Goal: Information Seeking & Learning: Learn about a topic

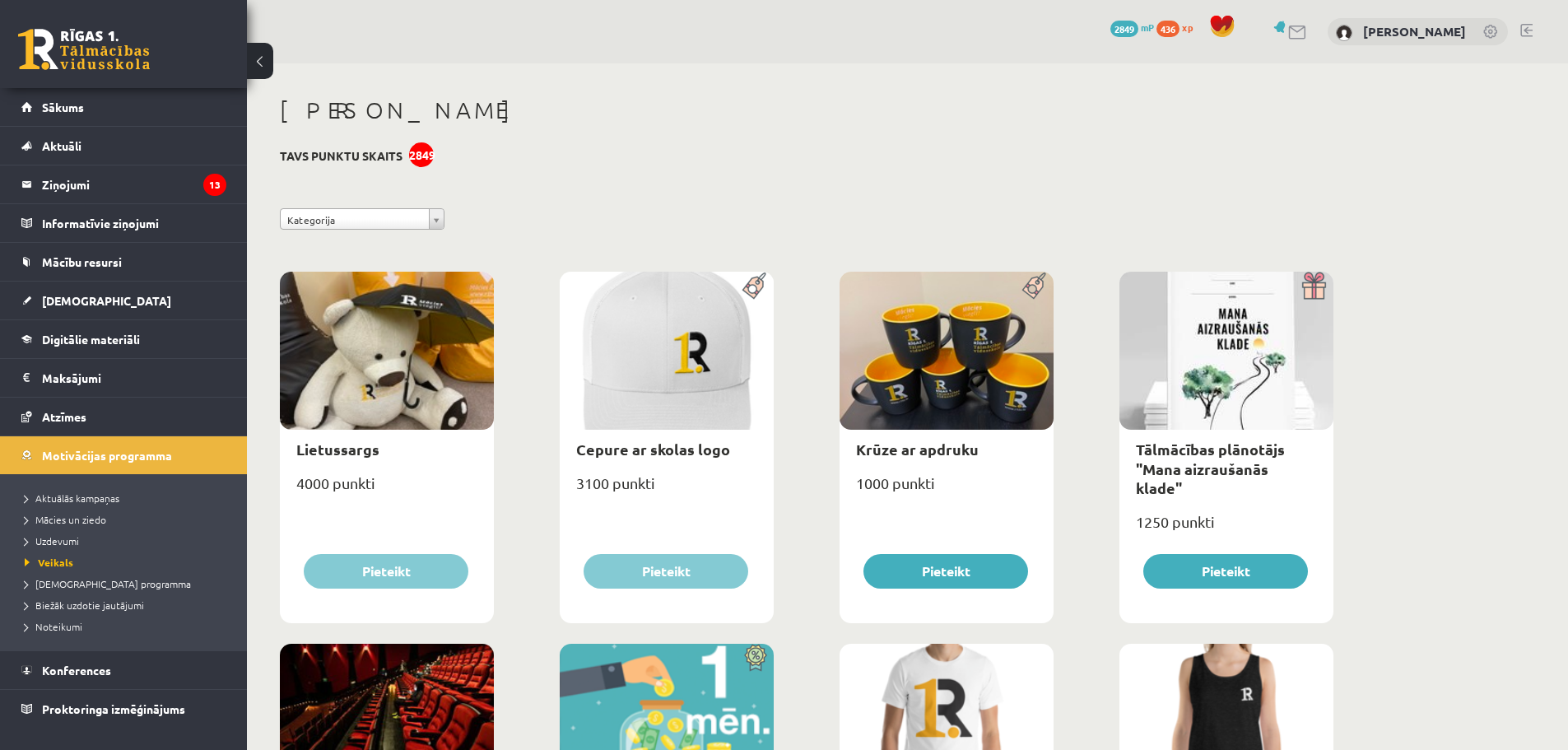
click at [133, 56] on link at bounding box center [84, 50] width 132 height 41
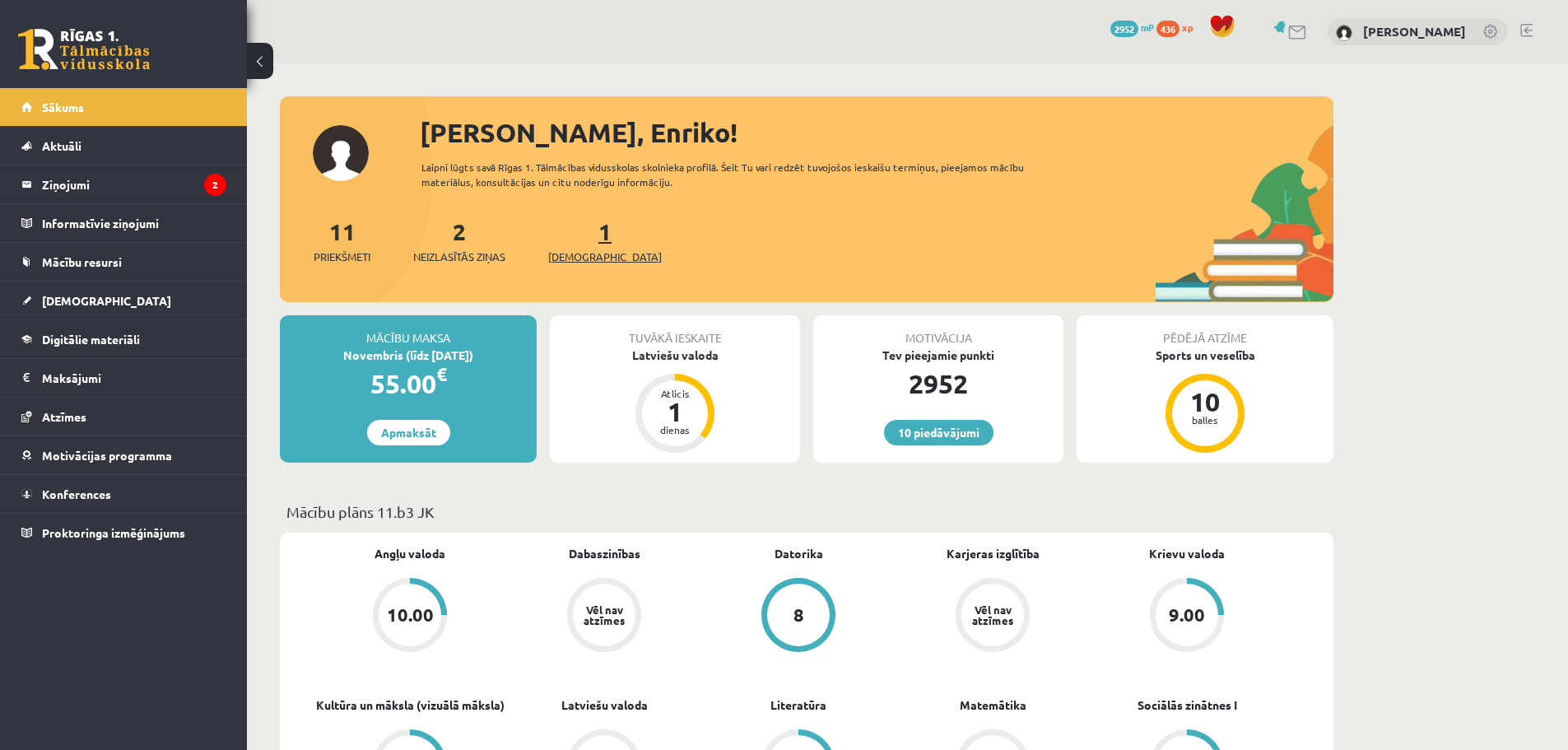
click at [571, 235] on link "1 Ieskaites" at bounding box center [605, 241] width 114 height 49
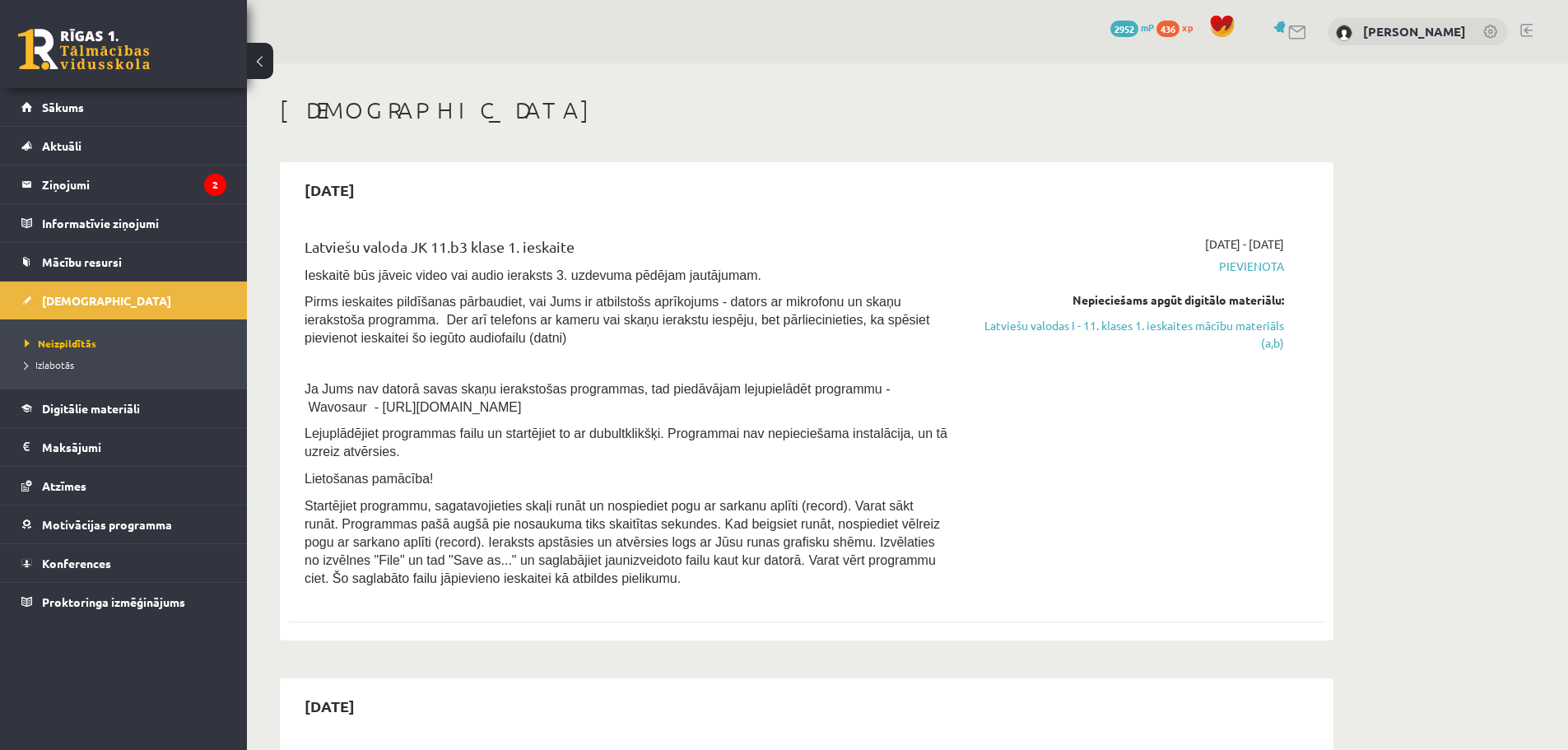
click at [102, 52] on link at bounding box center [84, 50] width 132 height 41
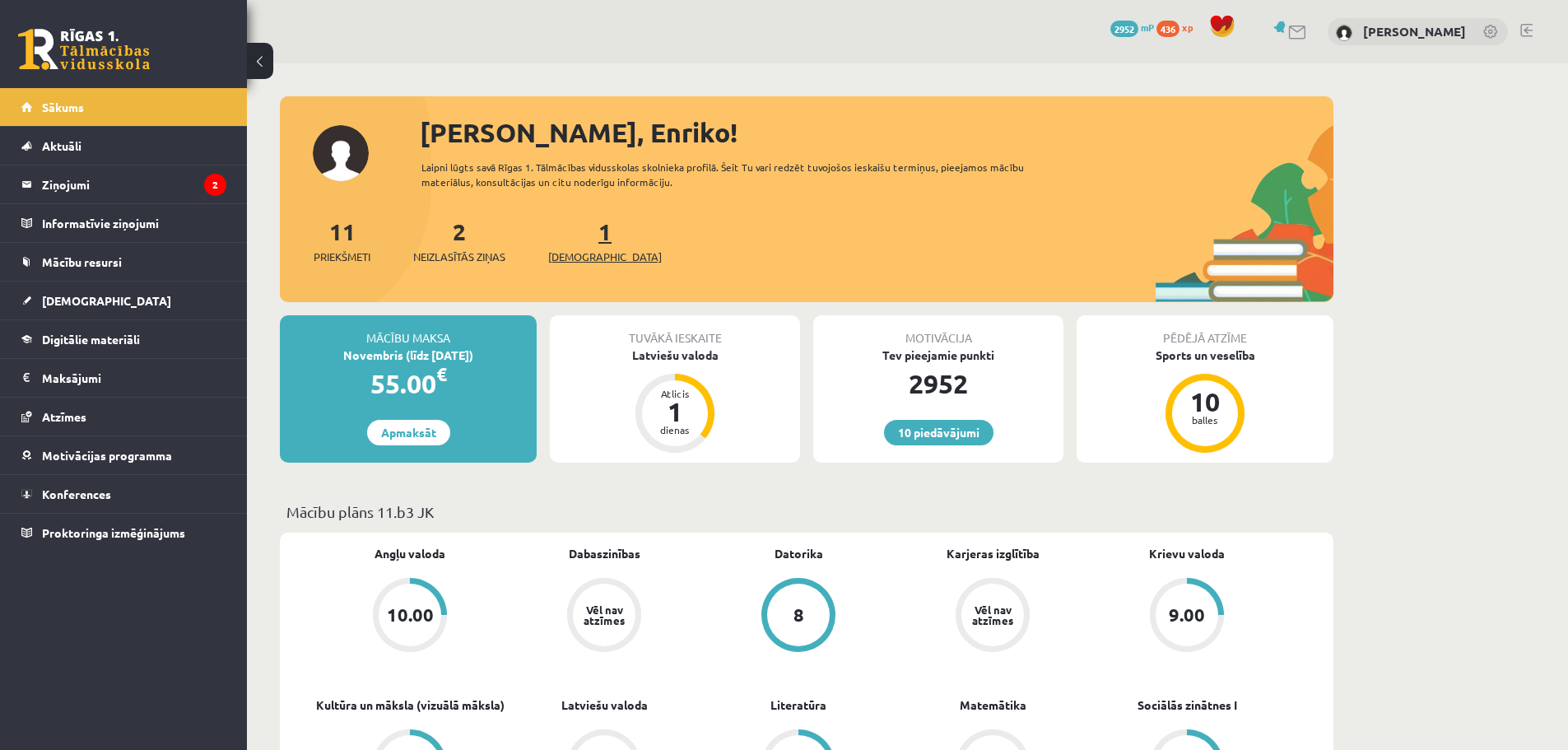
click at [577, 250] on span "[DEMOGRAPHIC_DATA]" at bounding box center [605, 257] width 114 height 16
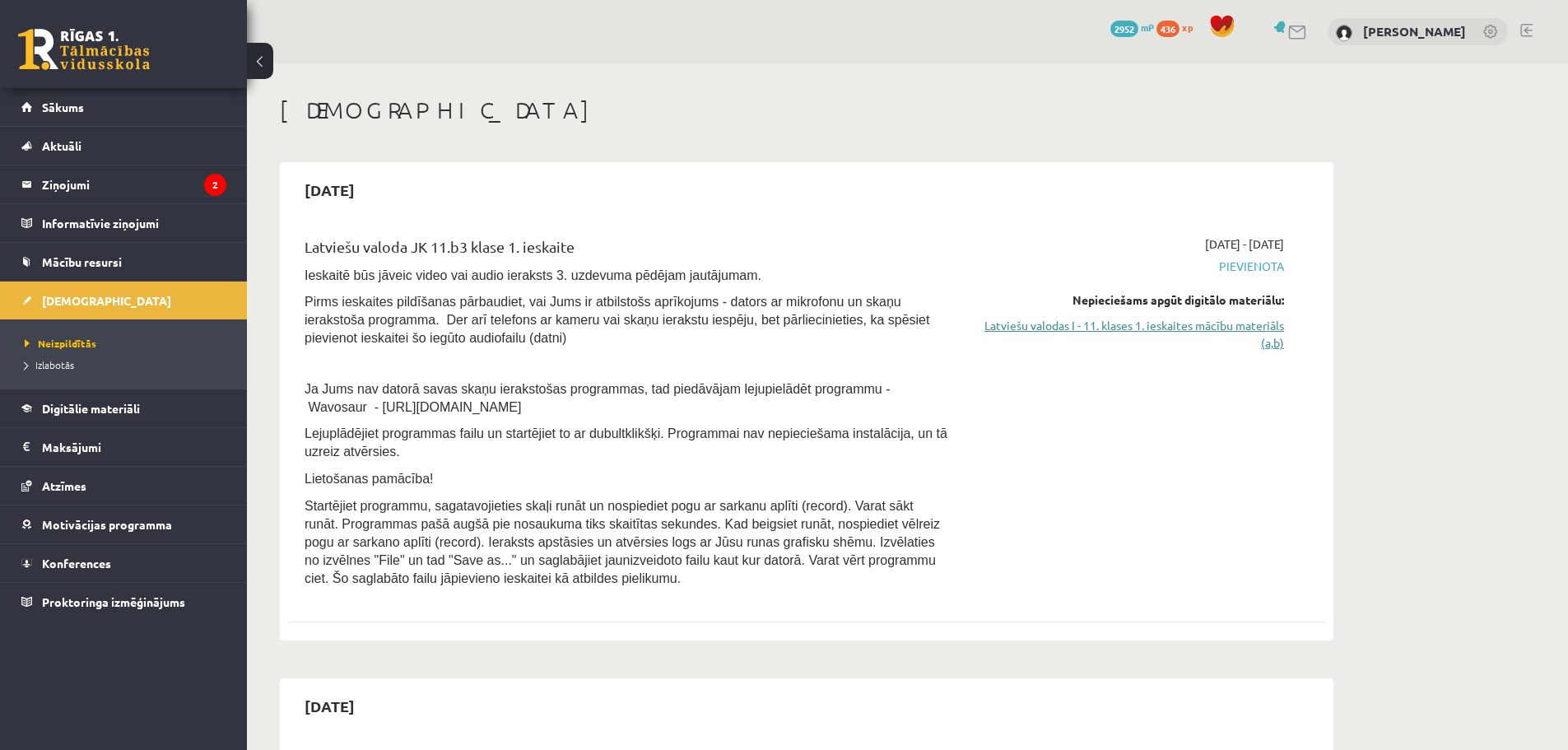
click at [1150, 325] on link "Latviešu valodas I - 11. klases 1. ieskaites mācību materiāls (a,b)" at bounding box center [1129, 334] width 310 height 34
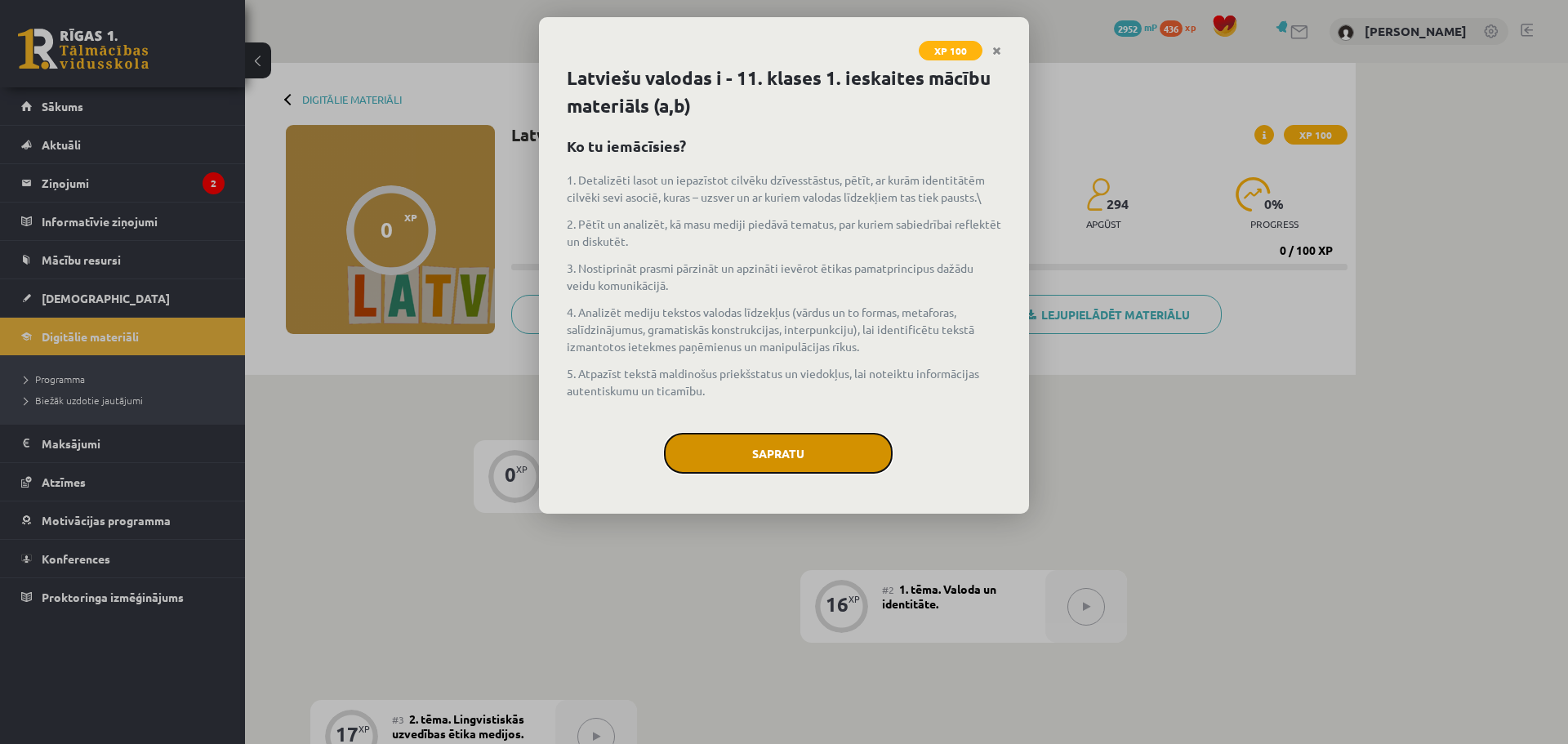
click at [831, 455] on button "Sapratu" at bounding box center [778, 453] width 229 height 41
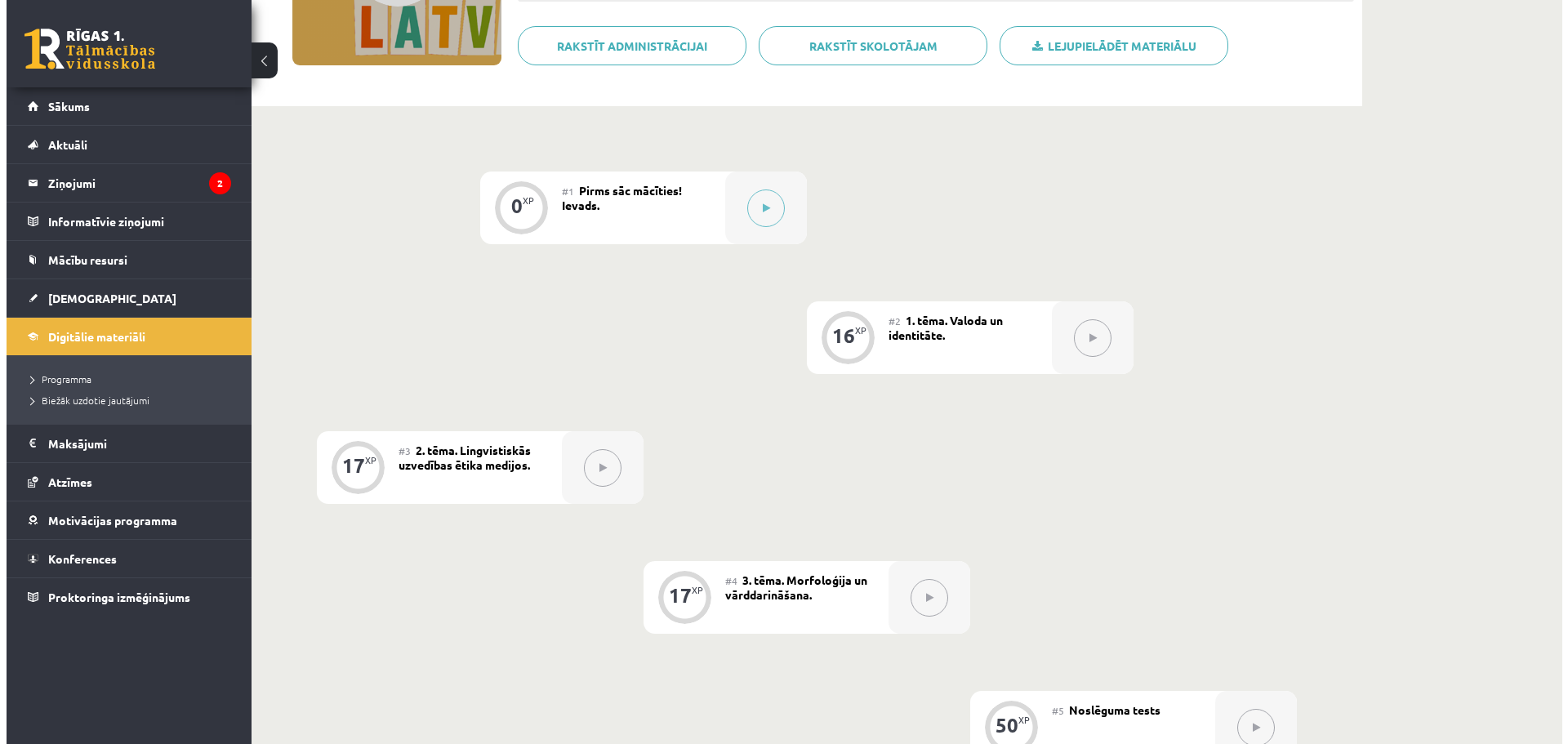
scroll to position [51, 0]
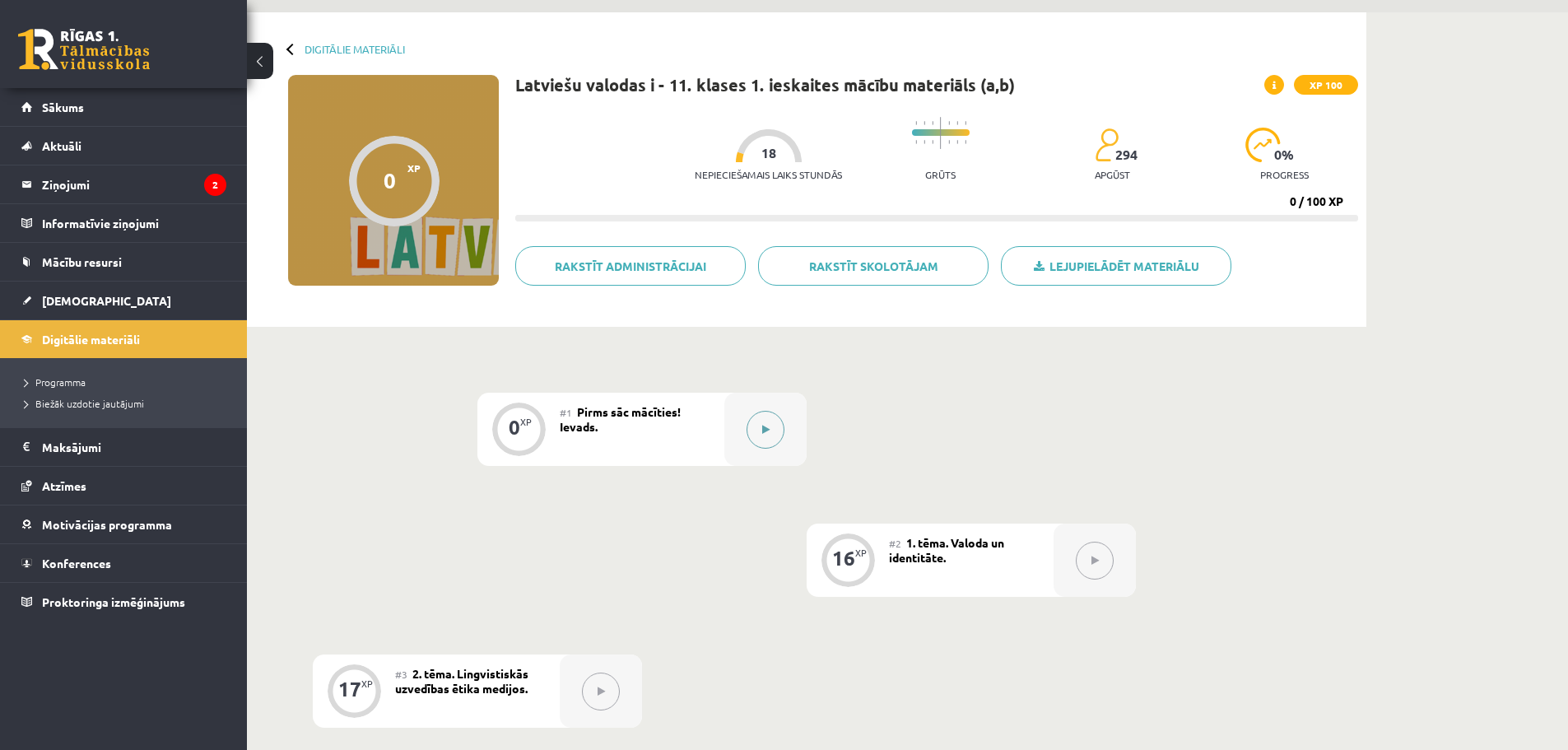
click at [760, 428] on button at bounding box center [766, 430] width 38 height 38
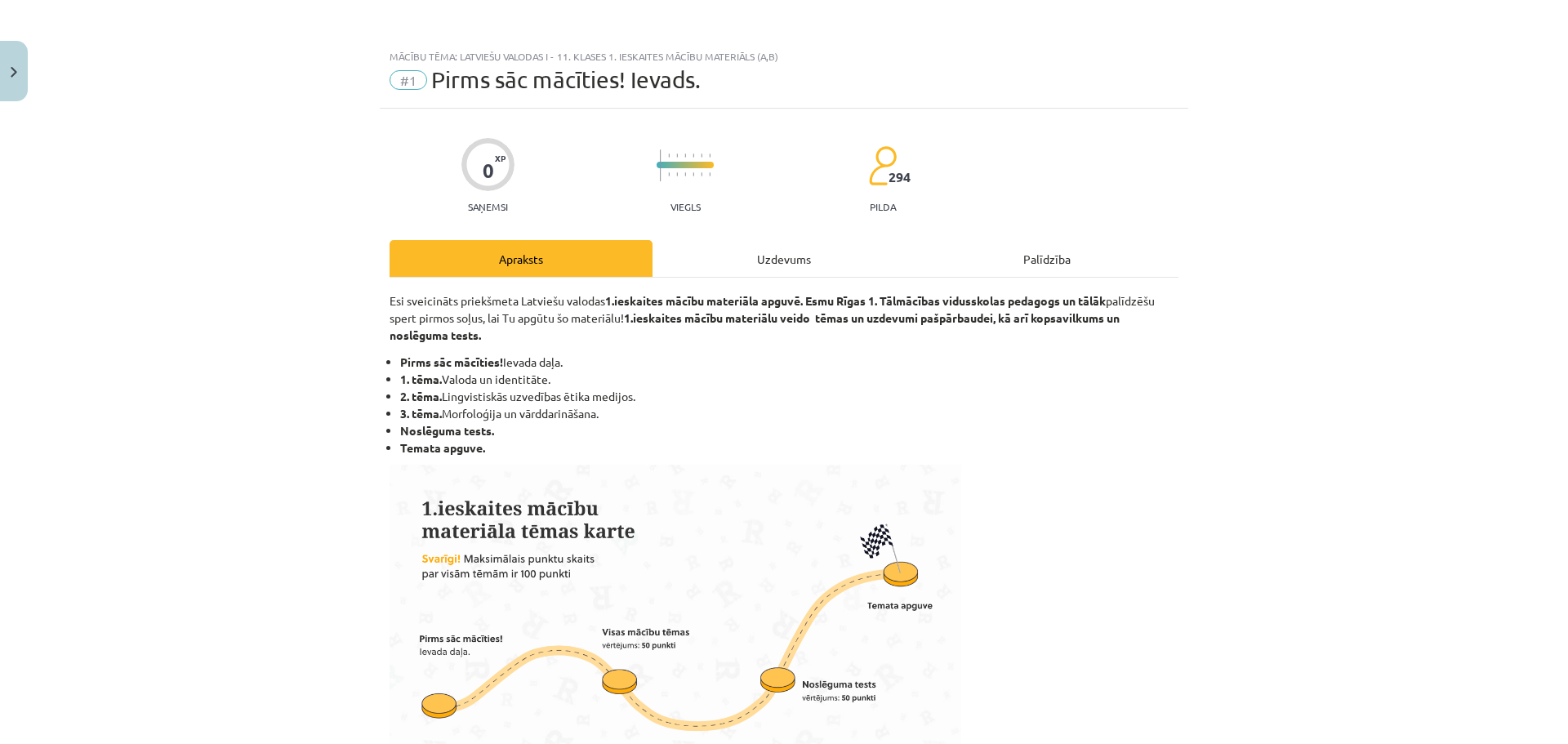
click at [776, 261] on div "Uzdevums" at bounding box center [784, 258] width 263 height 37
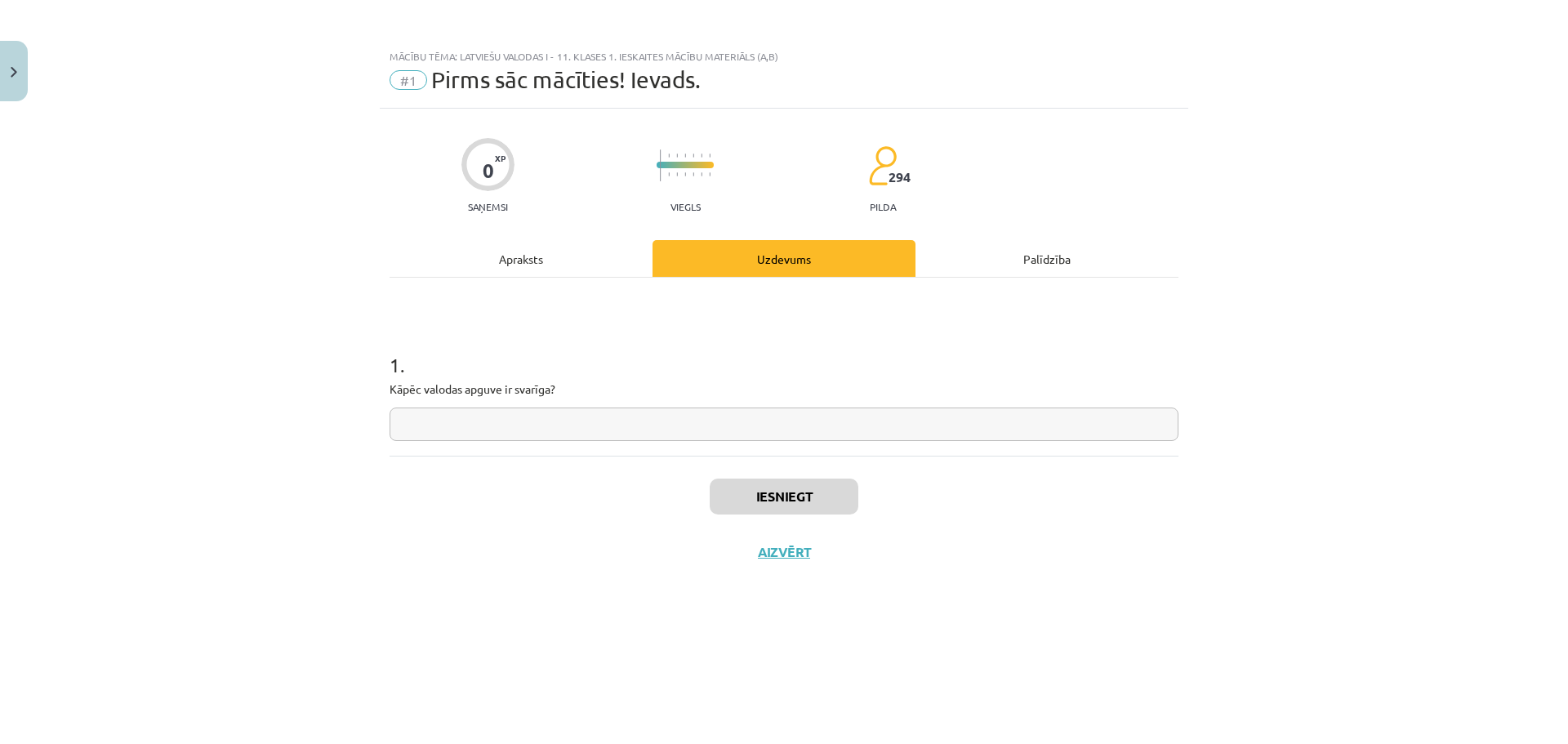
click at [545, 244] on div "Apraksts" at bounding box center [521, 258] width 263 height 37
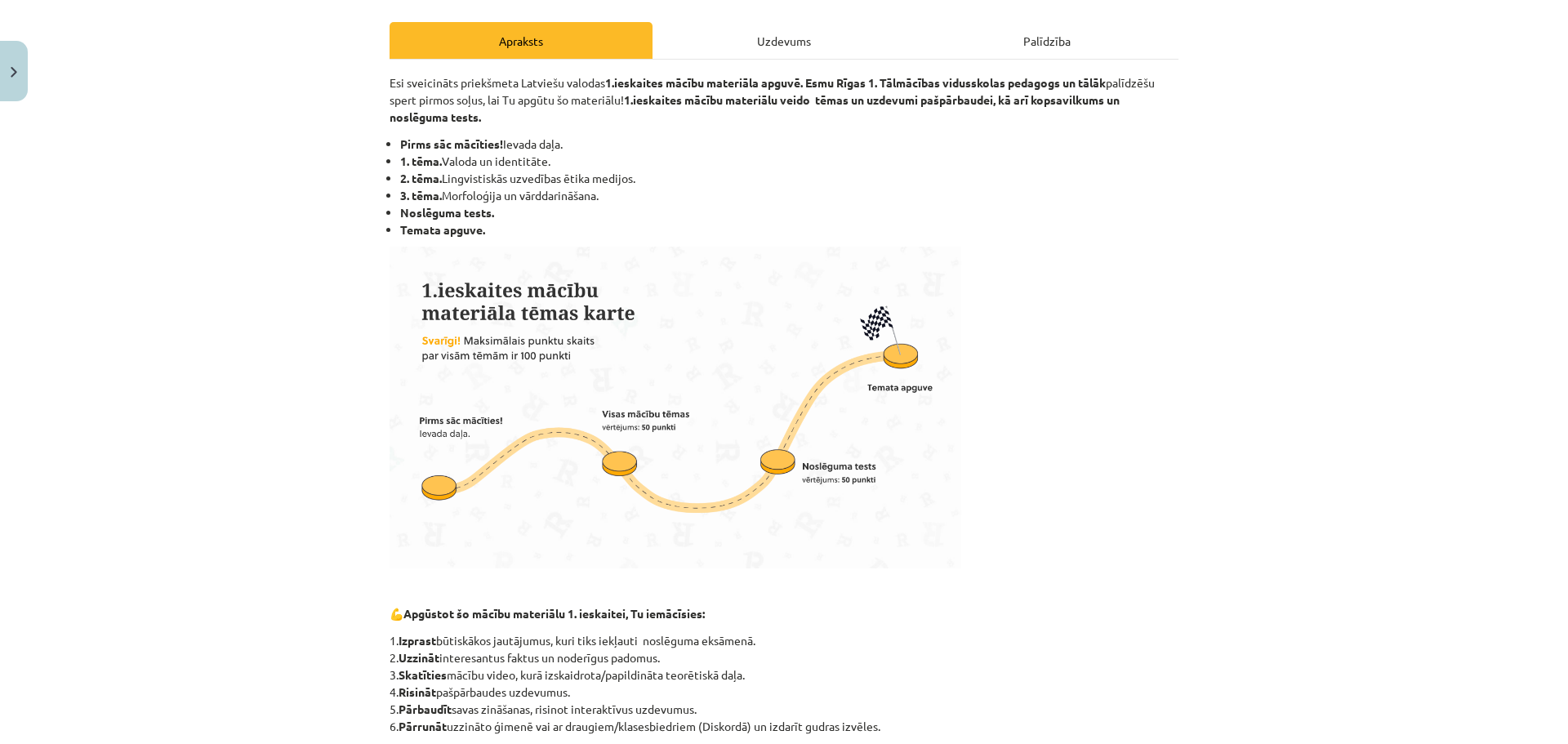
scroll to position [435, 0]
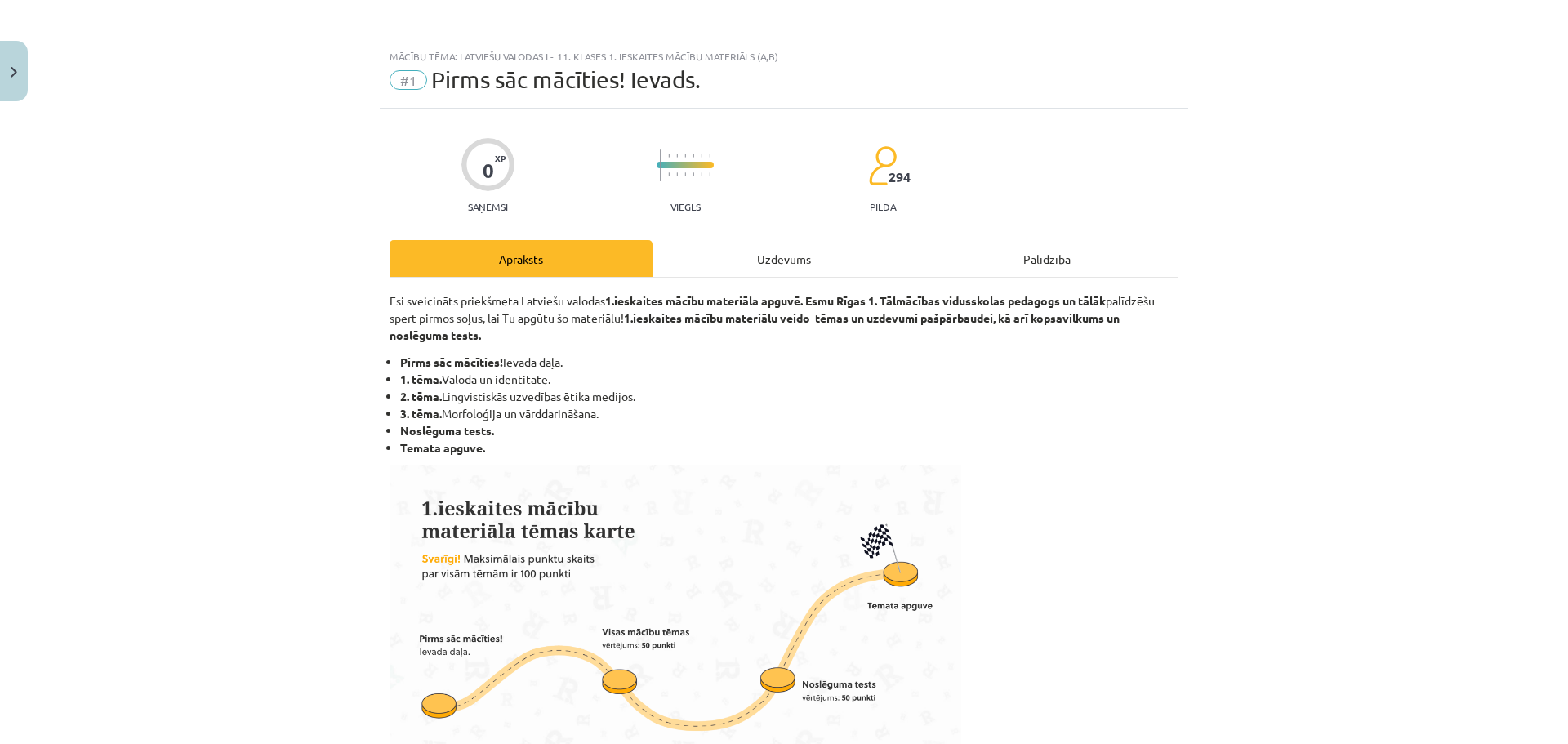
click at [769, 255] on div "Uzdevums" at bounding box center [784, 258] width 263 height 37
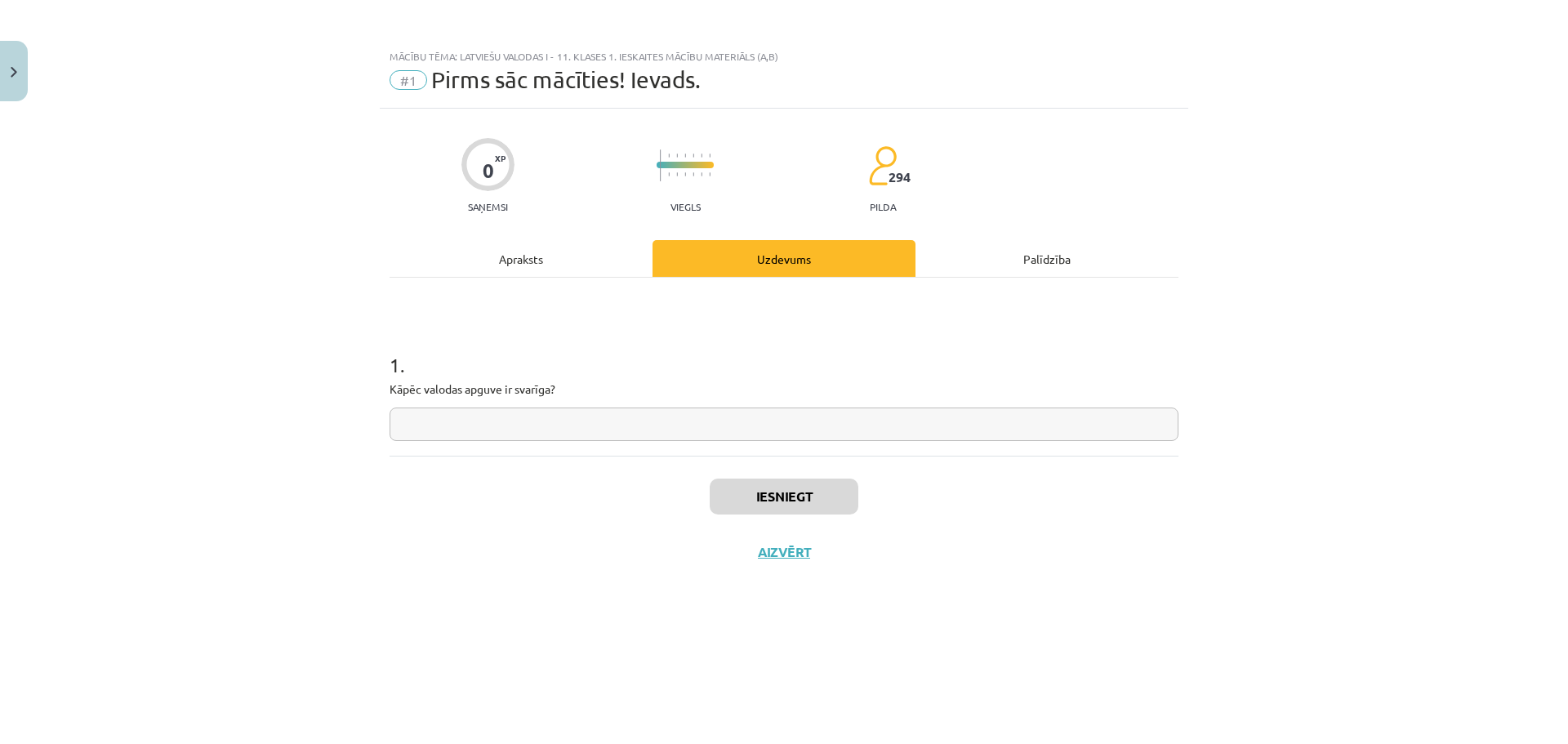
scroll to position [0, 0]
click at [626, 417] on input "text" at bounding box center [784, 424] width 789 height 33
type input "**********"
click at [815, 486] on button "Iesniegt" at bounding box center [784, 496] width 148 height 36
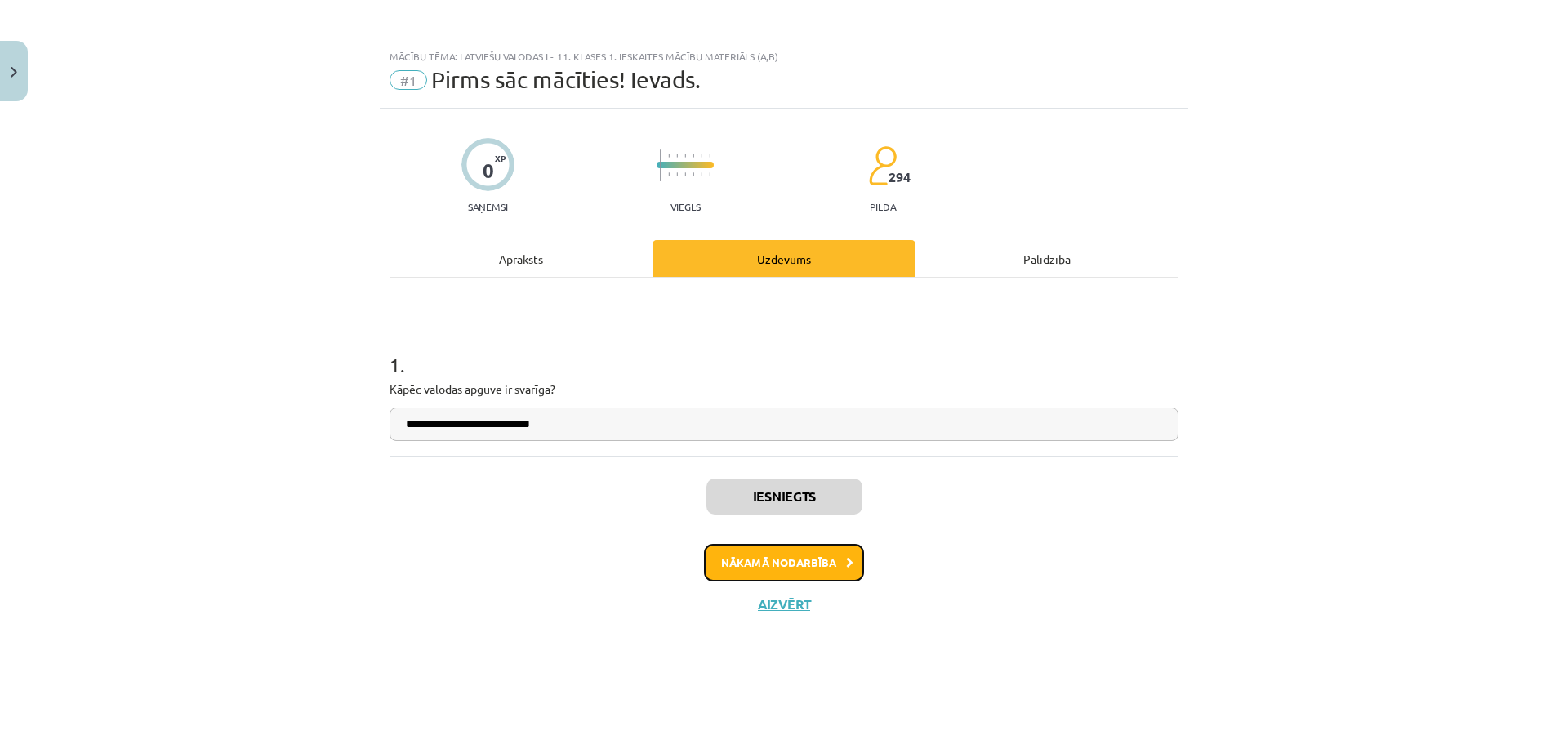
click at [782, 562] on button "Nākamā nodarbība" at bounding box center [784, 562] width 160 height 38
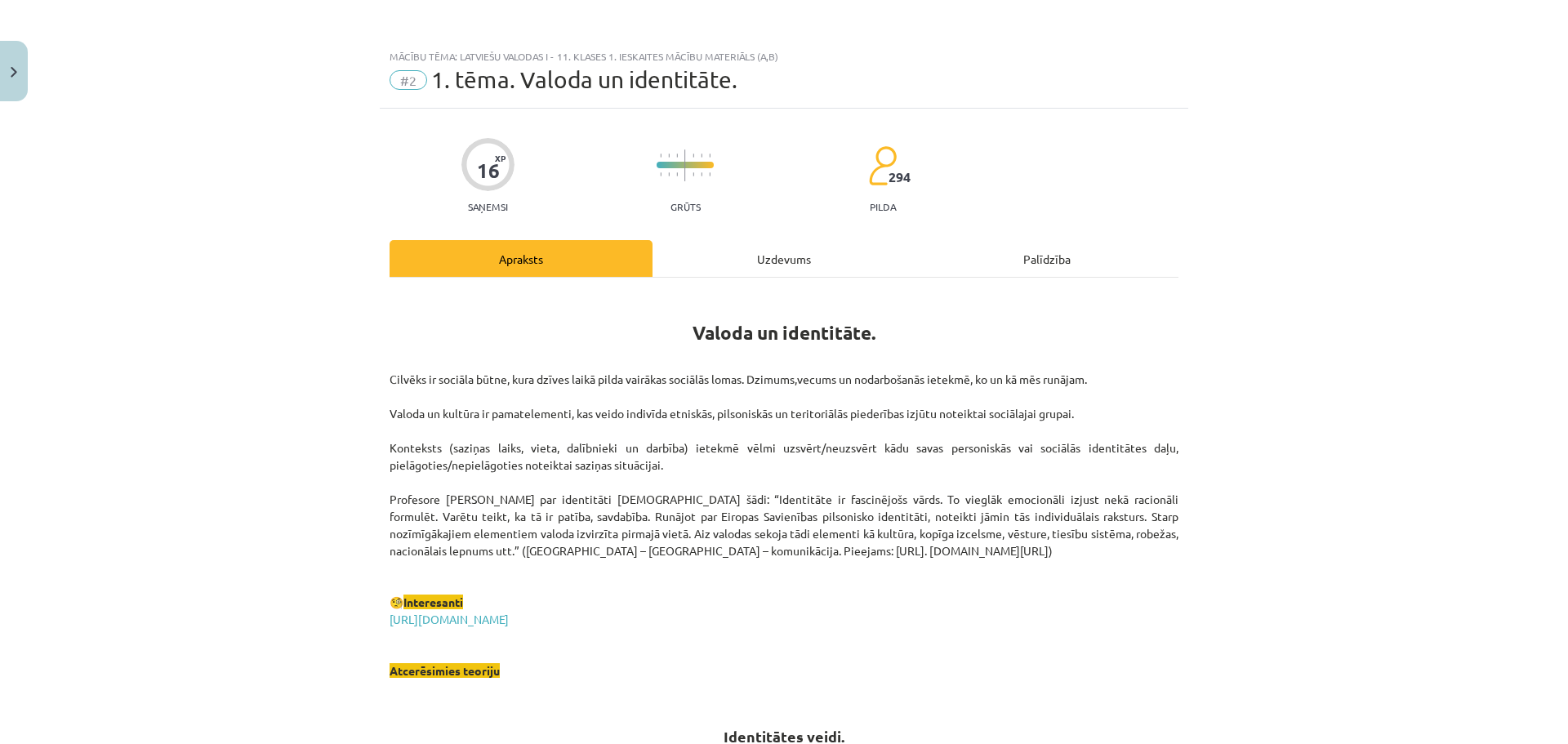
click at [764, 263] on div "Uzdevums" at bounding box center [784, 258] width 263 height 37
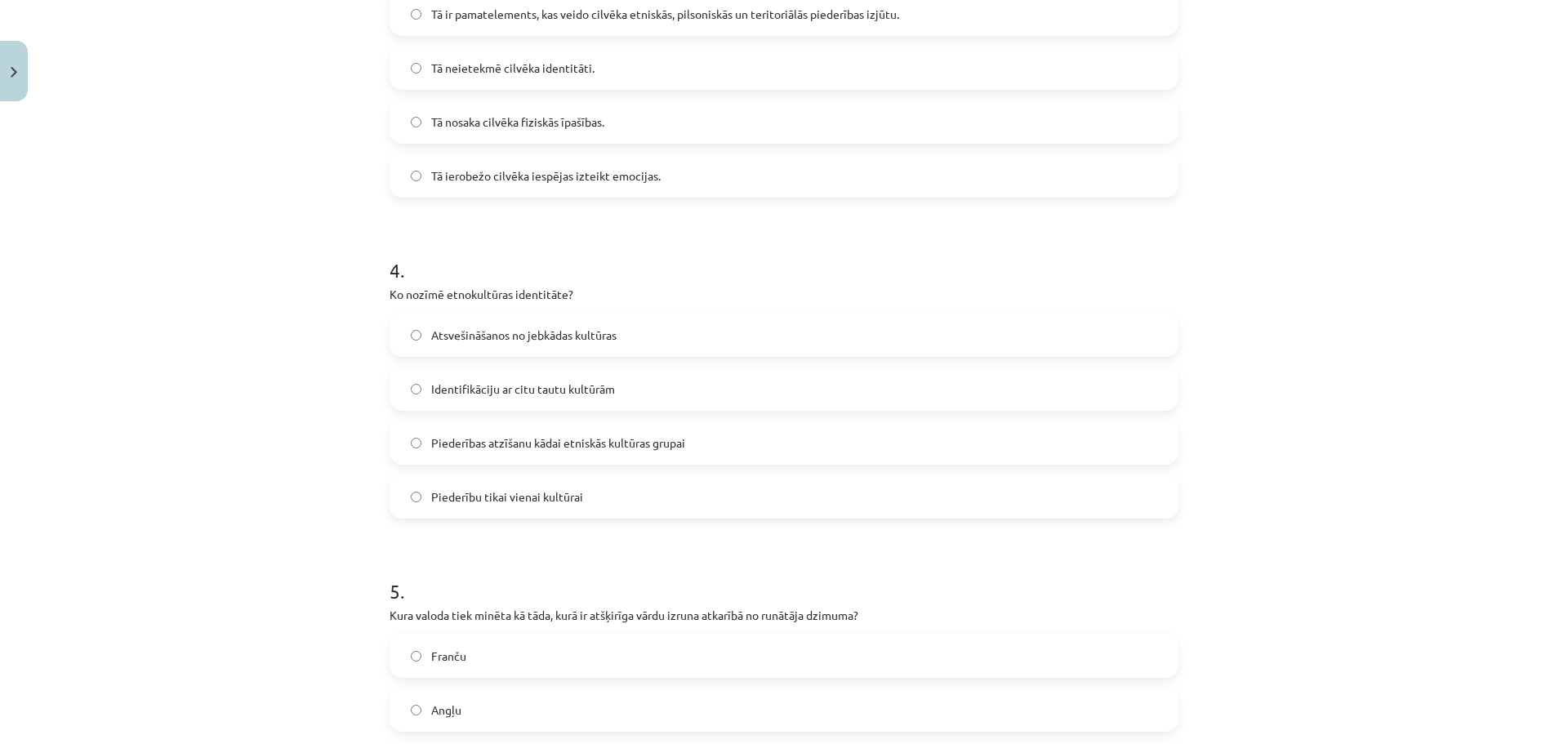
scroll to position [1342, 0]
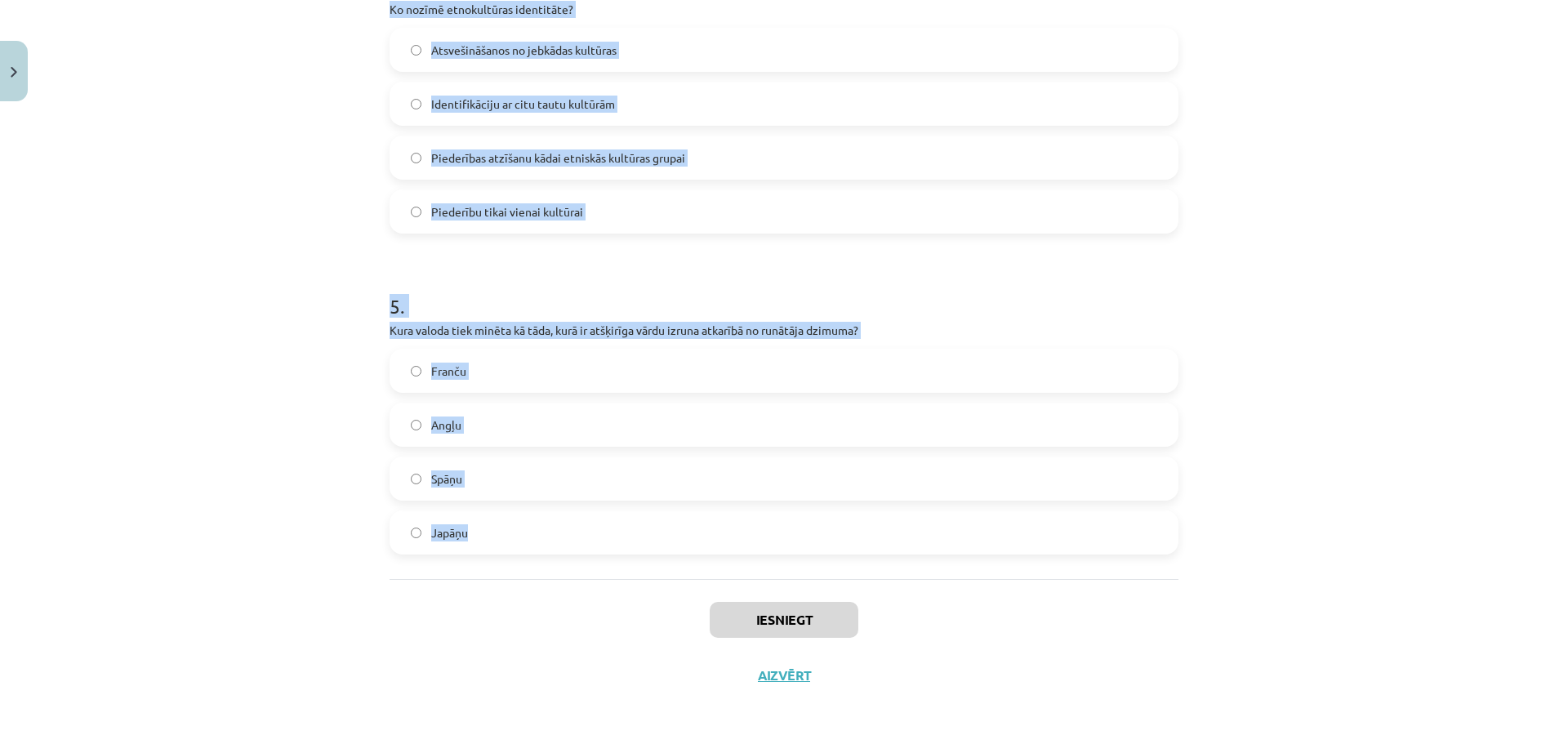
drag, startPoint x: 368, startPoint y: 367, endPoint x: 744, endPoint y: 531, distance: 410.2
click at [744, 531] on div "Mācību tēma: Latviešu valodas i - 11. klases 1. ieskaites mācību materiāls (a,b…" at bounding box center [784, 372] width 1568 height 744
copy form "0 . Lor ipsu dolorsita con adipisc elitsedd eiusmod temporincid utlabore? Etd m…"
click at [1267, 286] on div "Mācību tēma: Latviešu valodas i - 11. klases 1. ieskaites mācību materiāls (a,b…" at bounding box center [784, 372] width 1568 height 744
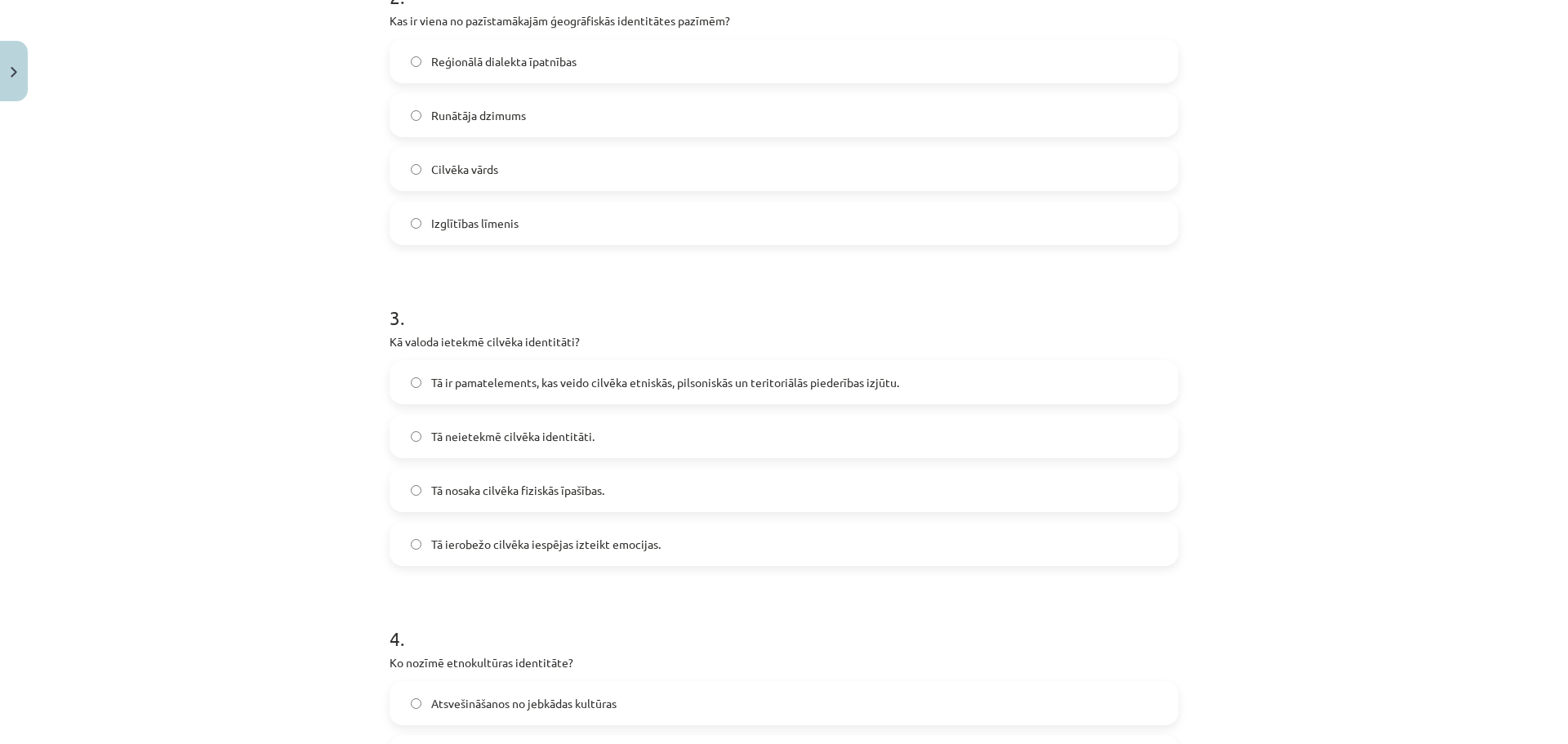
scroll to position [36, 0]
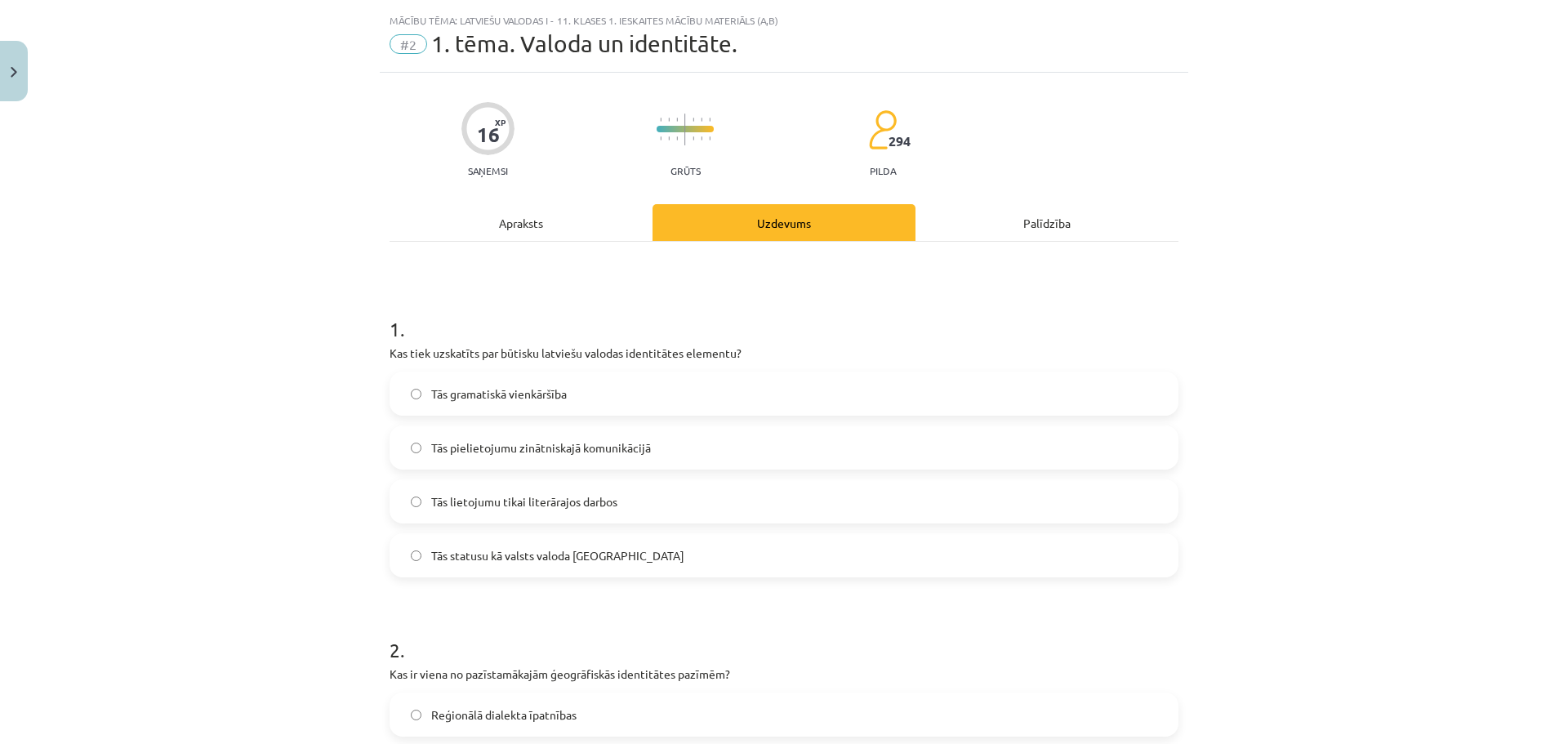
click at [530, 298] on h1 "1 ." at bounding box center [784, 314] width 789 height 51
click at [583, 559] on span "Tās statusu kā valsts valoda [GEOGRAPHIC_DATA]" at bounding box center [557, 555] width 253 height 17
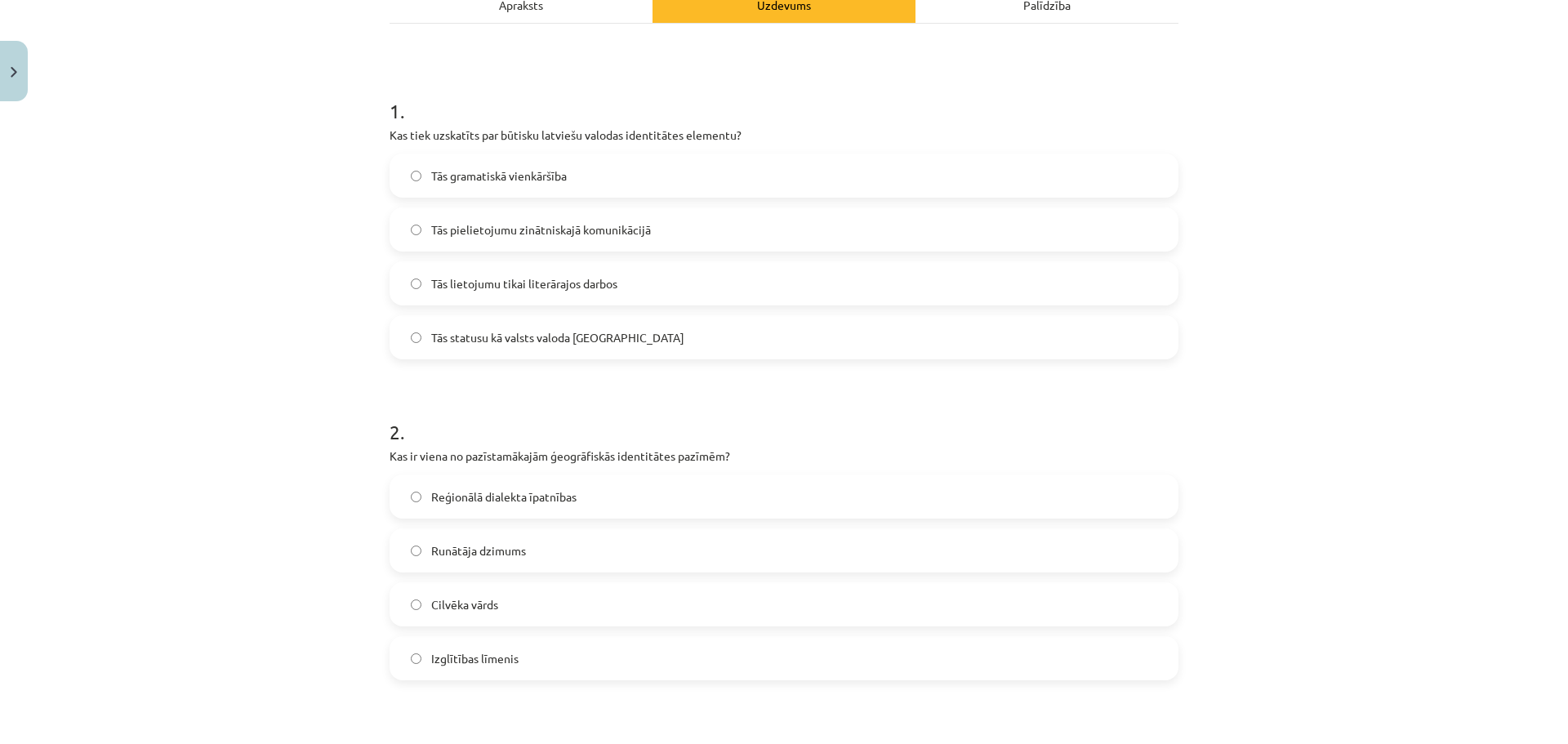
scroll to position [471, 0]
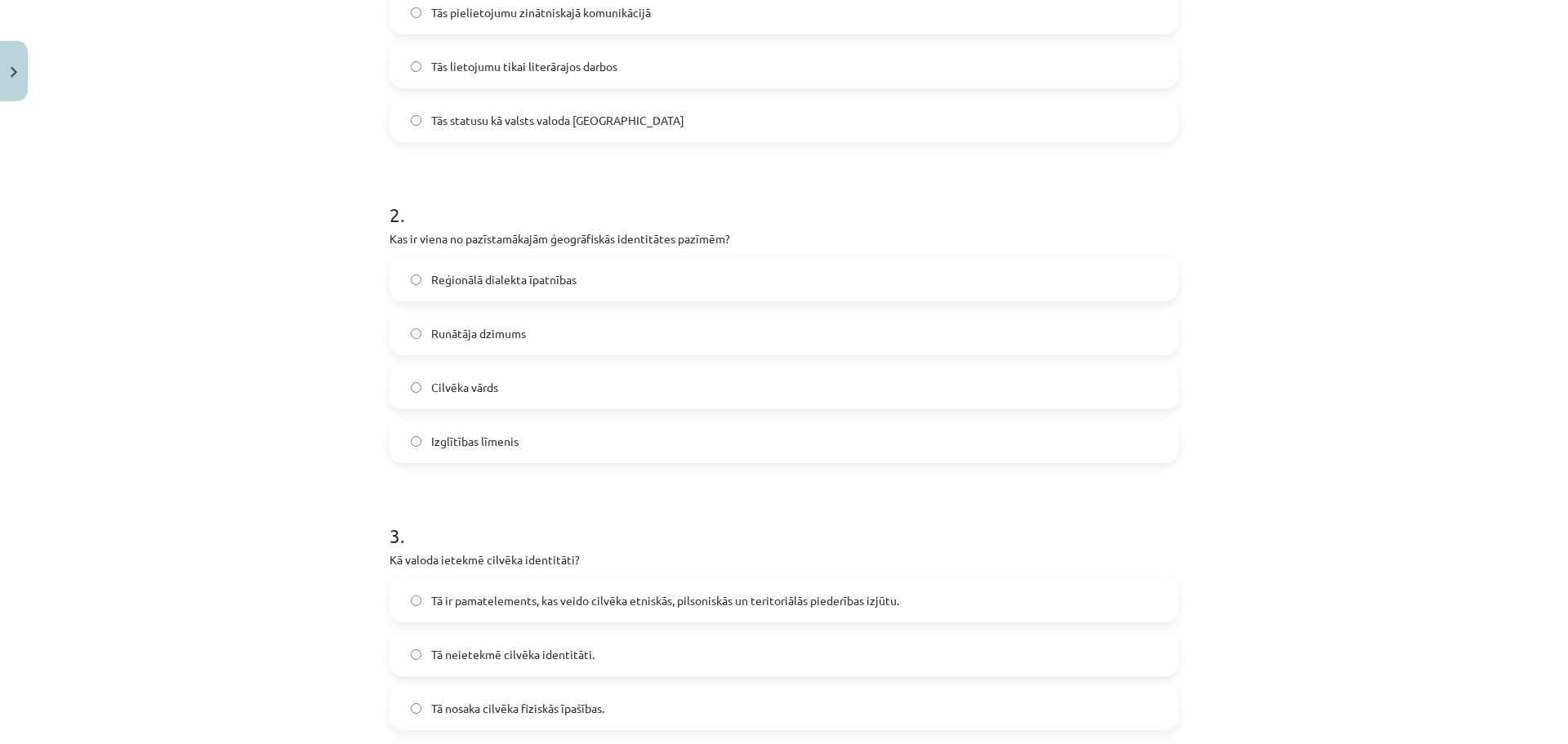
click at [567, 283] on span "Reģionālā dialekta īpatnības" at bounding box center [504, 279] width 146 height 17
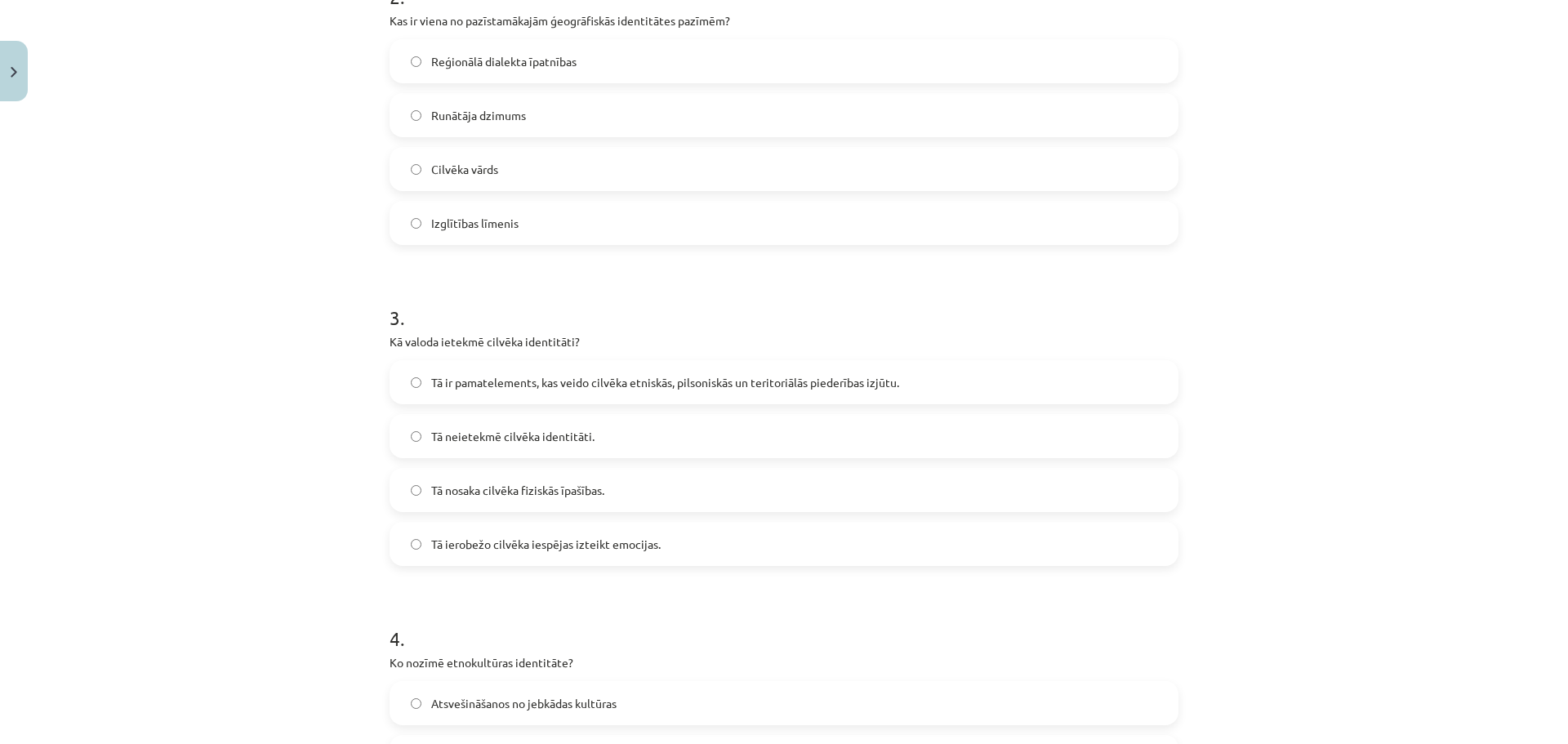
scroll to position [907, 0]
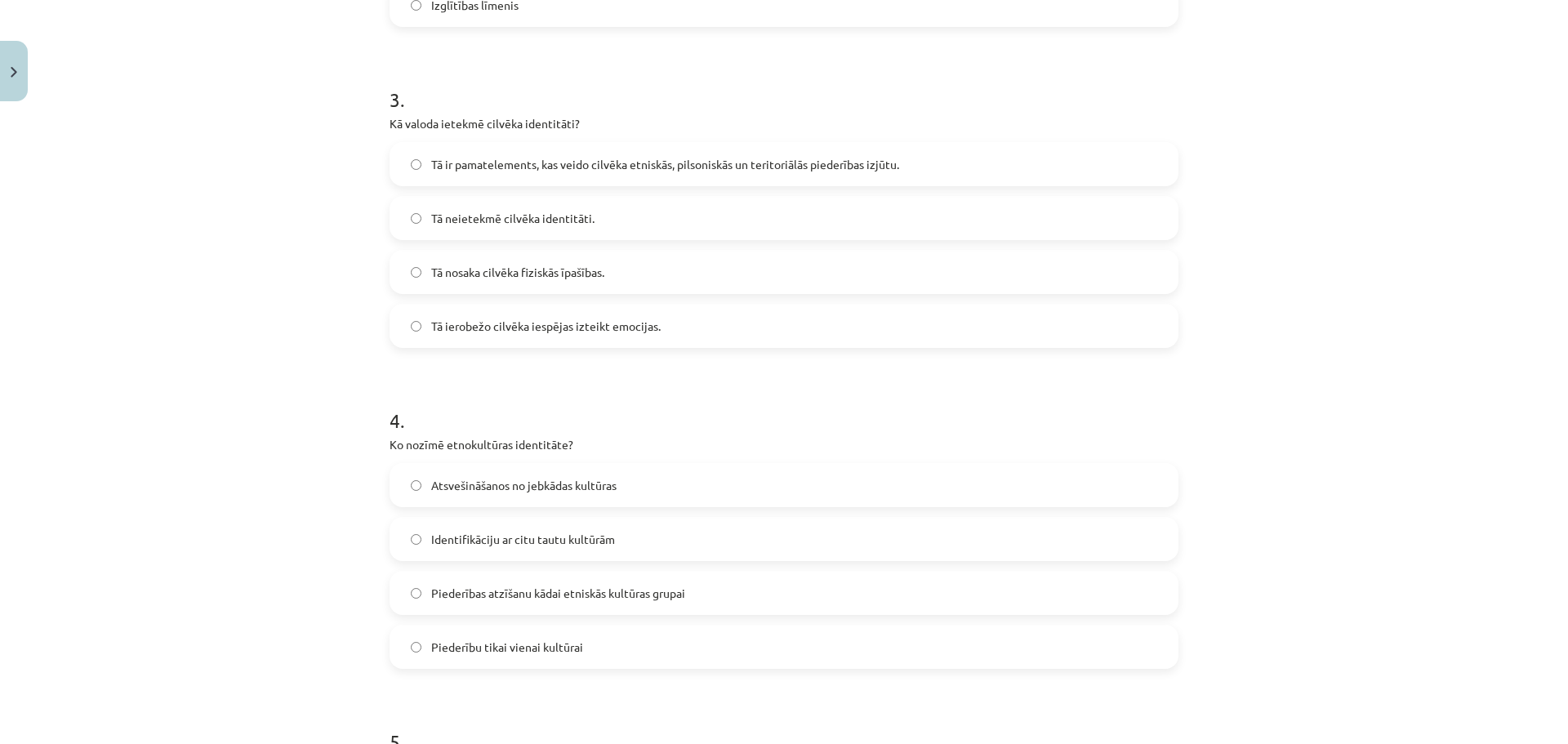
click at [517, 168] on span "Tā ir pamatelements, kas veido cilvēka etniskās, pilsoniskās un teritoriālās pi…" at bounding box center [665, 164] width 468 height 17
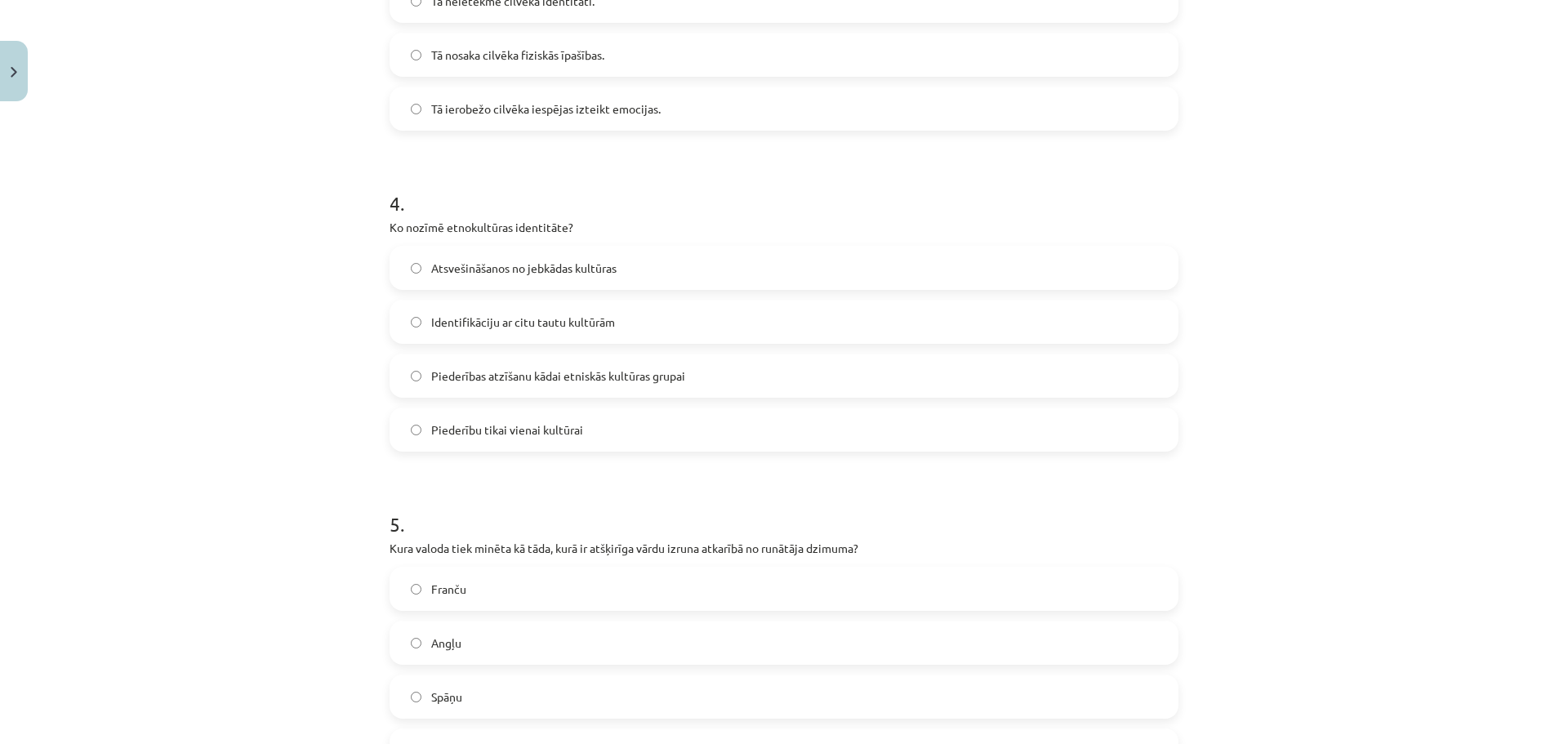
click at [571, 369] on span "Piederības atzīšanu kādai etniskās kultūras grupai" at bounding box center [558, 376] width 254 height 17
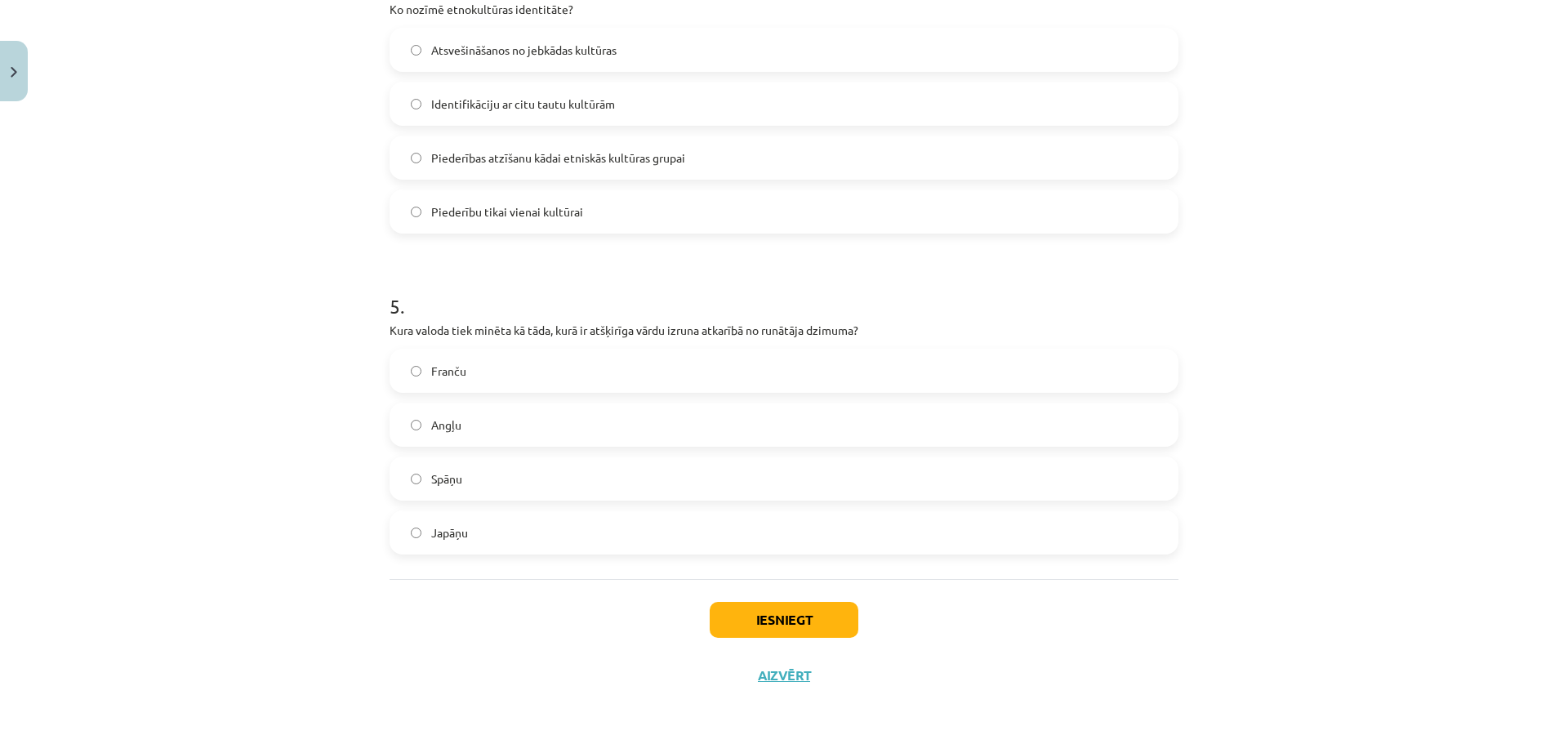
click at [521, 537] on label "Japāņu" at bounding box center [784, 532] width 785 height 41
click at [766, 615] on button "Iesniegt" at bounding box center [784, 620] width 148 height 36
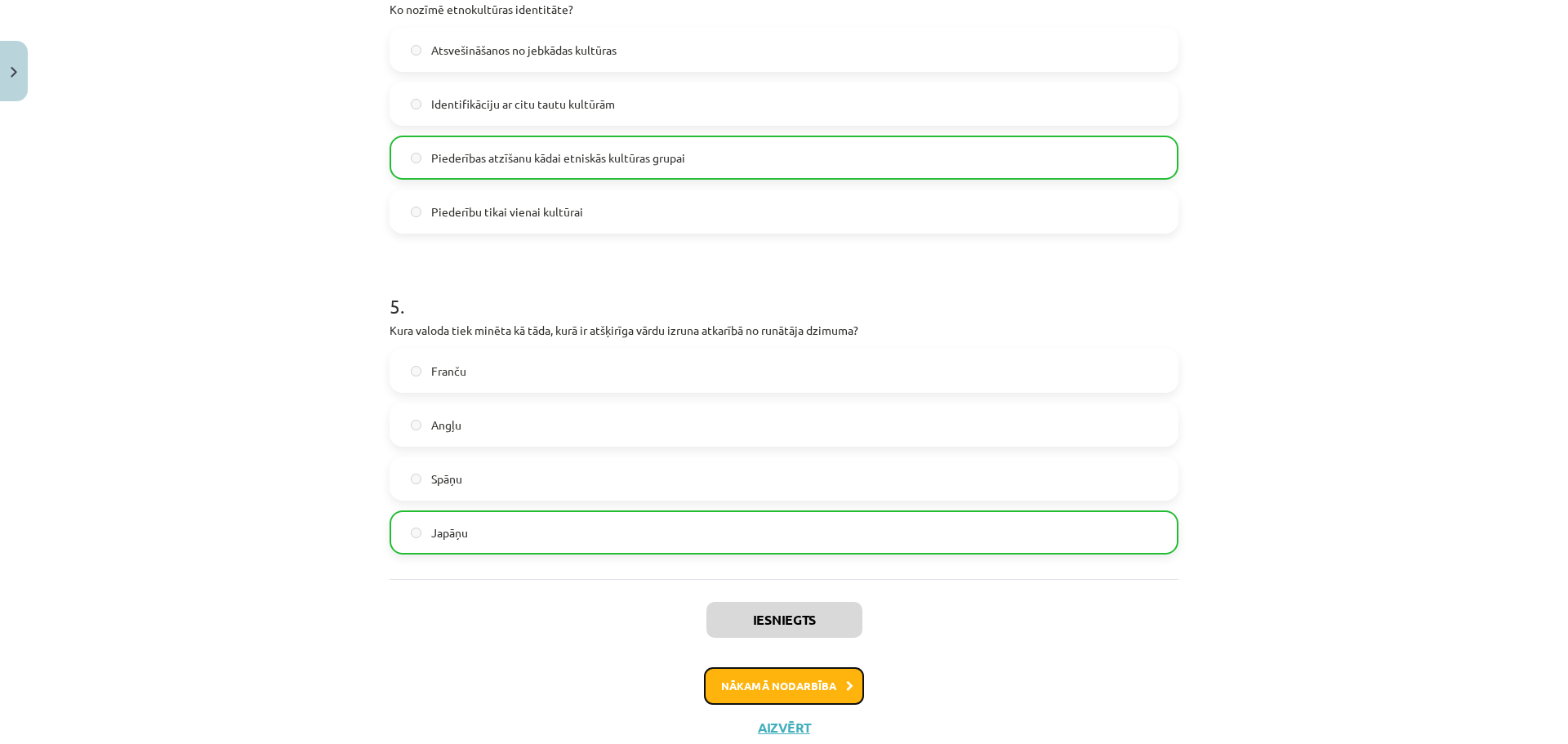
click at [782, 687] on button "Nākamā nodarbība" at bounding box center [784, 686] width 160 height 38
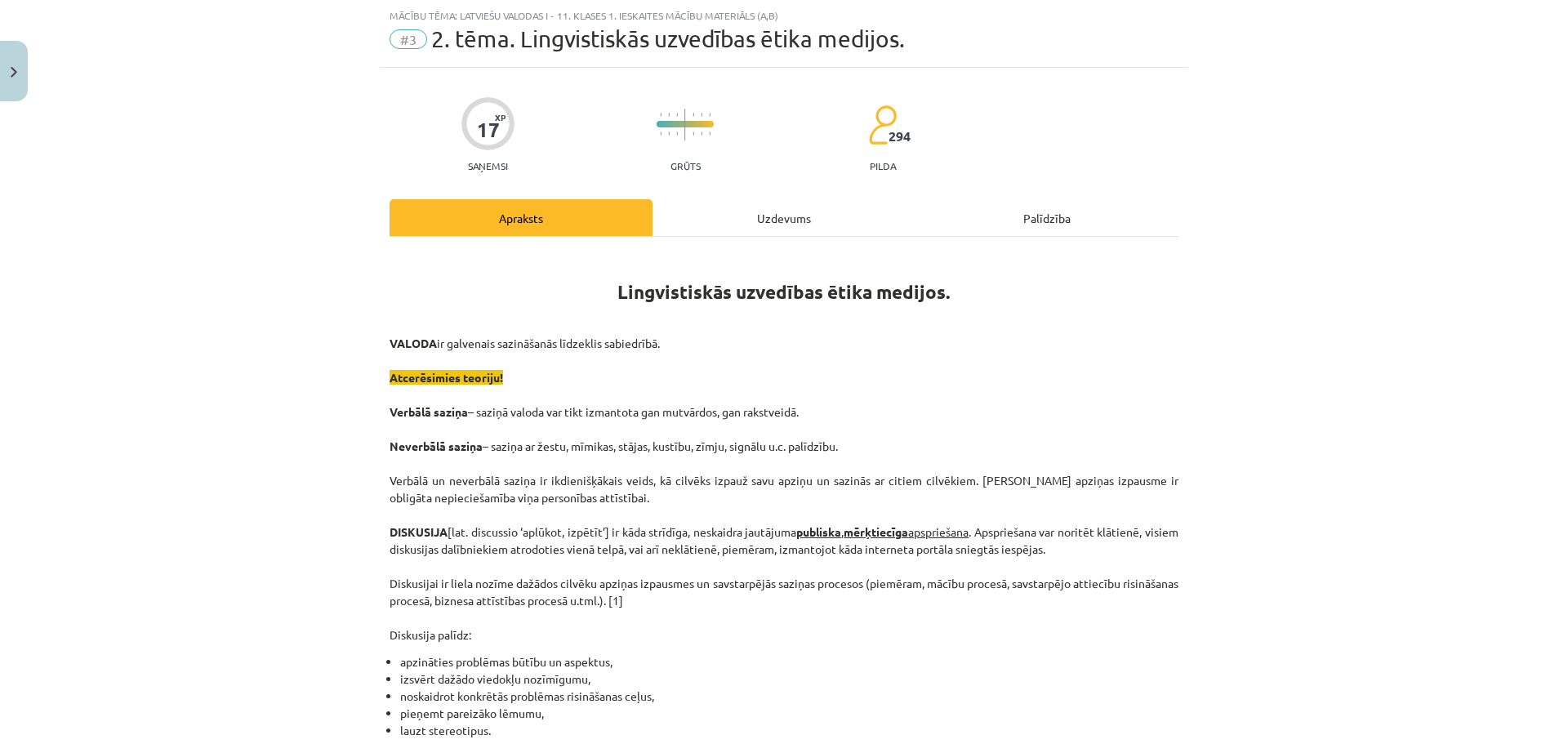
click at [786, 221] on div "Uzdevums" at bounding box center [784, 217] width 263 height 37
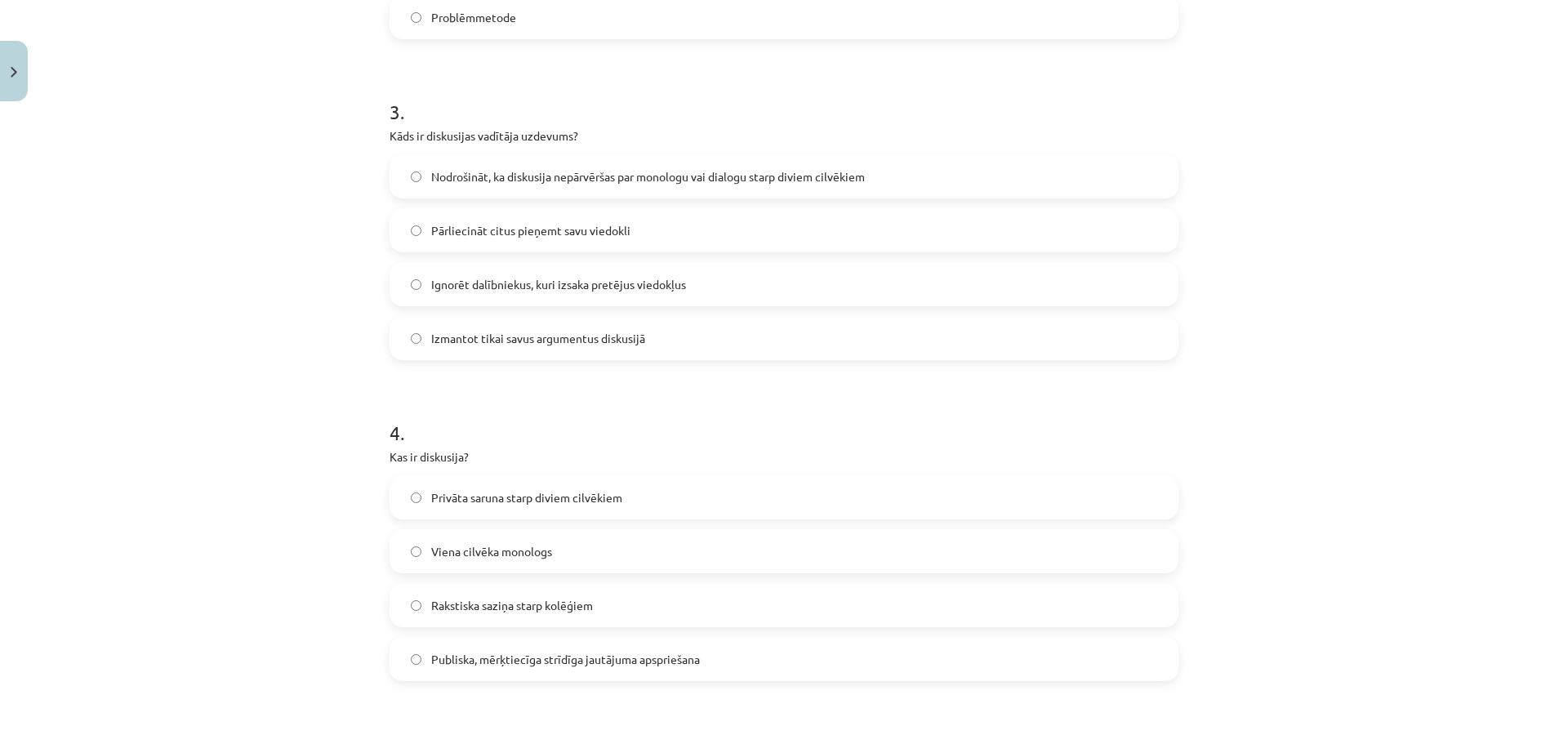
scroll to position [1342, 0]
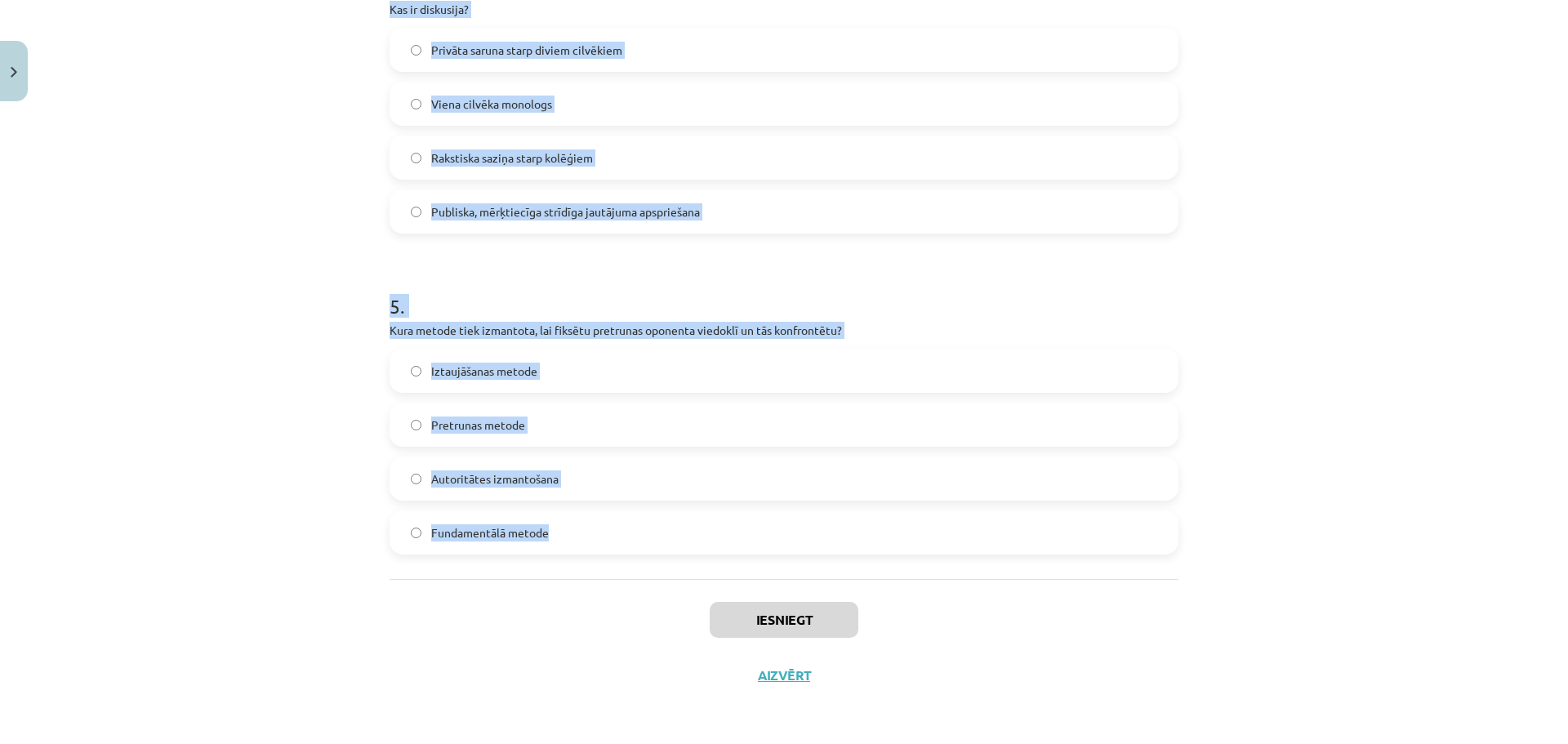
drag, startPoint x: 395, startPoint y: 317, endPoint x: 767, endPoint y: 519, distance: 423.3
copy form "1 . Lore ip dolor si ametconsect adipiscing elitsedd eiusmodtem? Incididun, utl…"
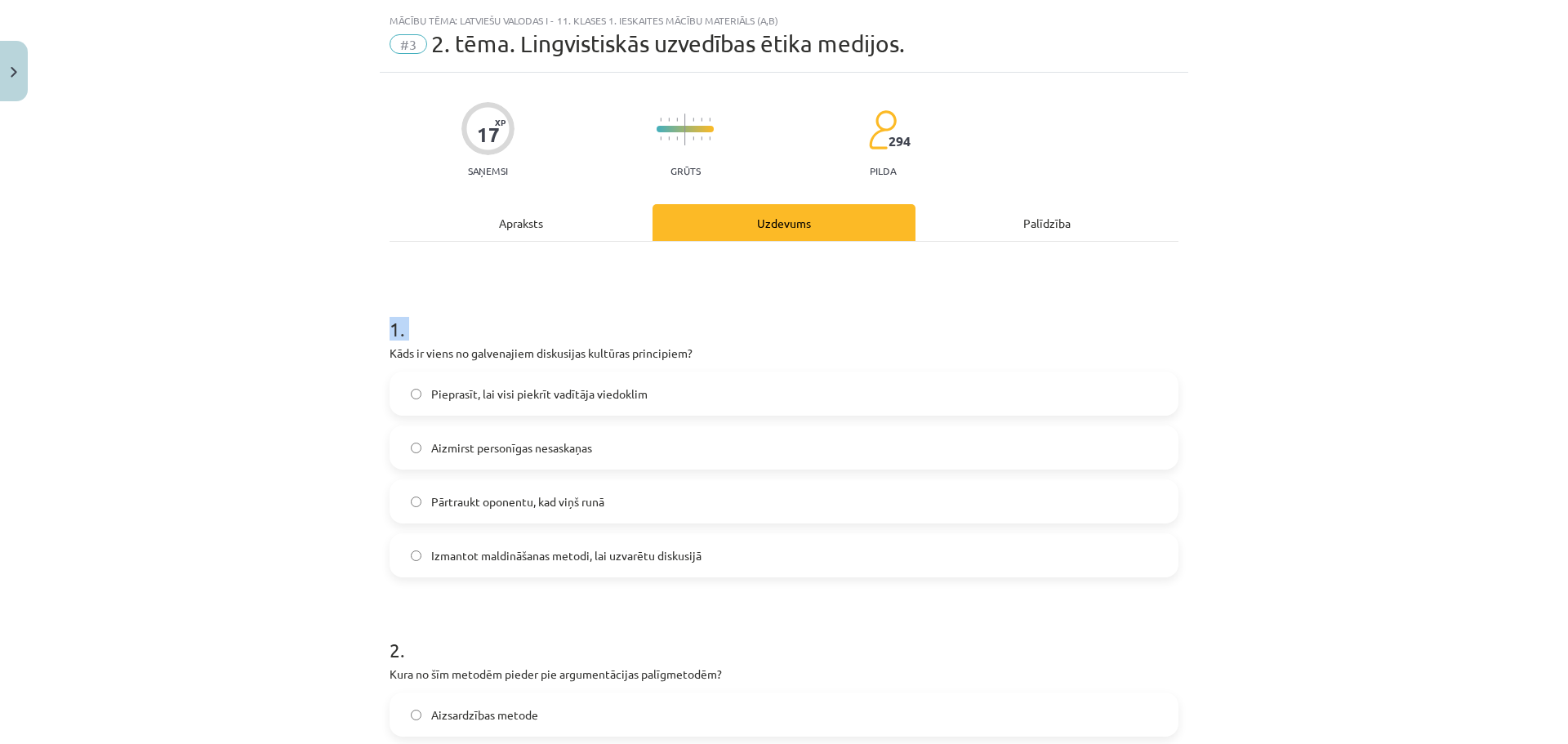
click at [280, 515] on div "Mācību tēma: Latviešu valodas i - 11. klases 1. ieskaites mācību materiāls (a,b…" at bounding box center [784, 372] width 1568 height 744
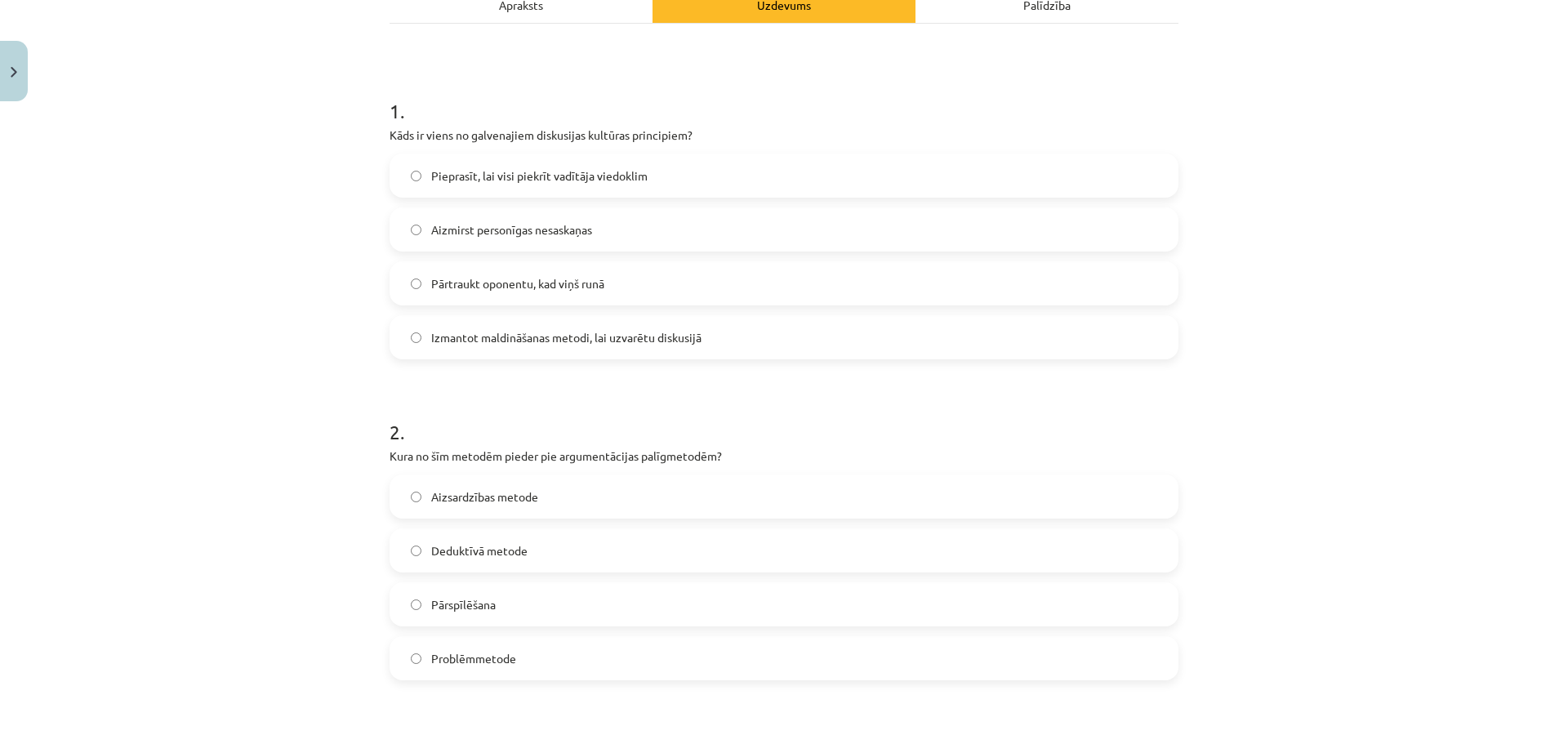
click at [554, 235] on span "Aizmirst personīgas nesaskaņas" at bounding box center [512, 229] width 161 height 17
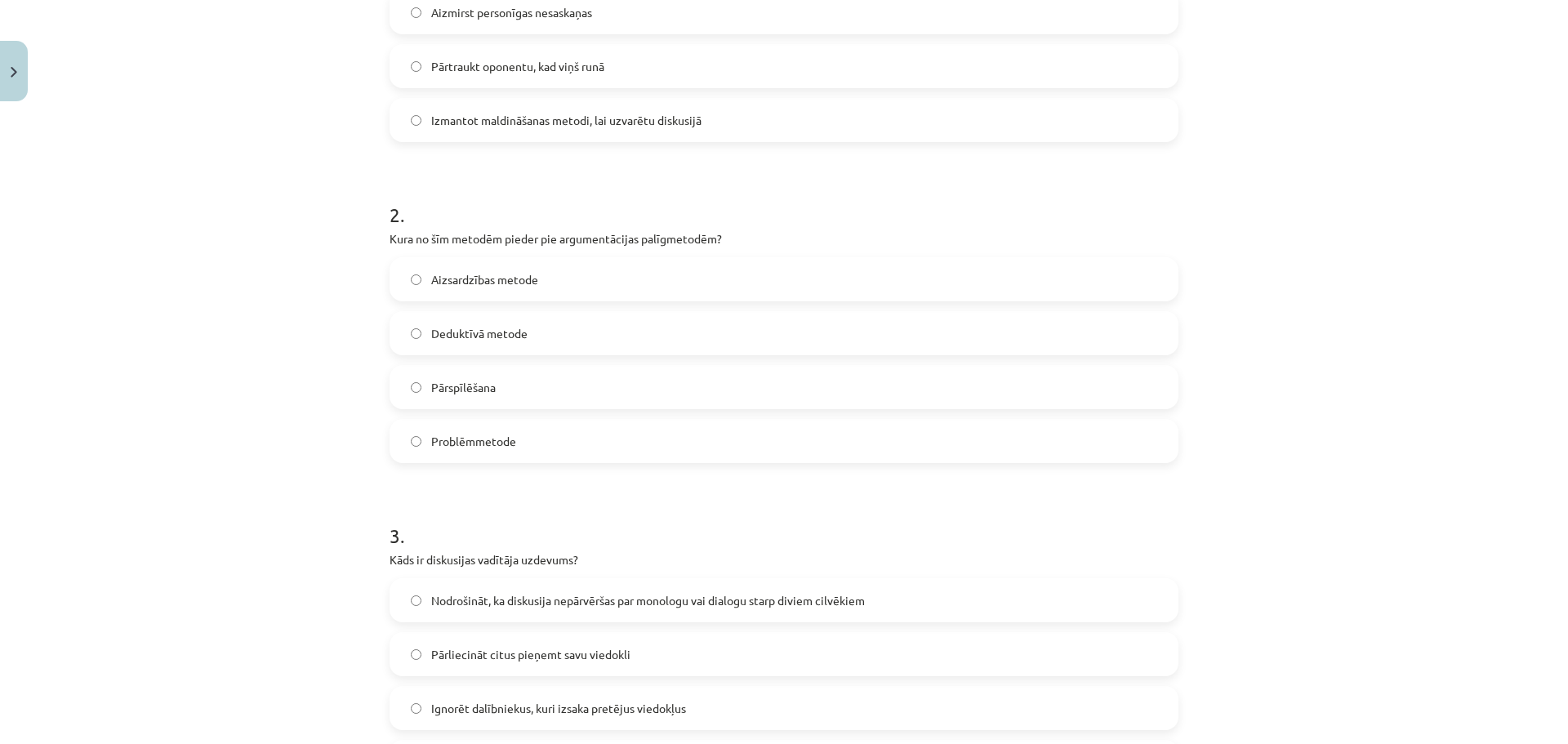
drag, startPoint x: 597, startPoint y: 379, endPoint x: 596, endPoint y: 360, distance: 19.0
click at [597, 380] on label "Pārspīlēšana" at bounding box center [784, 387] width 785 height 41
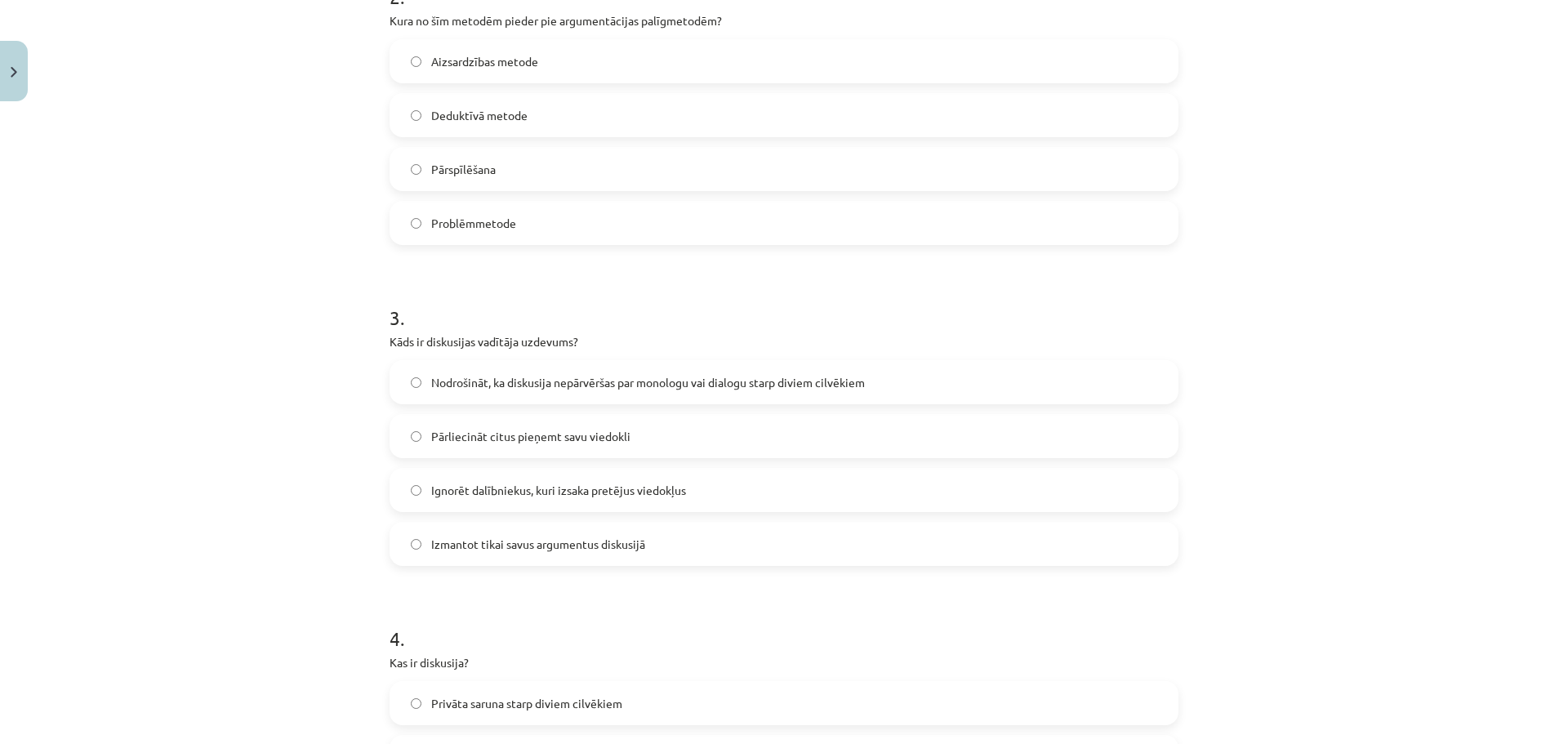
scroll to position [907, 0]
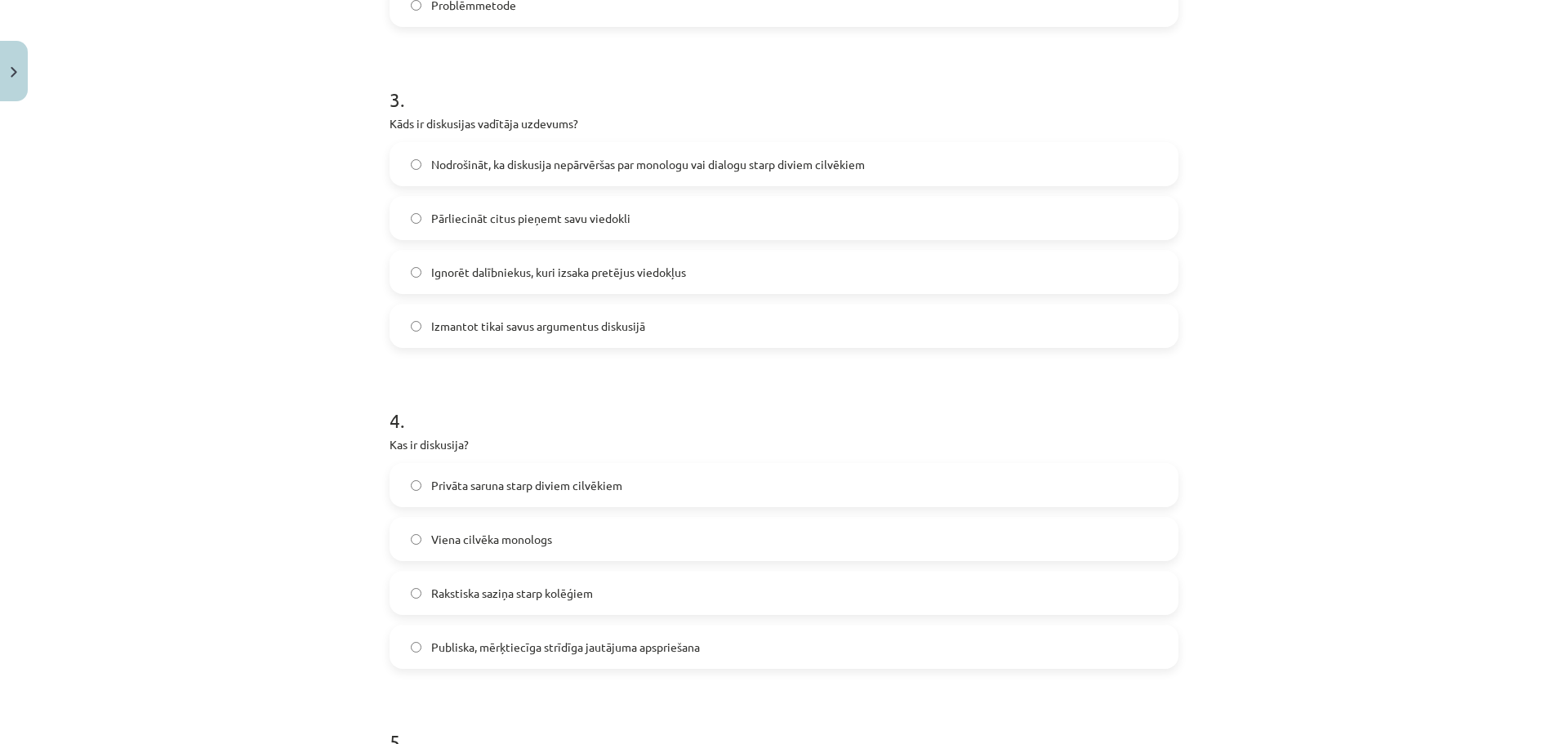
click at [559, 160] on span "Nodrošināt, ka diskusija nepārvēršas par monologu vai dialogu starp diviem cilv…" at bounding box center [648, 164] width 434 height 17
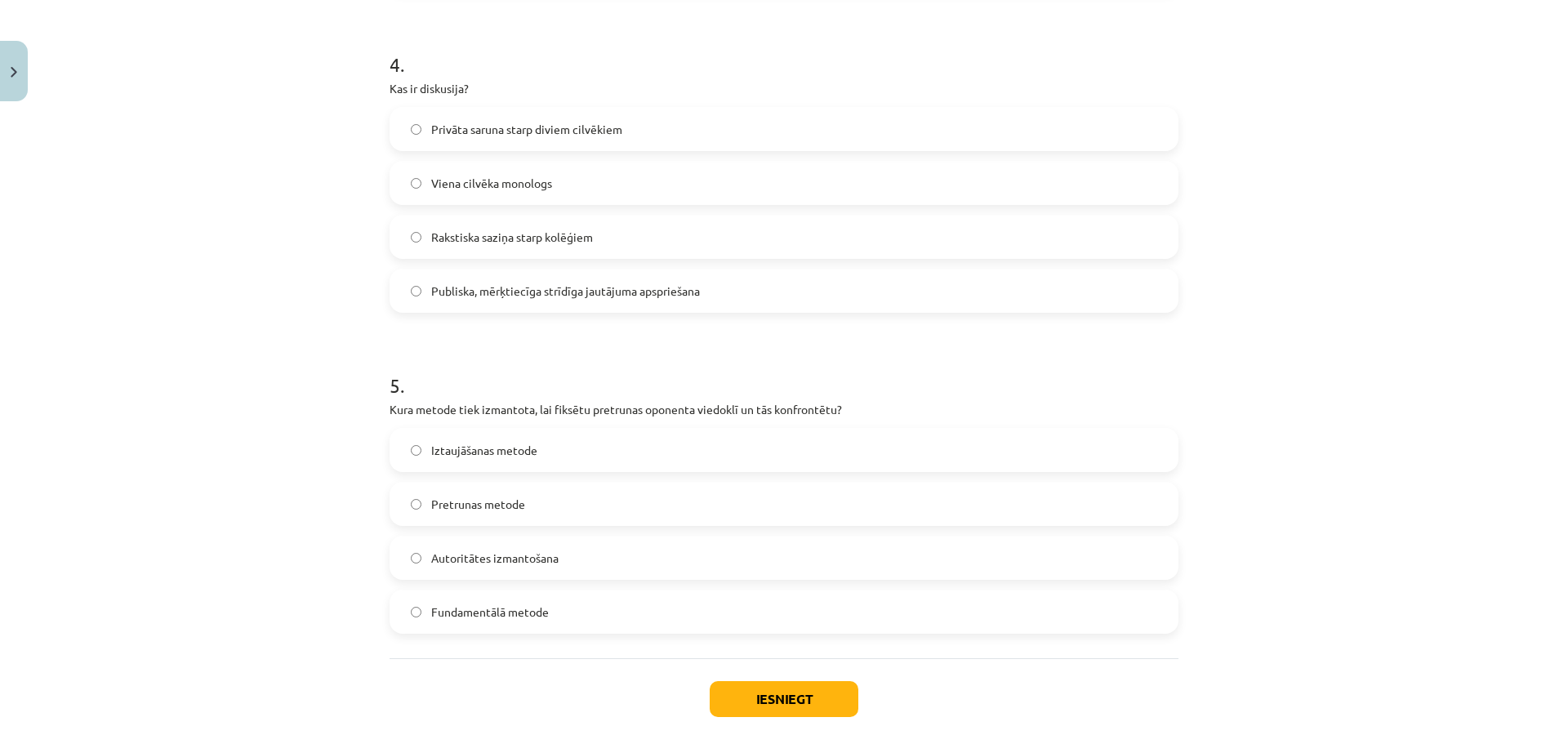
scroll to position [1284, 0]
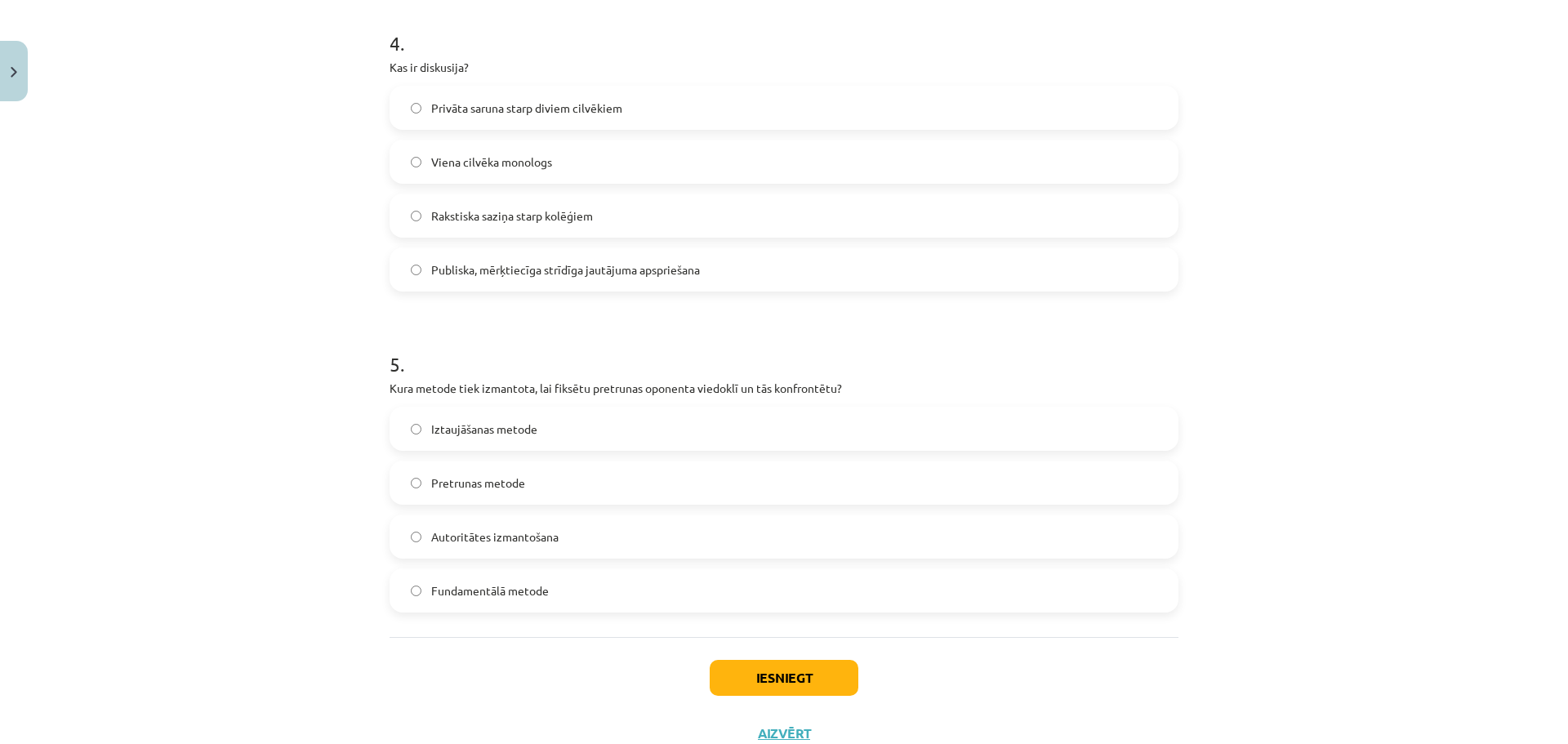
click at [586, 272] on span "Publiska, mērķtiecīga strīdīga jautājuma apspriešana" at bounding box center [565, 269] width 268 height 17
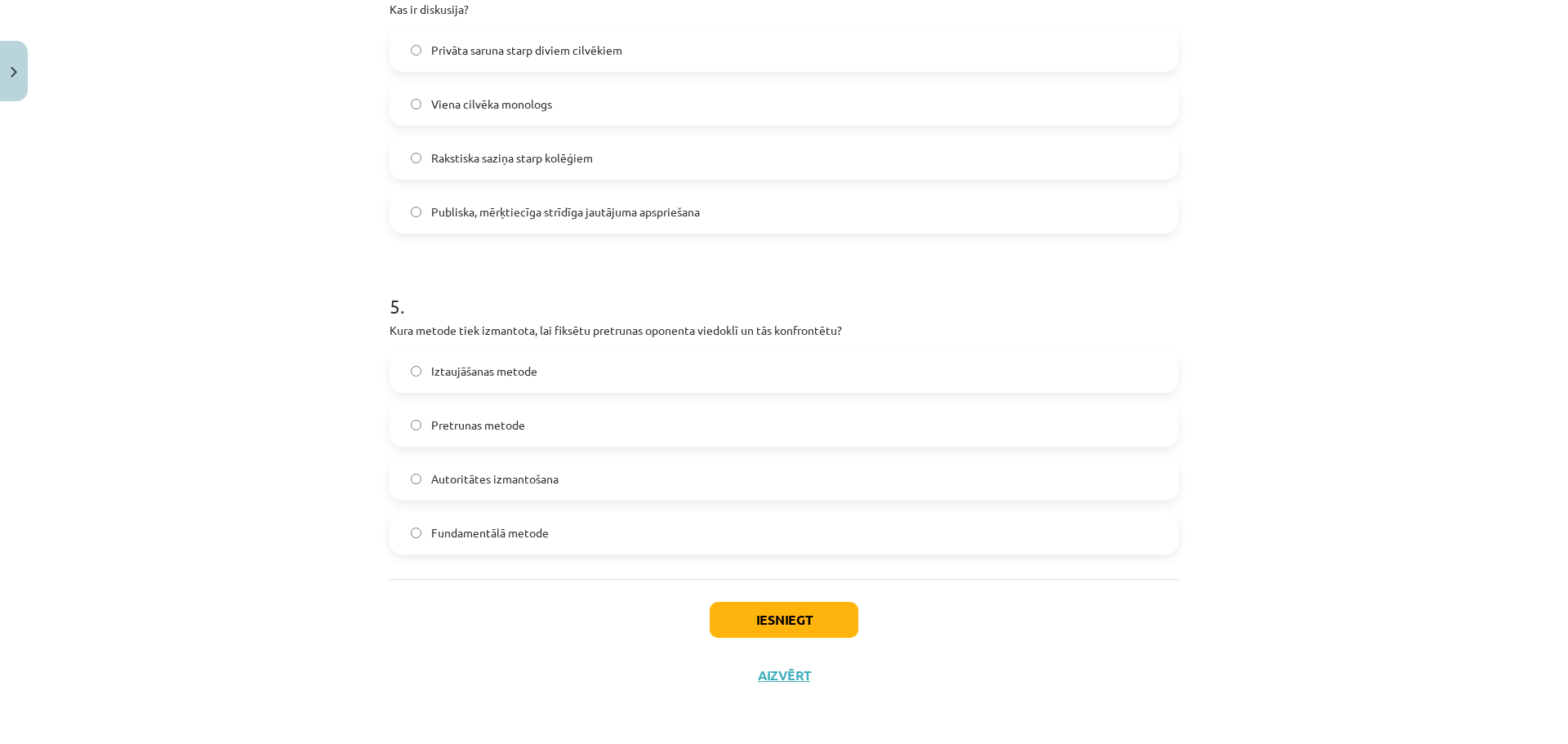
click at [538, 426] on label "Pretrunas metode" at bounding box center [784, 425] width 785 height 41
click at [765, 612] on button "Iesniegt" at bounding box center [784, 620] width 148 height 36
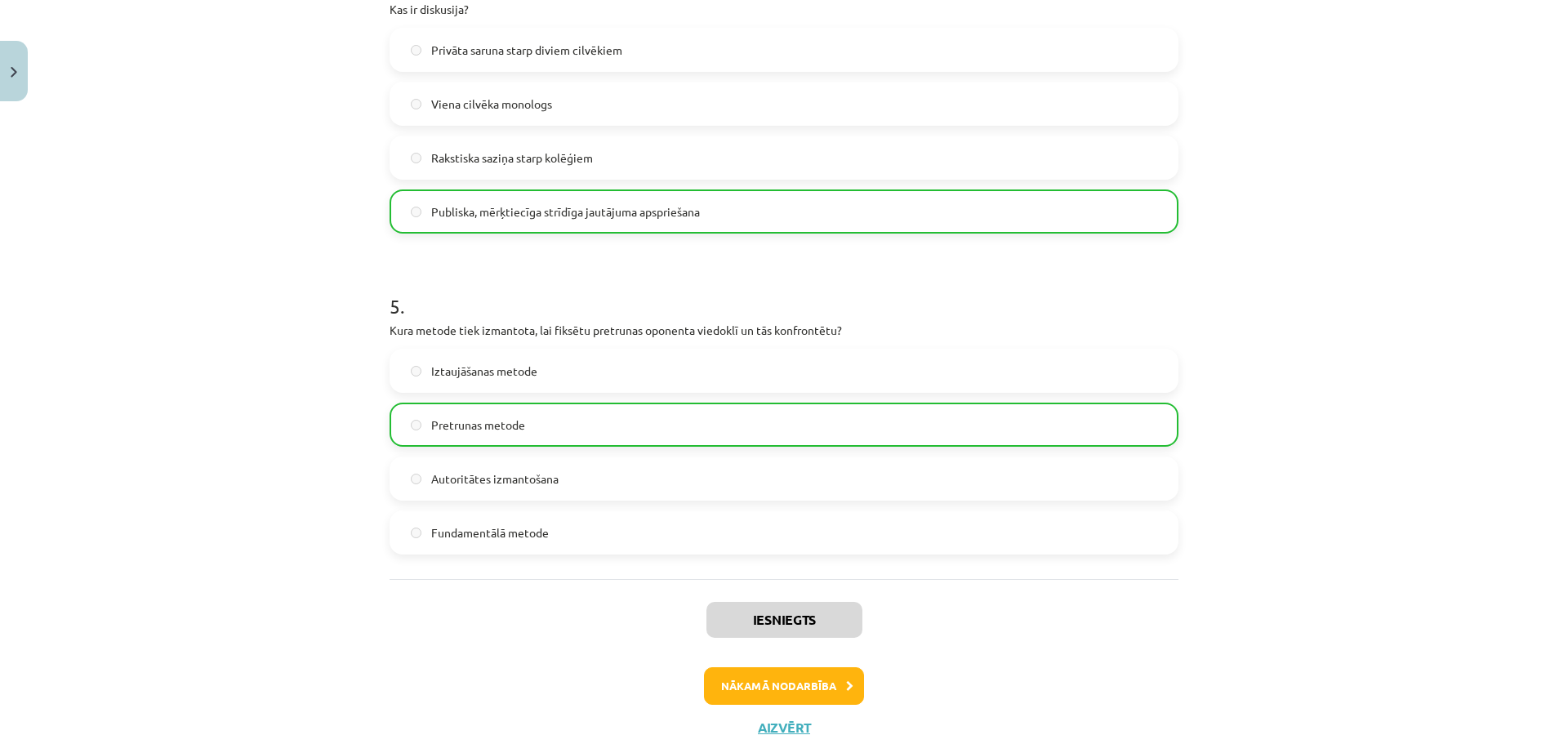
scroll to position [1394, 0]
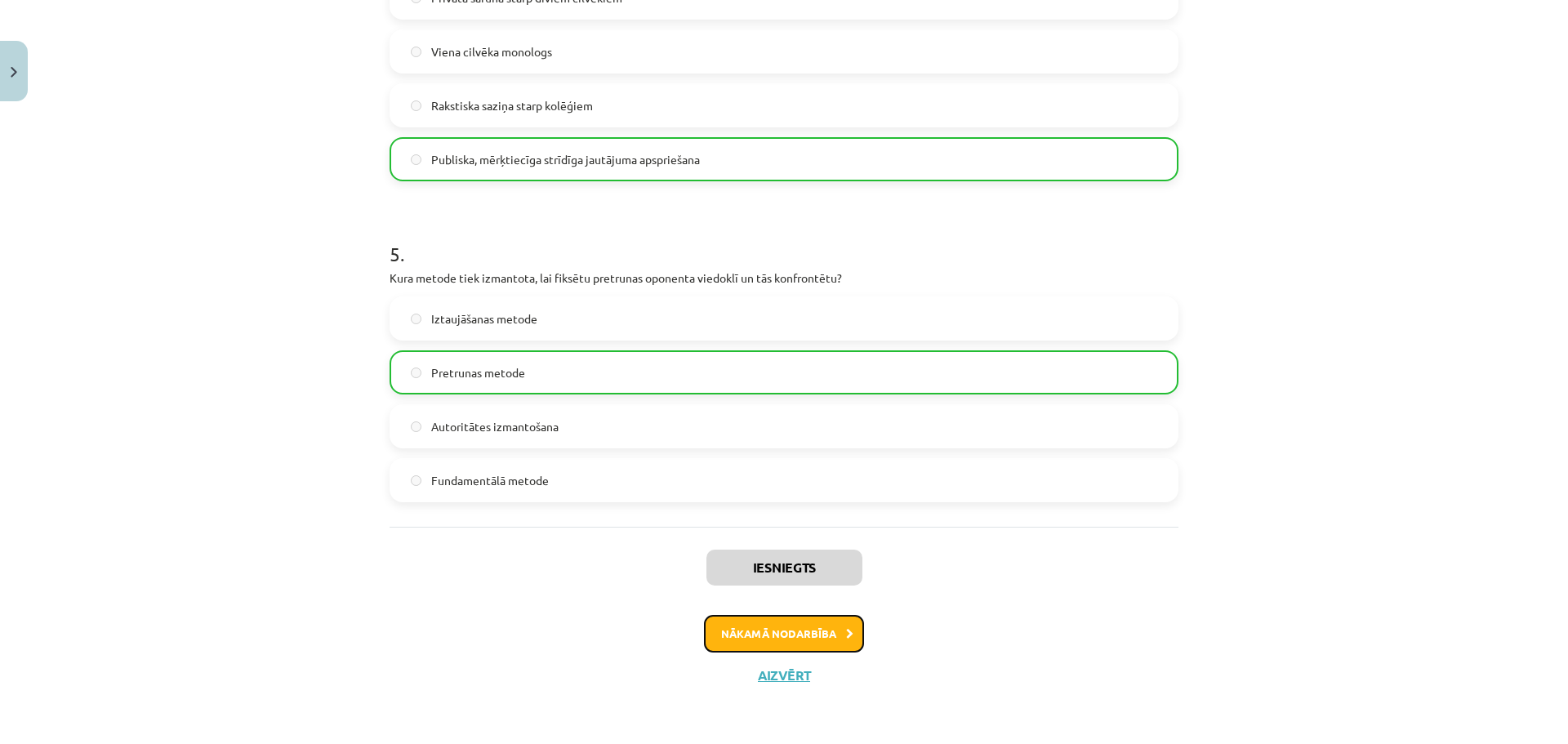
click at [818, 631] on button "Nākamā nodarbība" at bounding box center [784, 634] width 160 height 38
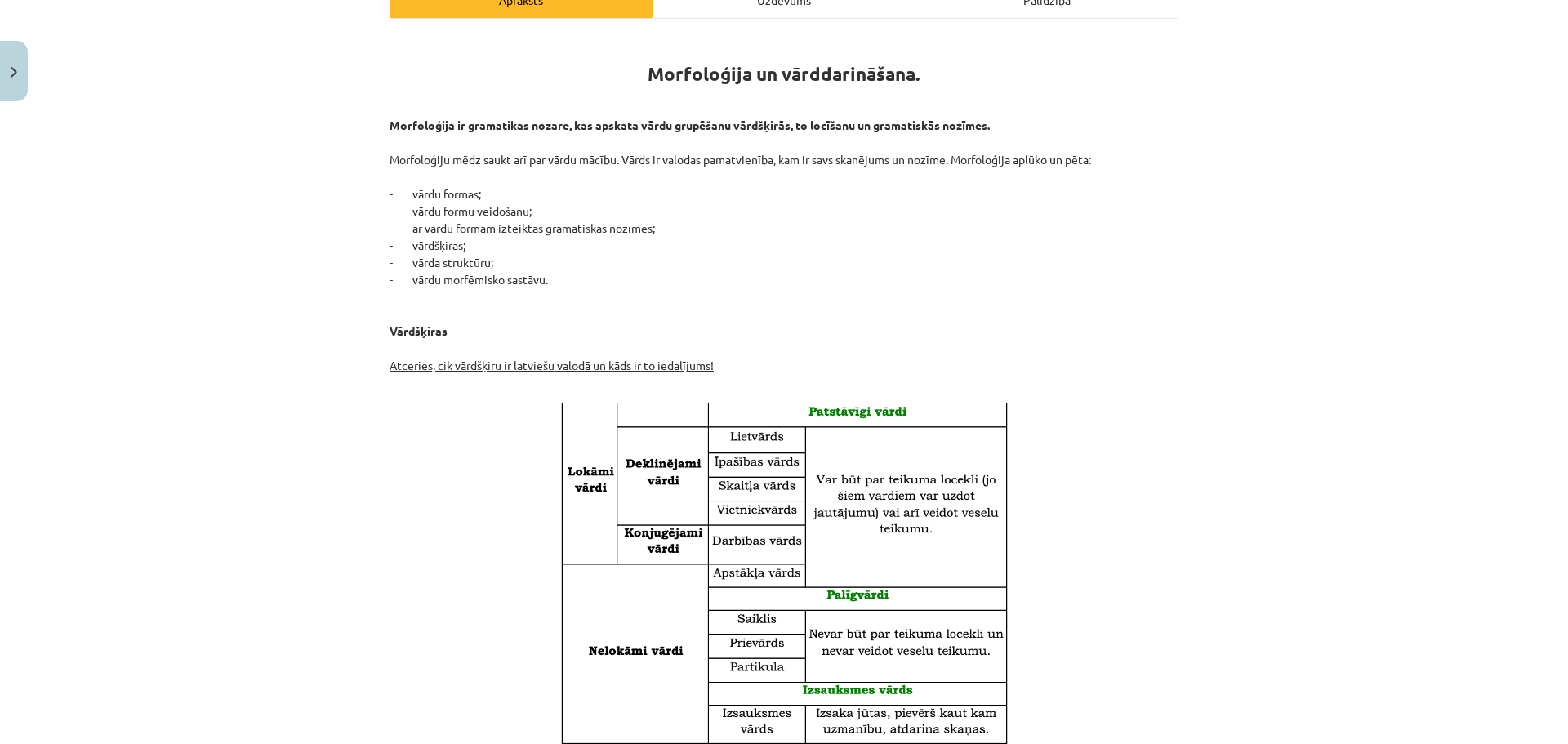
scroll to position [0, 0]
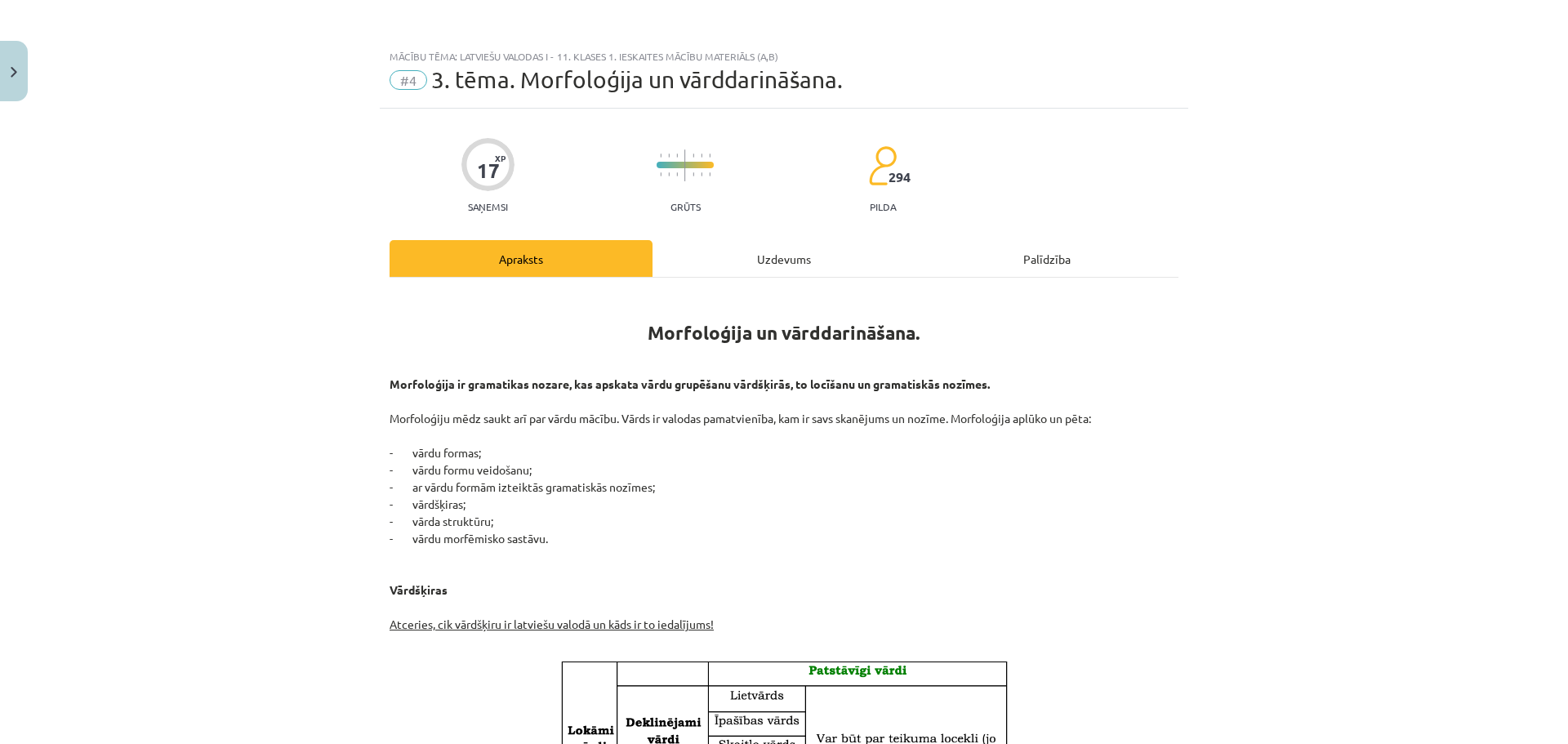
click at [742, 265] on div "Uzdevums" at bounding box center [784, 258] width 263 height 37
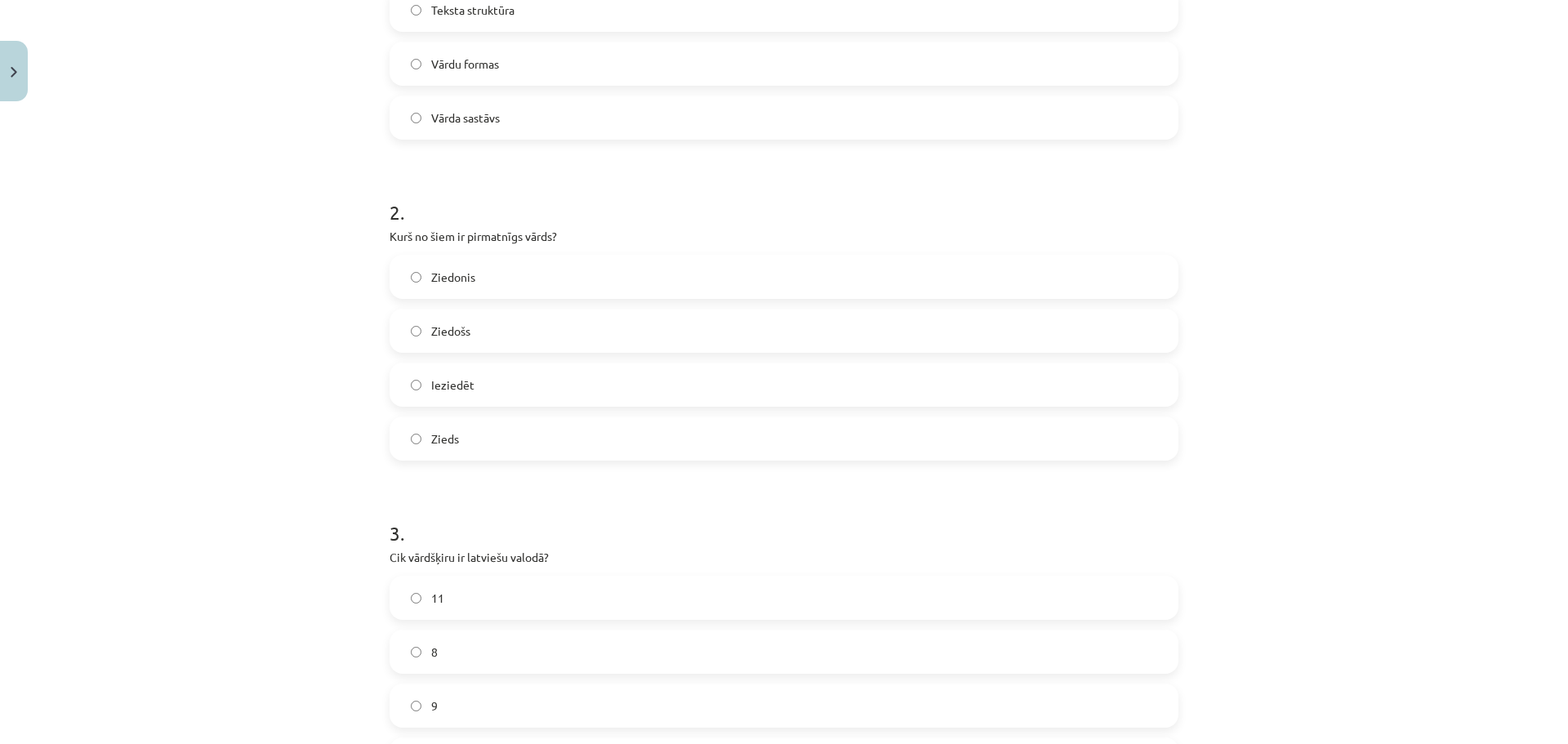
scroll to position [1342, 0]
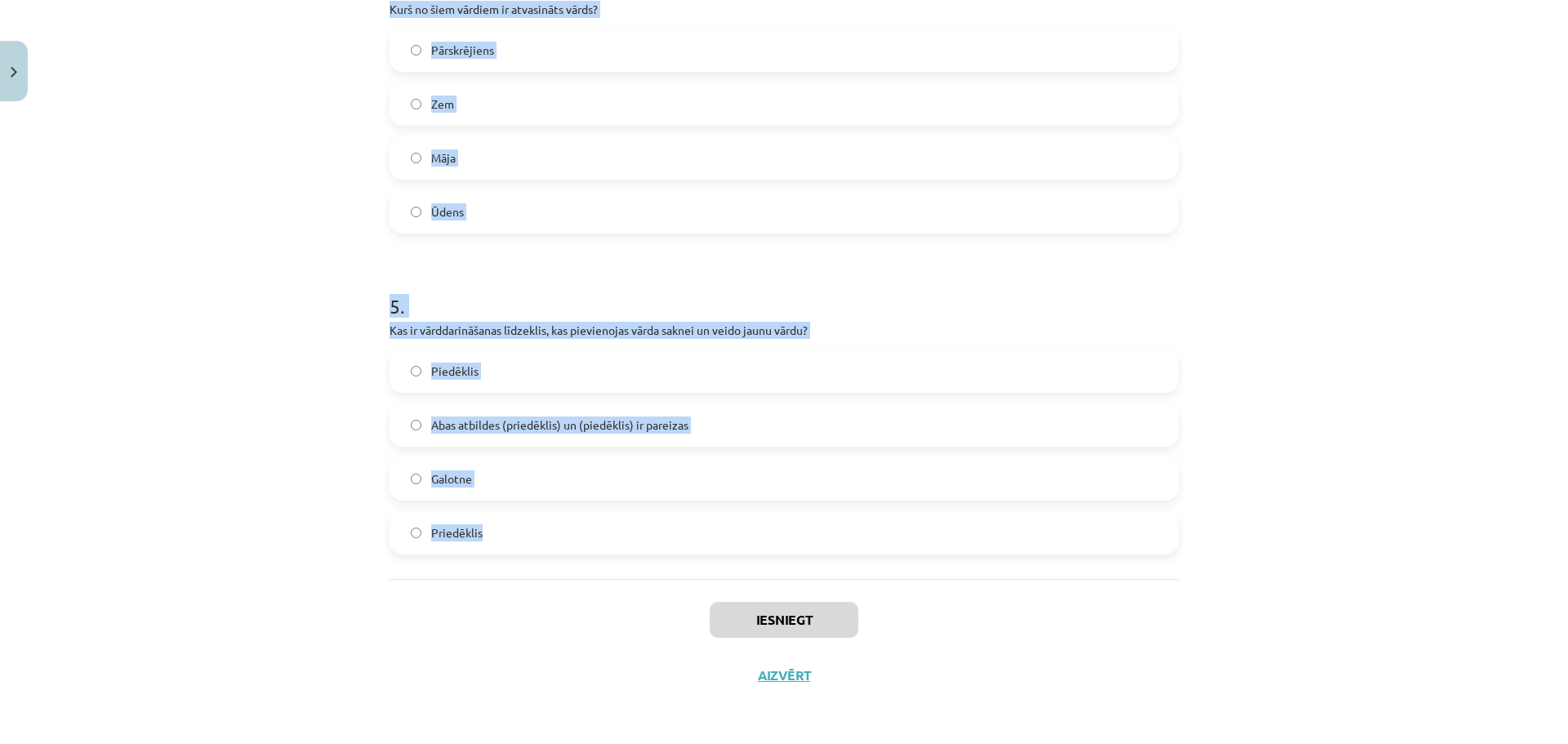
drag, startPoint x: 365, startPoint y: 320, endPoint x: 618, endPoint y: 512, distance: 317.6
click at [614, 521] on div "Mācību tēma: Latviešu valodas i - 11. klases 1. ieskaites mācību materiāls (a,b…" at bounding box center [784, 372] width 1568 height 744
copy form "1 . Kurš no šiem nav morfoloģijas pētījumu objekts? Gramatiskās nozīmes Teksta …"
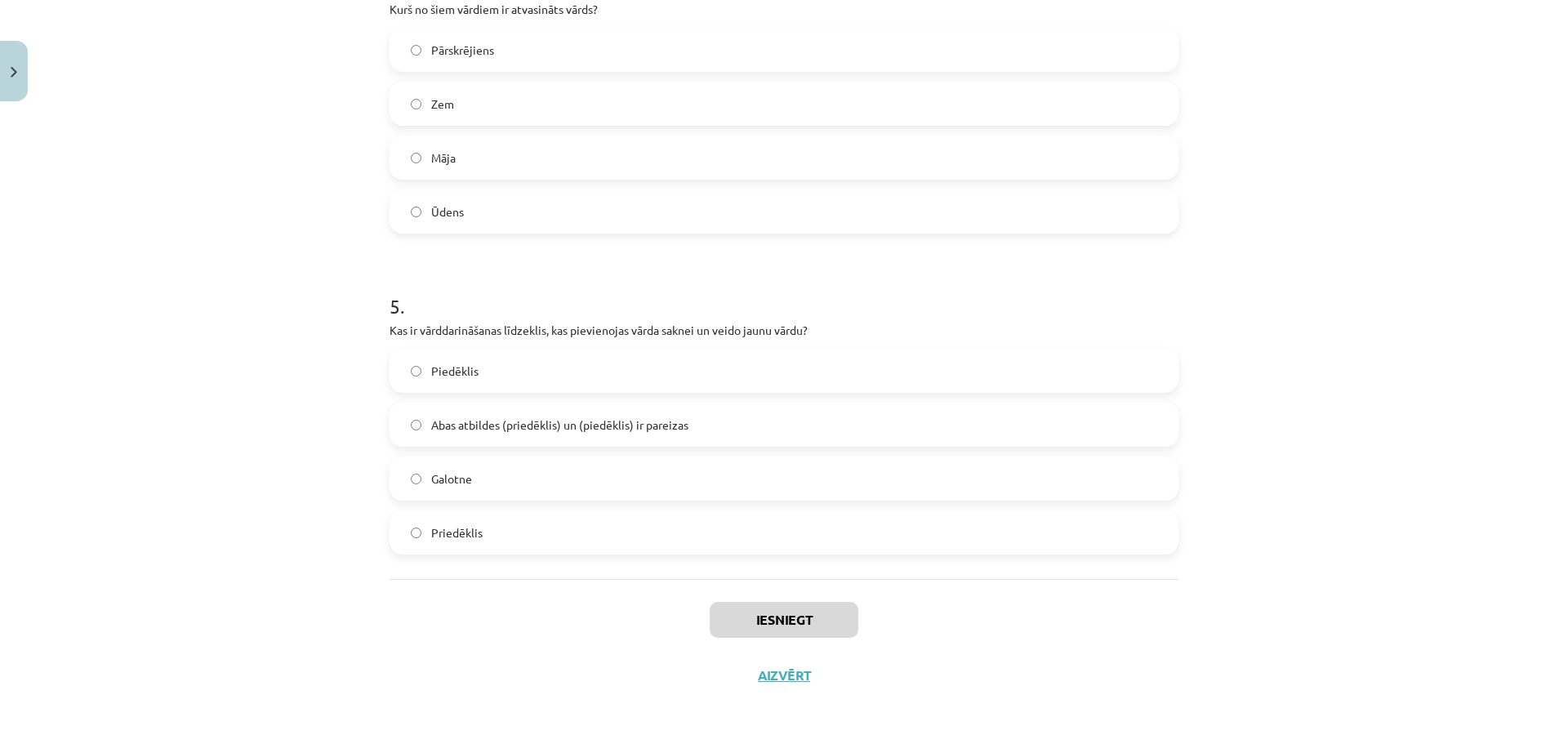
drag, startPoint x: 1085, startPoint y: 640, endPoint x: 1009, endPoint y: 399, distance: 252.7
click at [1084, 640] on div "Iesniegt Aizvērt" at bounding box center [784, 636] width 789 height 114
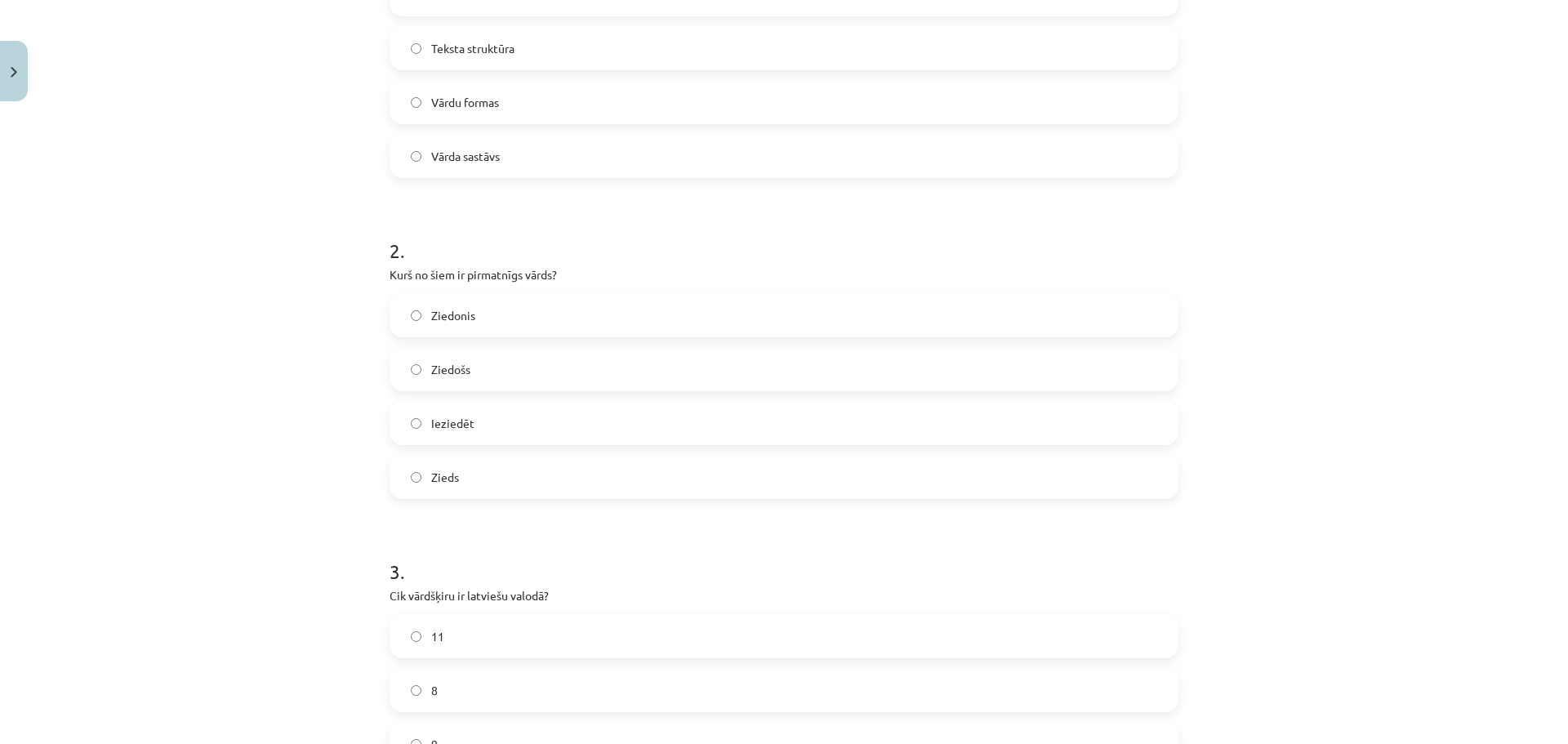
scroll to position [218, 0]
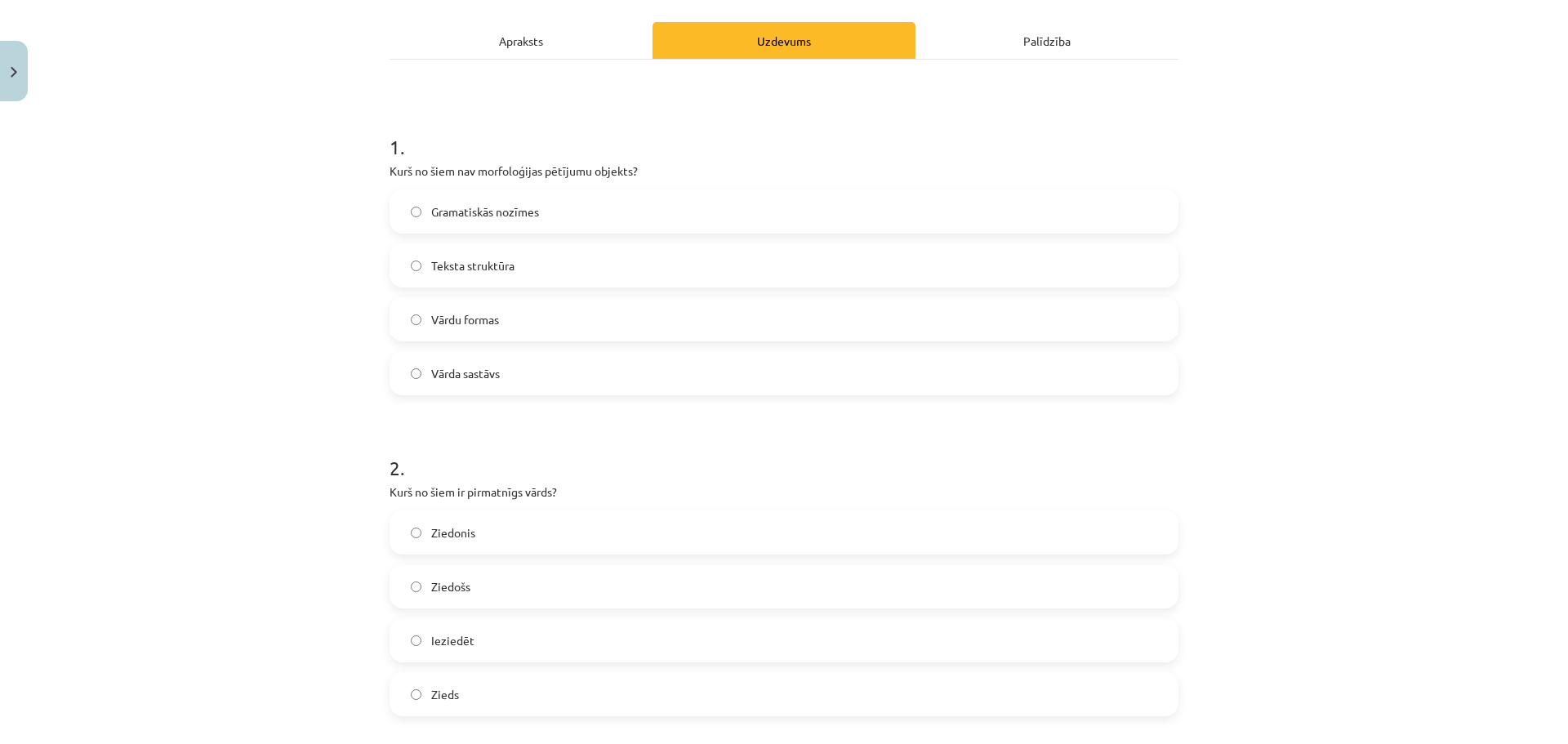
click at [572, 267] on label "Teksta struktūra" at bounding box center [784, 266] width 785 height 41
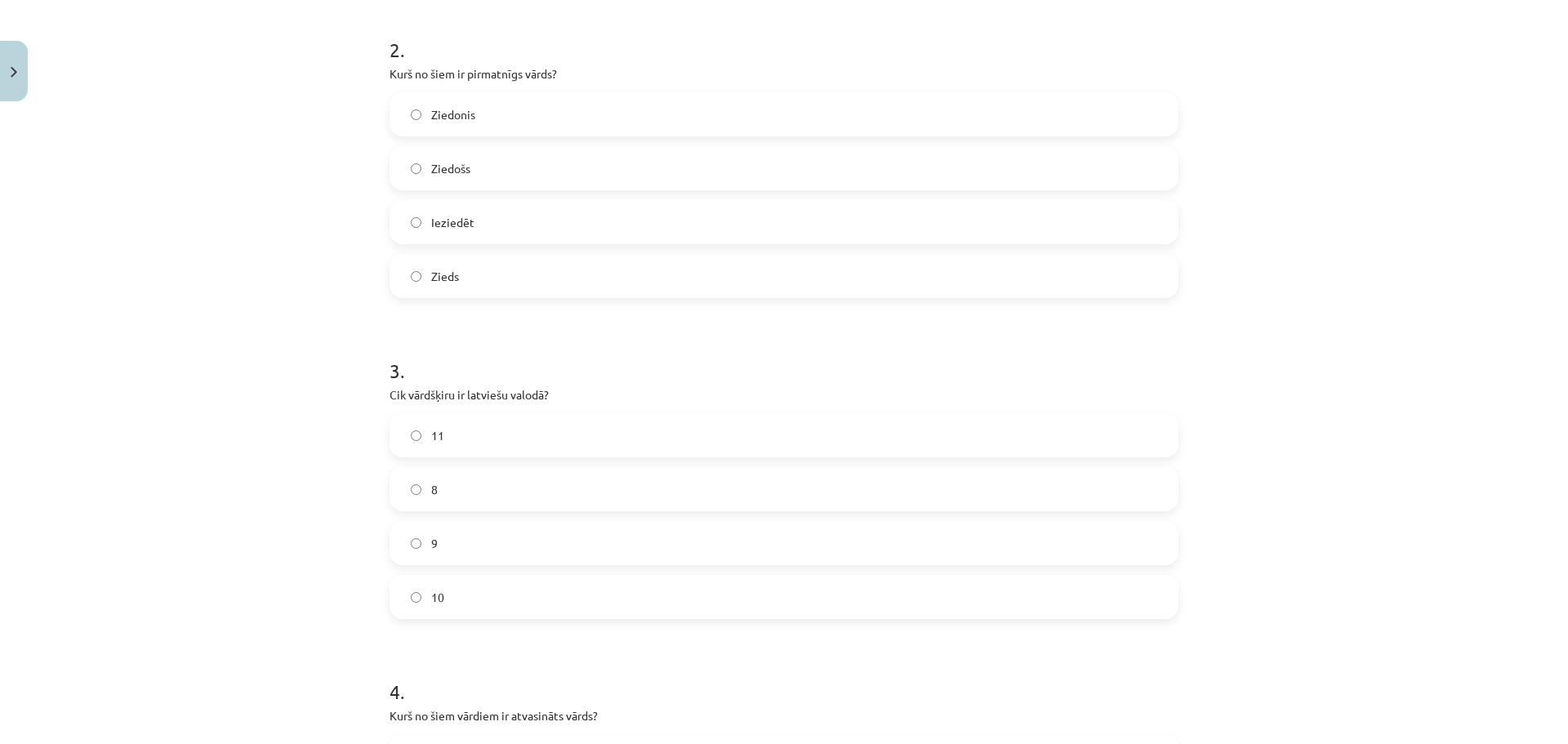
scroll to position [638, 0]
click at [470, 277] on label "Zieds" at bounding box center [784, 274] width 785 height 41
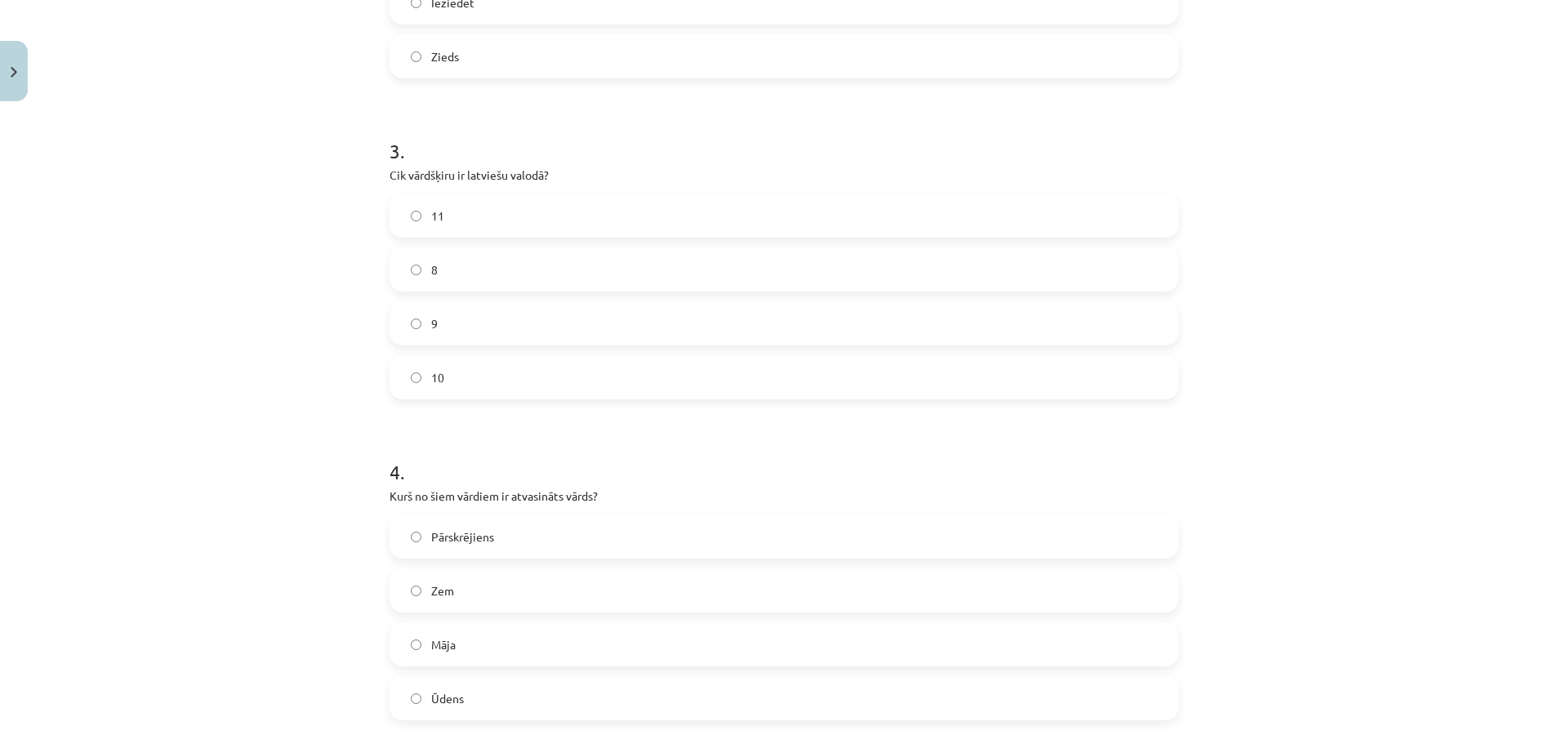
click at [472, 394] on label "10" at bounding box center [784, 377] width 785 height 41
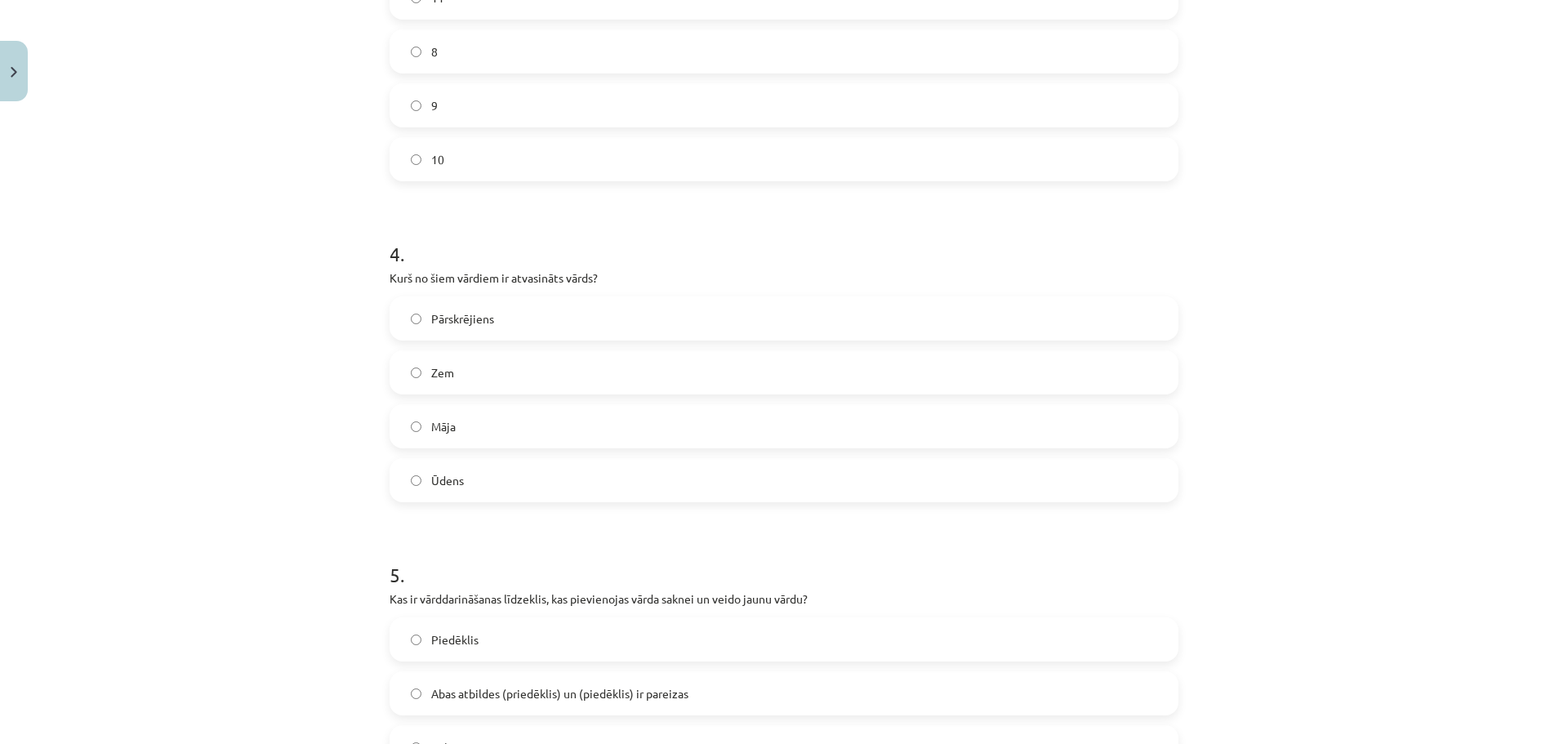
scroll to position [1291, 0]
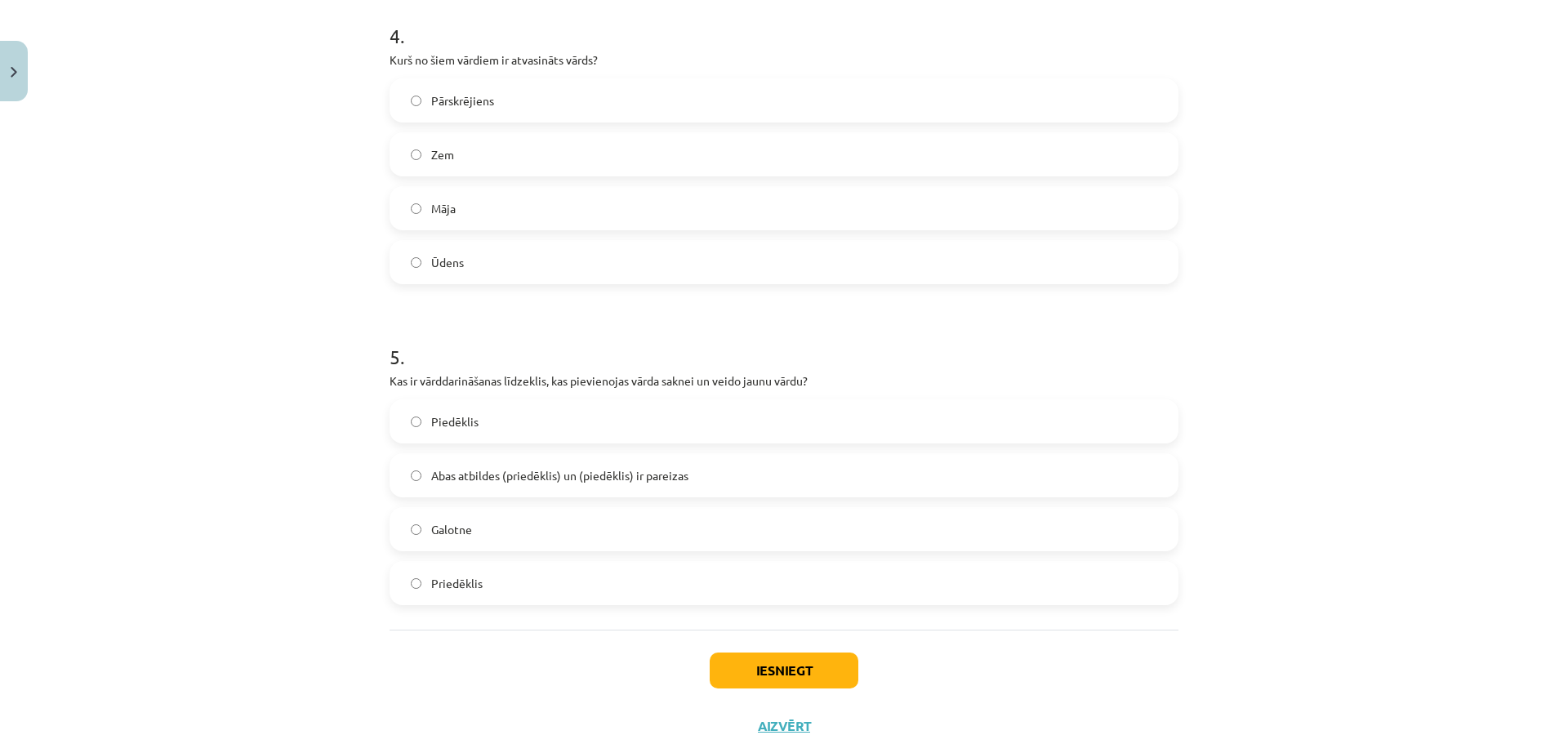
click at [488, 103] on label "Pārskrējiens" at bounding box center [784, 100] width 785 height 41
click at [569, 462] on label "Abas atbildes (priedēklis) un (piedēklis) ir pareizas" at bounding box center [784, 476] width 785 height 41
drag, startPoint x: 751, startPoint y: 669, endPoint x: 763, endPoint y: 670, distance: 12.0
click at [752, 670] on button "Iesniegt" at bounding box center [784, 671] width 148 height 36
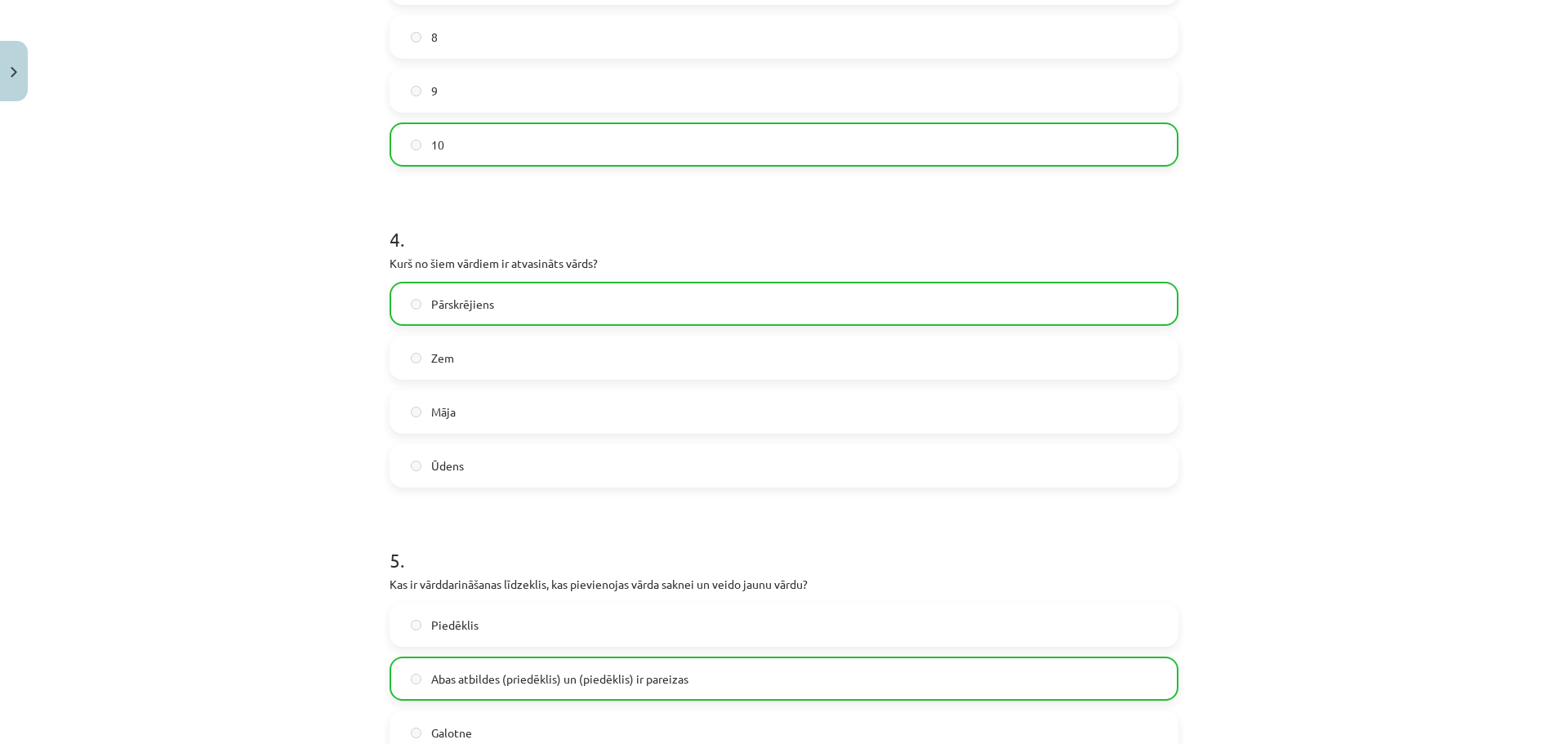
scroll to position [1306, 0]
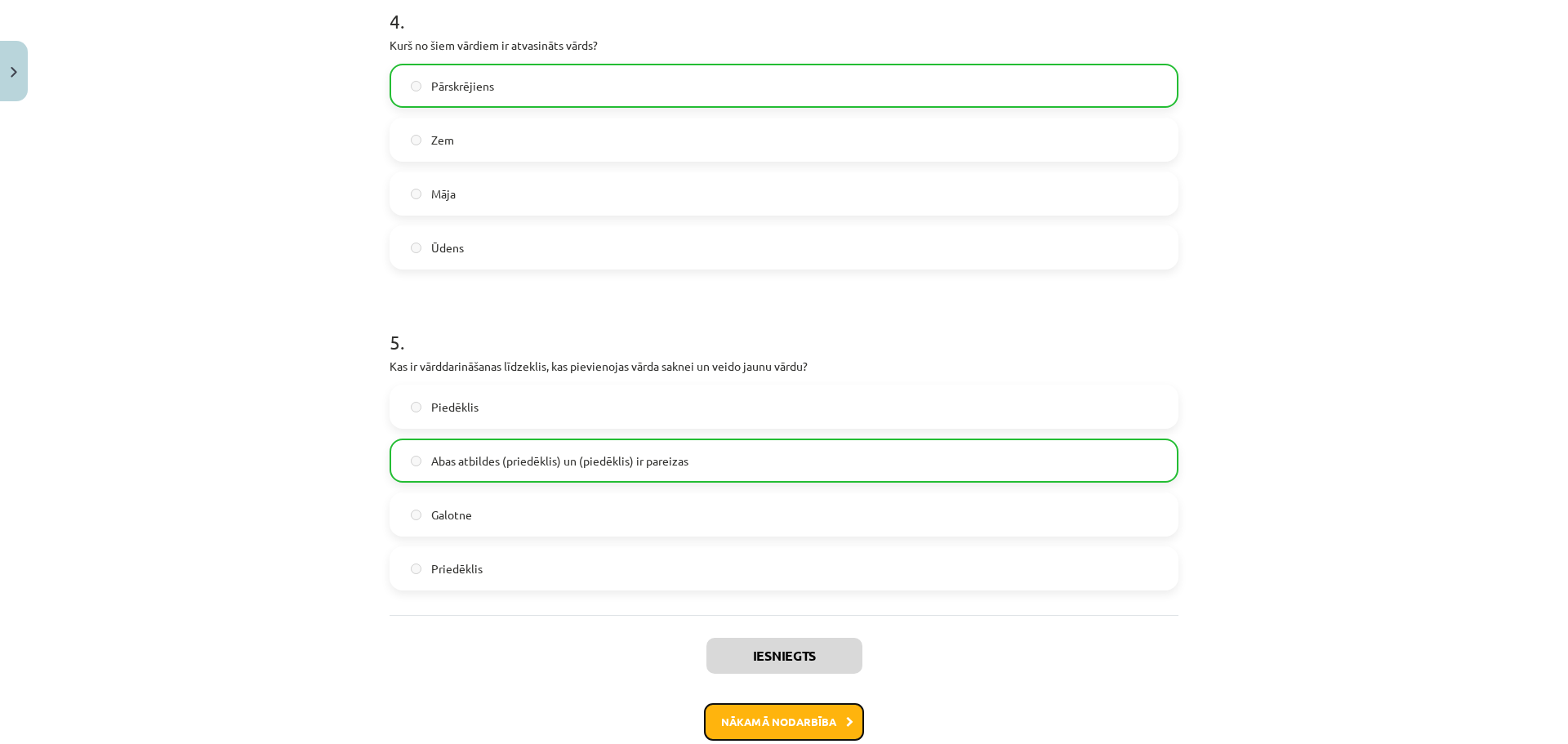
click at [818, 718] on button "Nākamā nodarbība" at bounding box center [784, 722] width 160 height 38
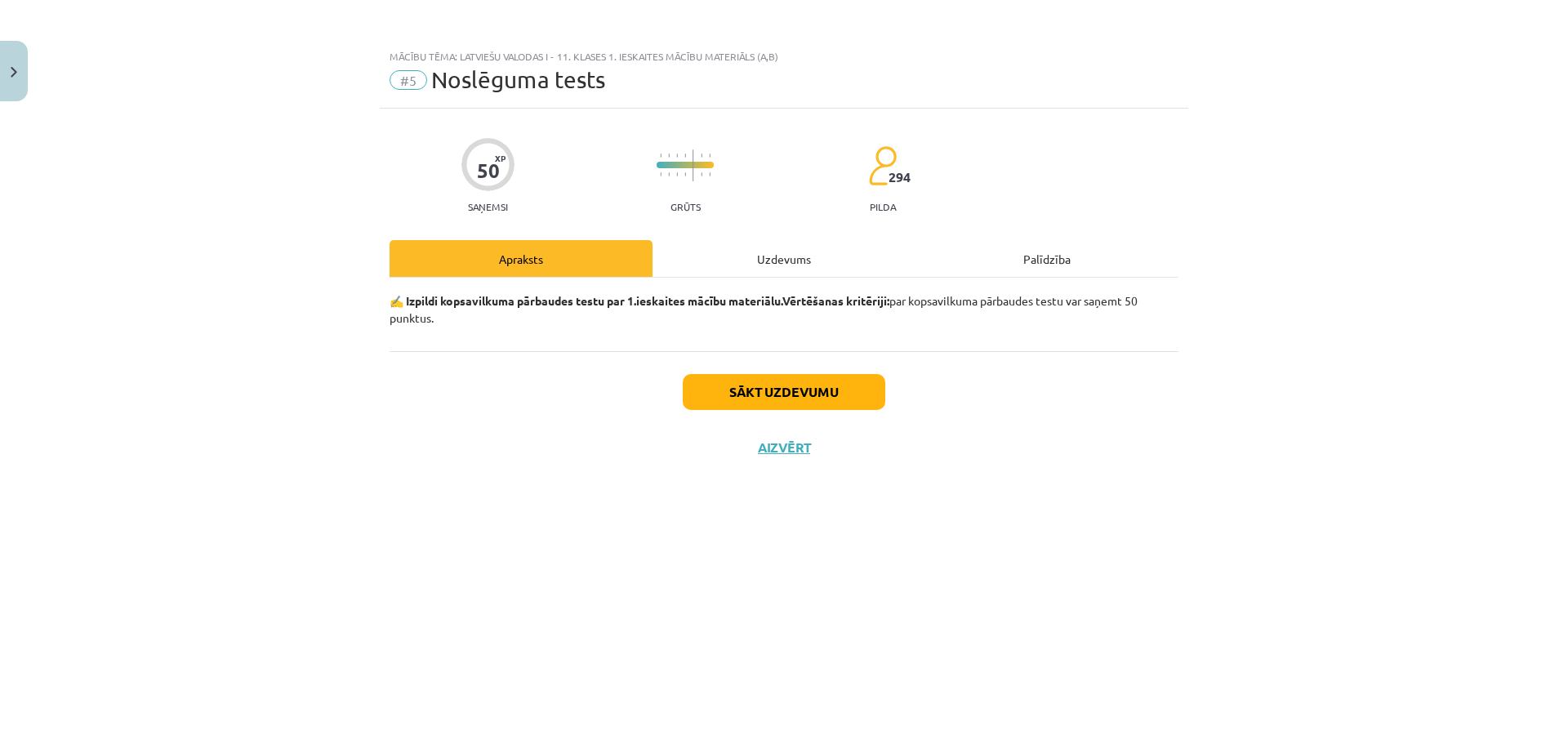
scroll to position [0, 0]
click at [774, 391] on button "Sākt uzdevumu" at bounding box center [784, 392] width 202 height 36
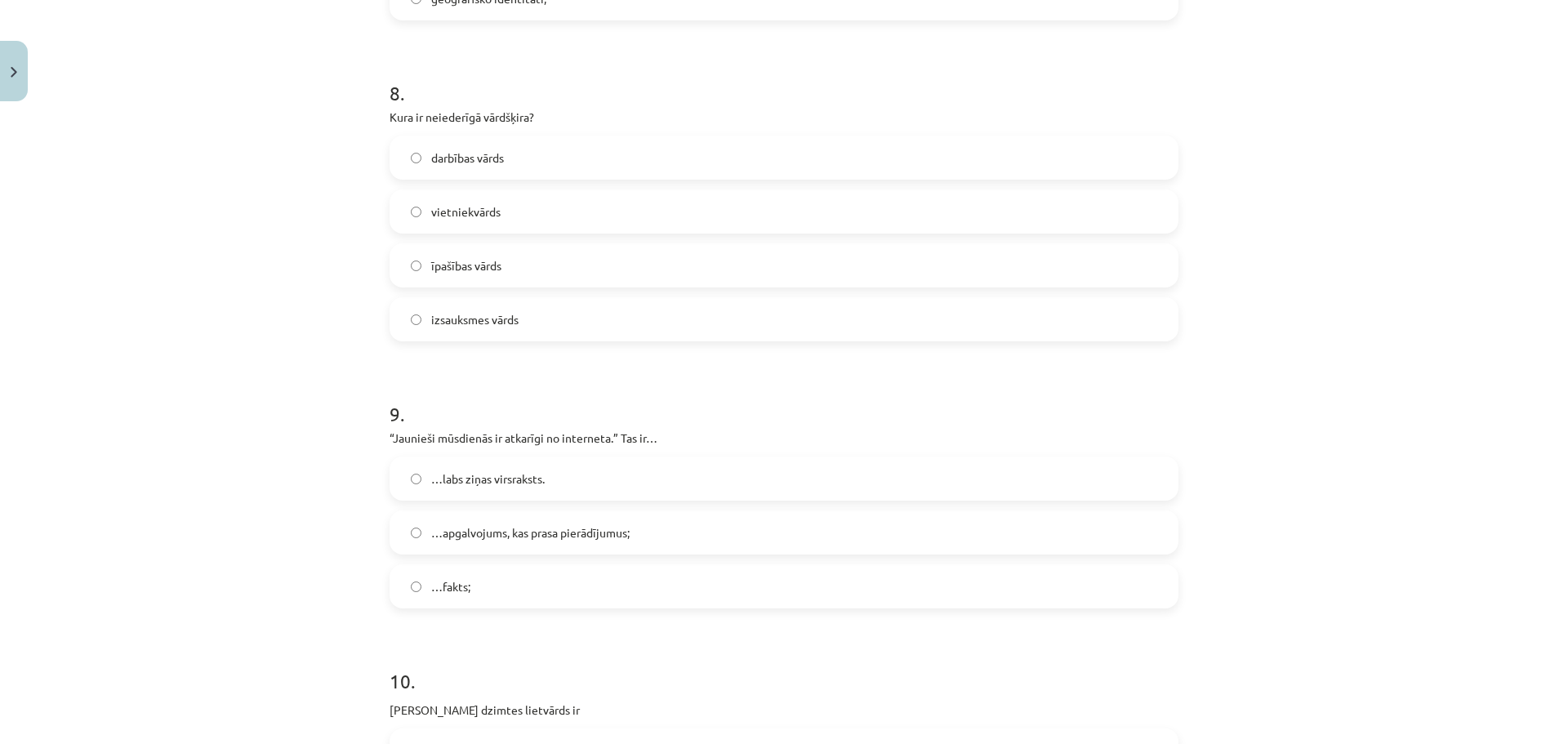
scroll to position [2692, 0]
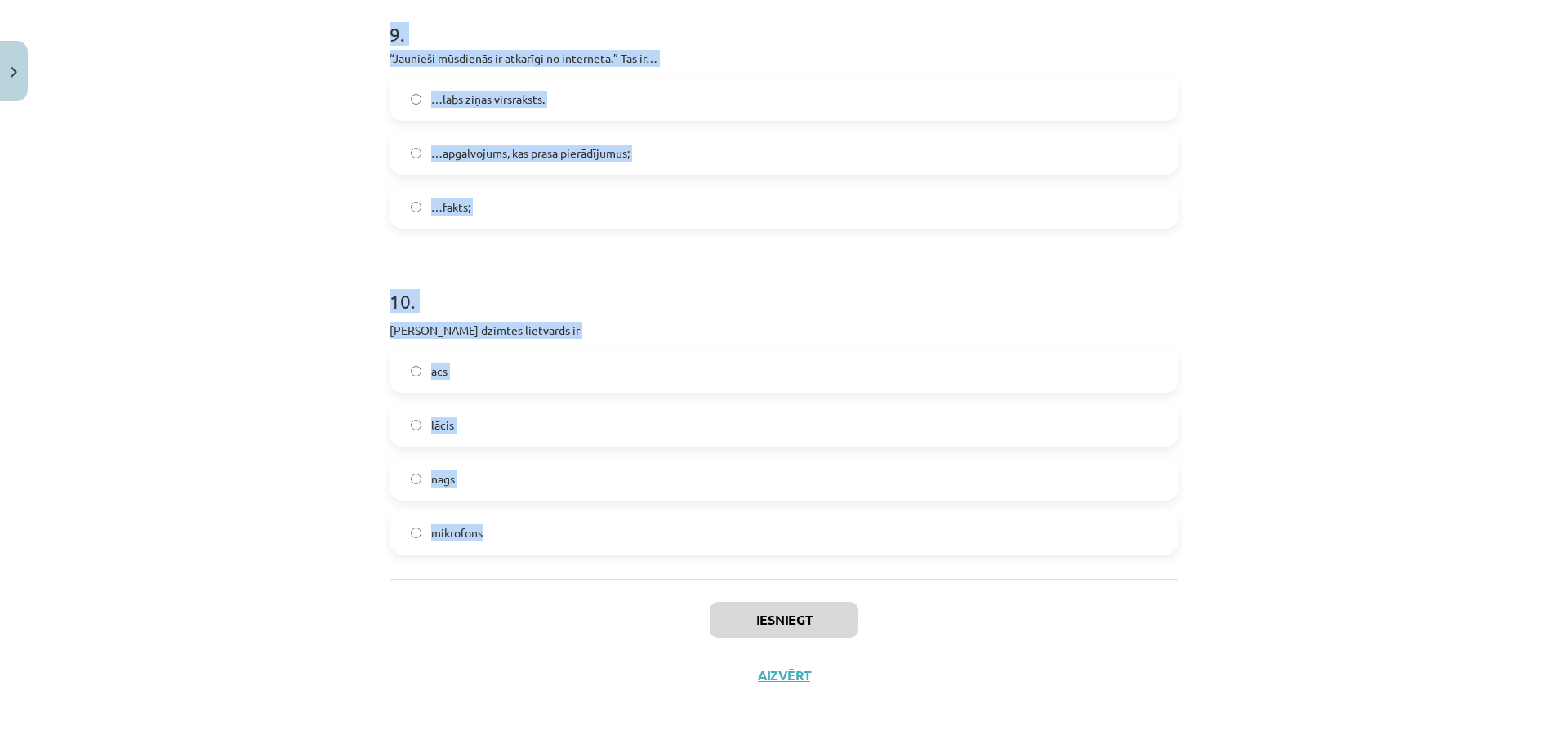
drag, startPoint x: 386, startPoint y: 360, endPoint x: 677, endPoint y: 525, distance: 334.5
click at [677, 525] on div "Mācību tēma: Latviešu valodas i - 11. klases 1. ieskaites mācību materiāls (a,b…" at bounding box center [784, 372] width 1568 height 744
copy form "2 . Loremi dolorsit ametcon adipisci elitse Doeiusm Tempor 5 . Inci utlaboree d…"
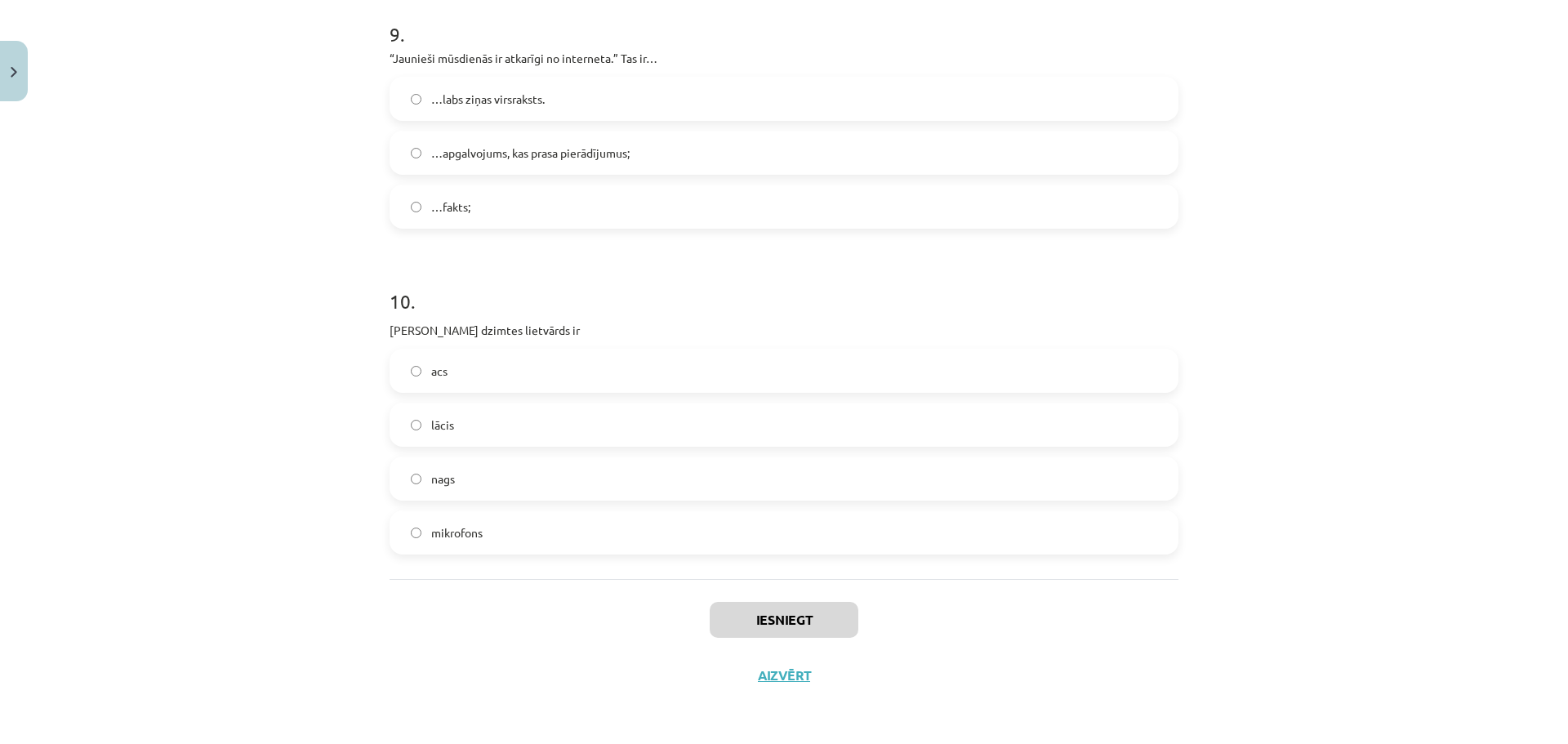
click at [973, 630] on div "Iesniegt Aizvērt" at bounding box center [784, 636] width 789 height 114
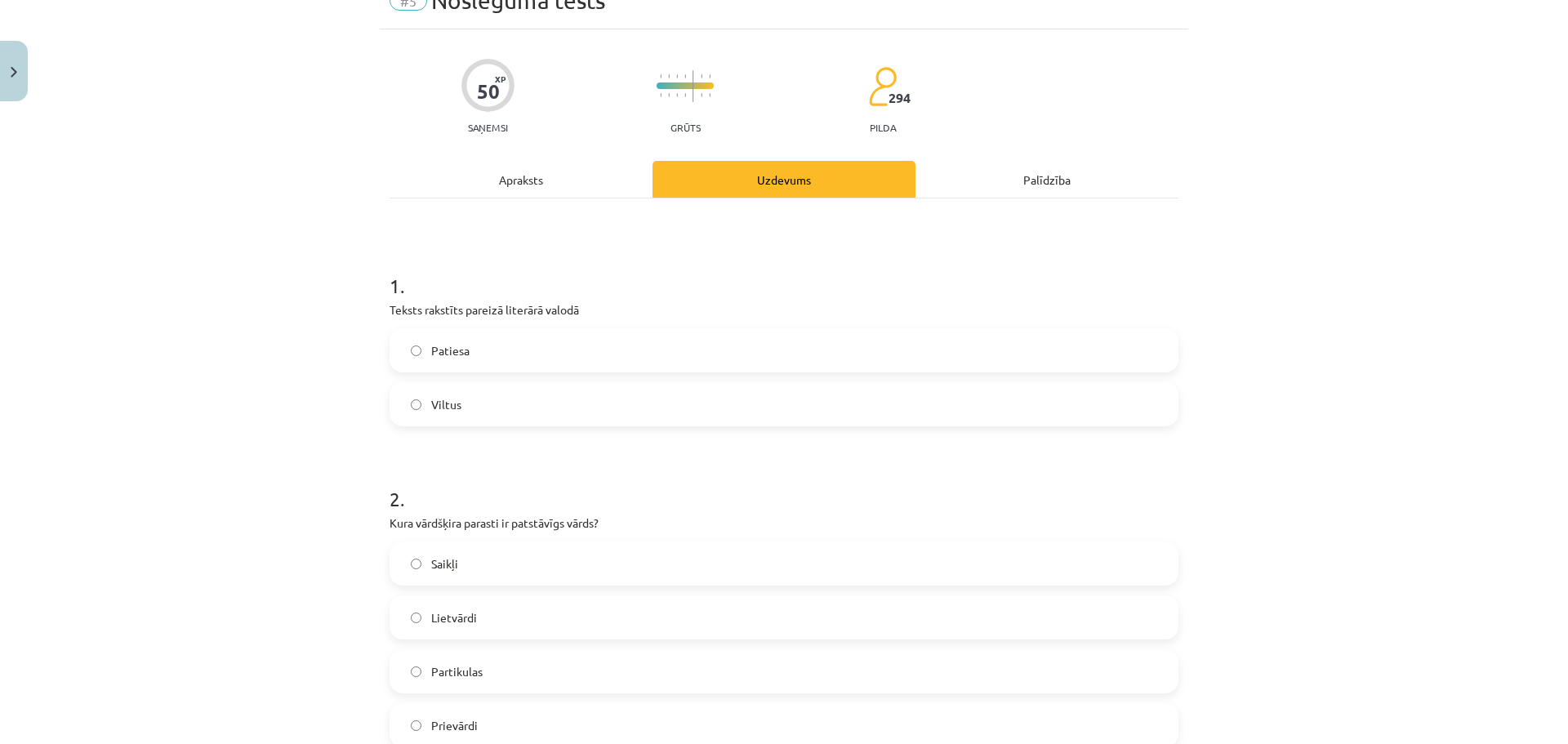
scroll to position [0, 0]
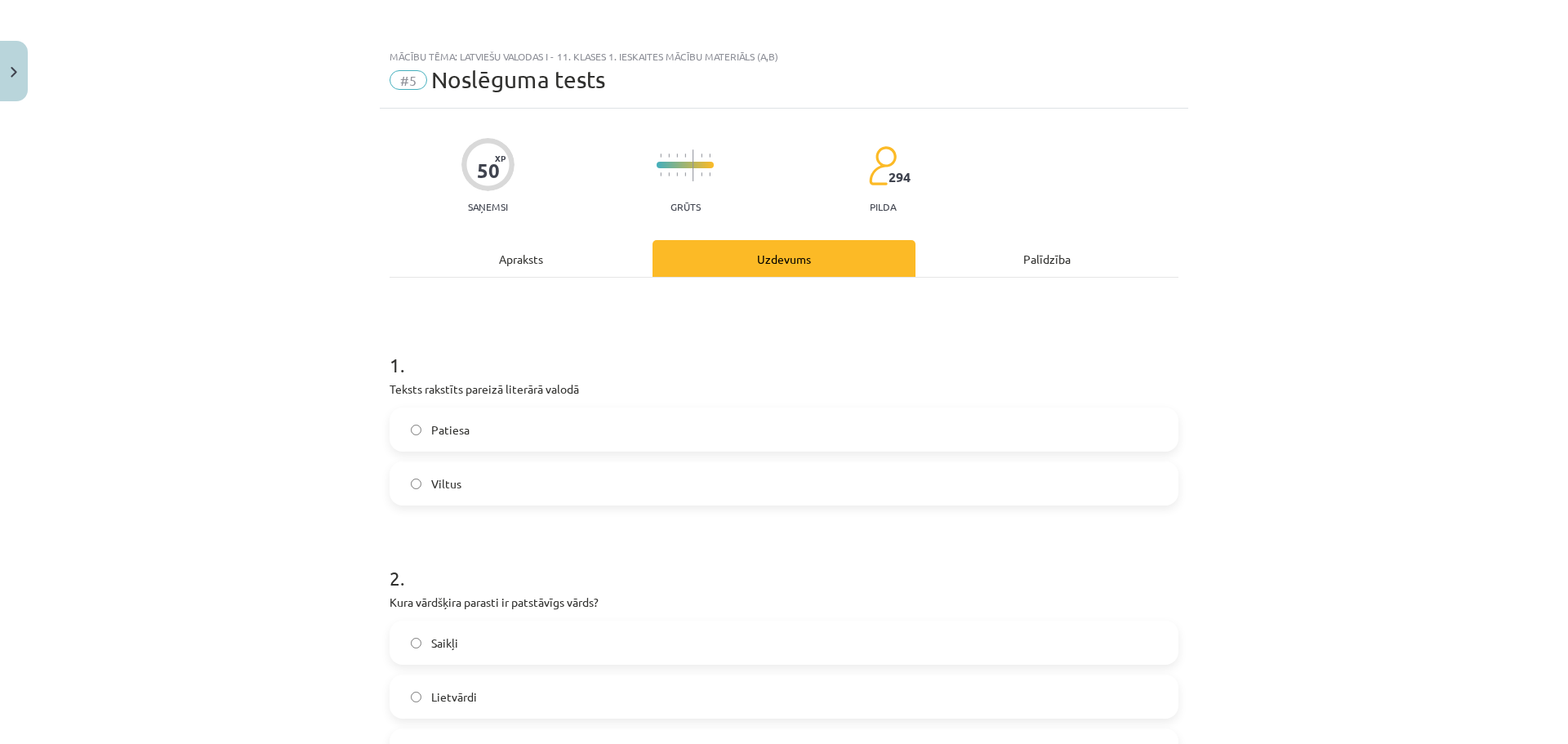
click at [521, 427] on label "Patiesa" at bounding box center [784, 429] width 785 height 41
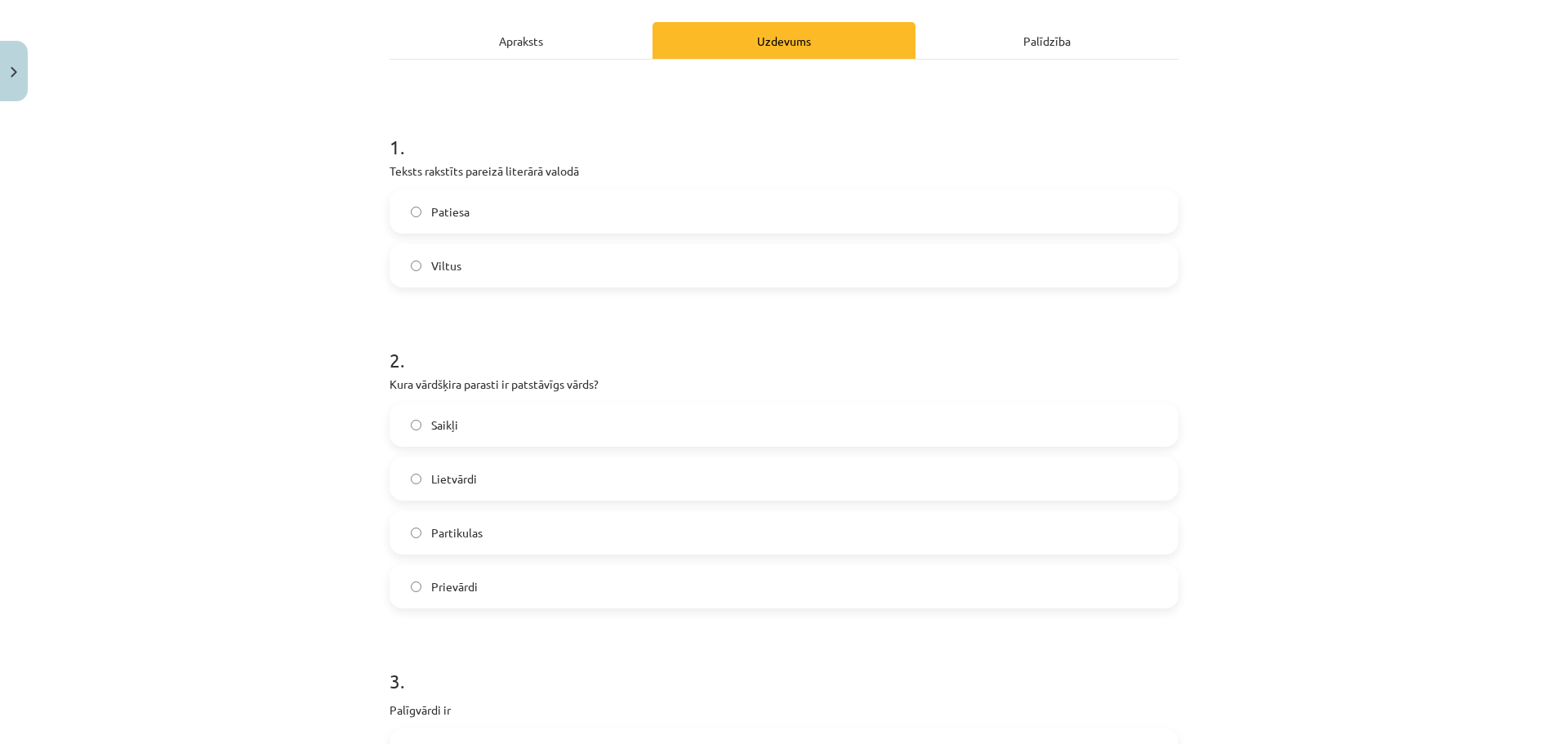
scroll to position [435, 0]
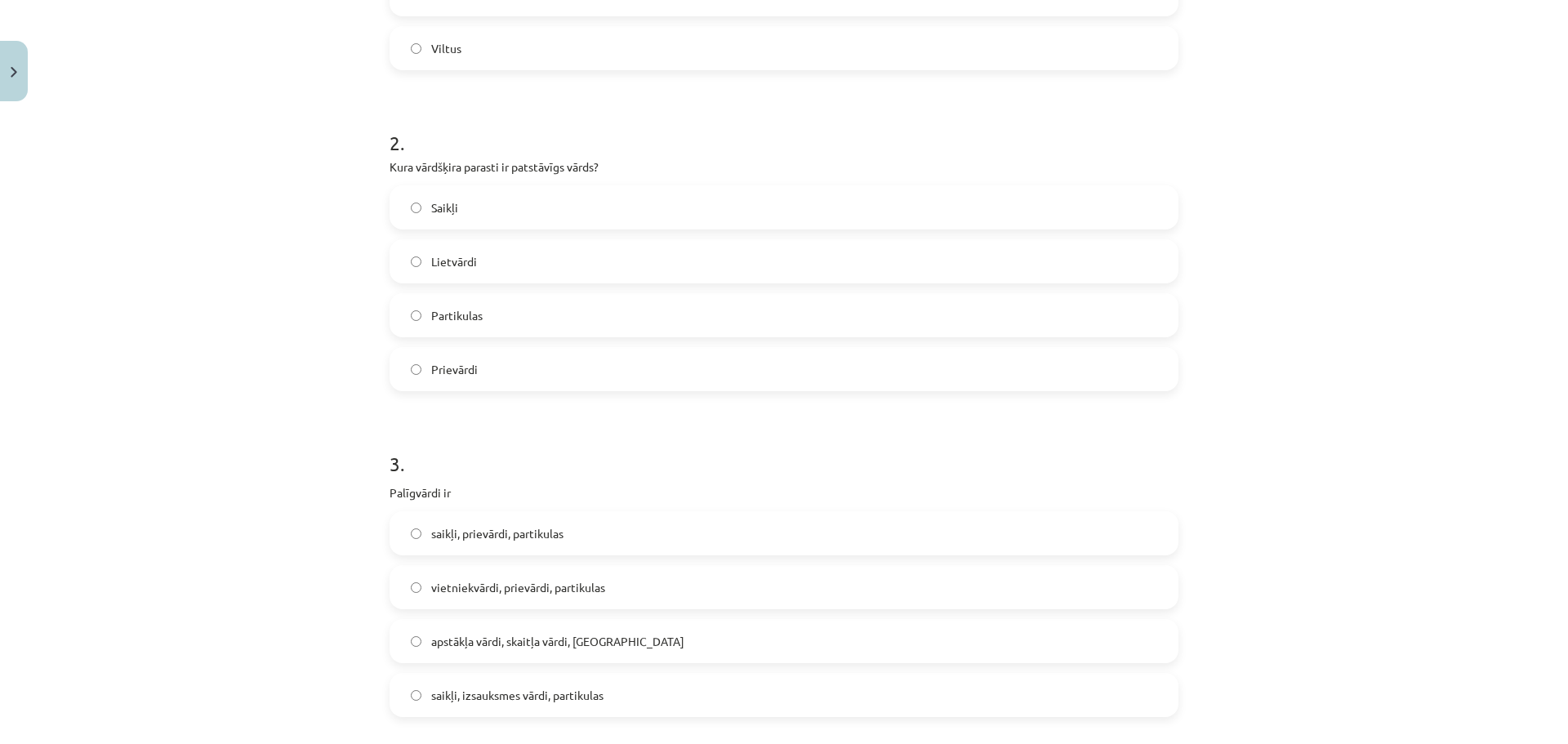
click at [523, 263] on label "Lietvārdi" at bounding box center [784, 261] width 785 height 41
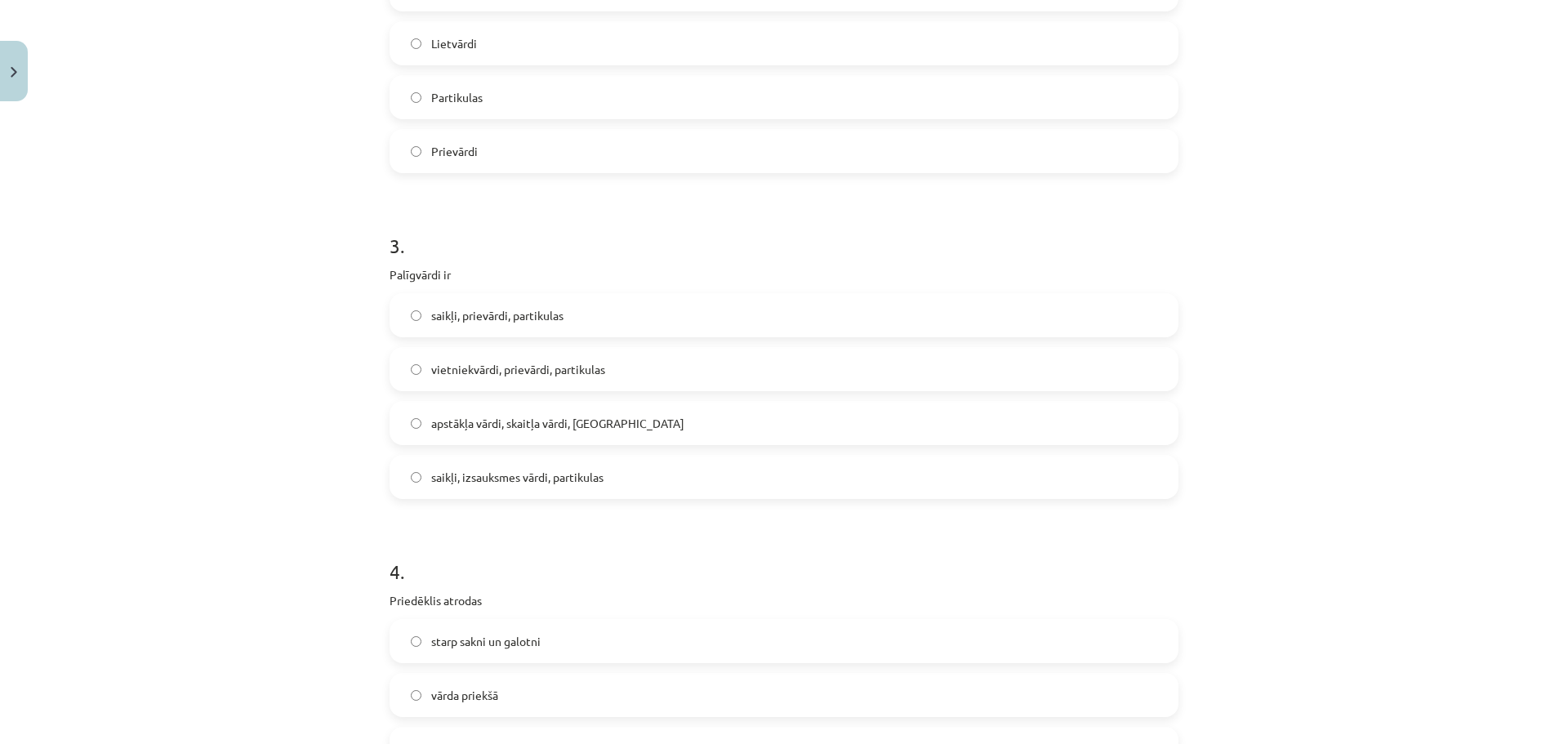
scroll to position [871, 0]
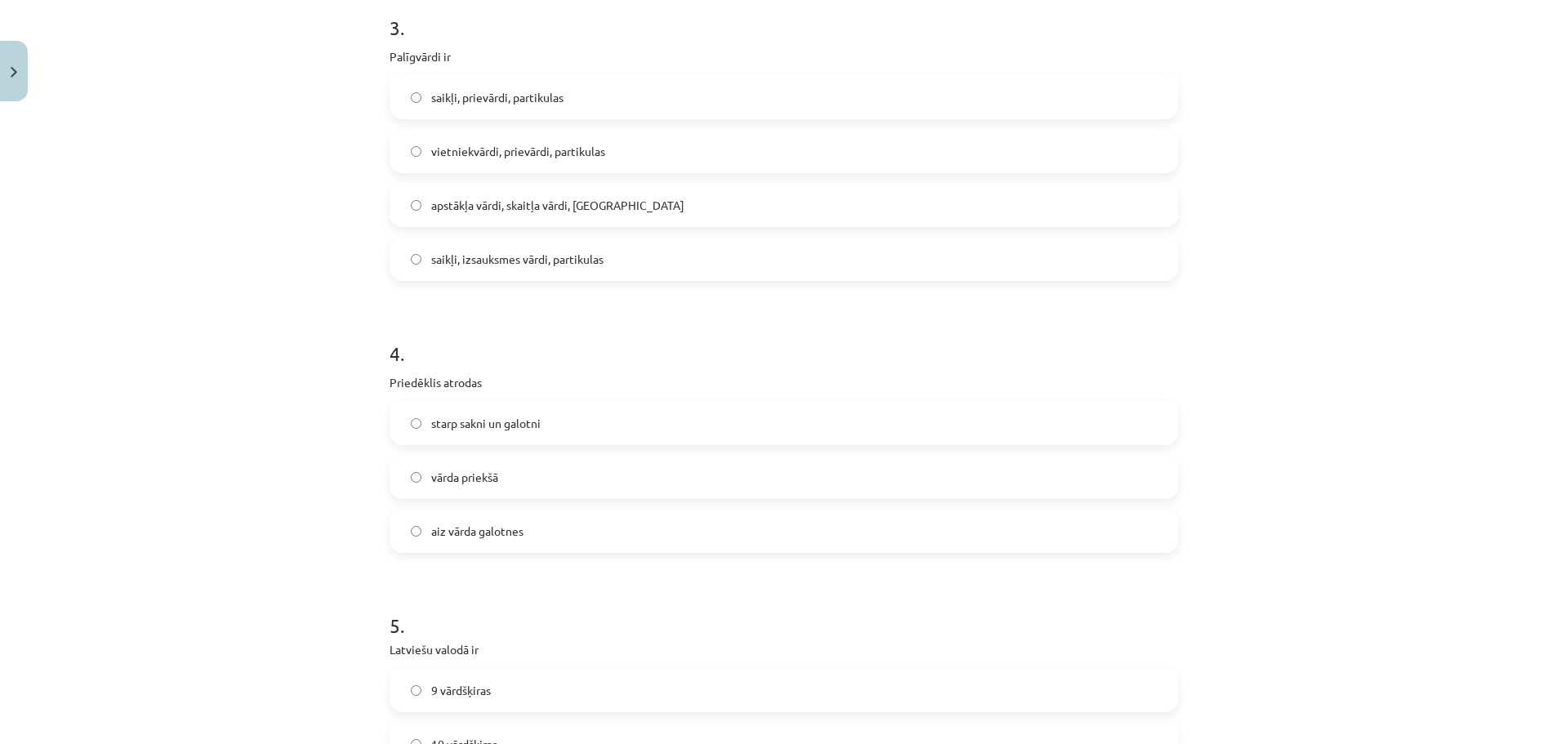
click at [541, 88] on label "saikļi, prievārdi, partikulas" at bounding box center [784, 97] width 785 height 41
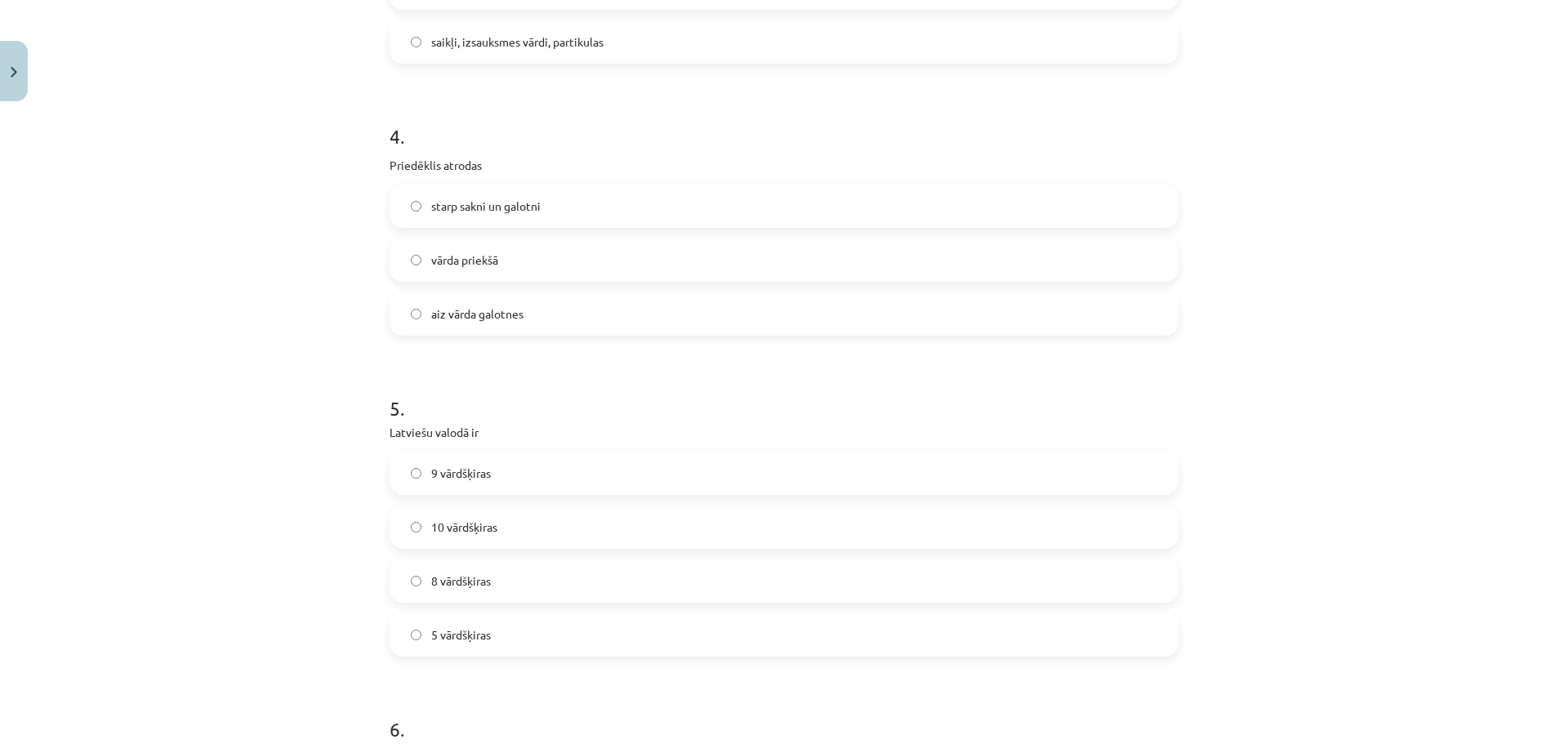
click at [527, 266] on label "vārda priekšā" at bounding box center [784, 260] width 785 height 41
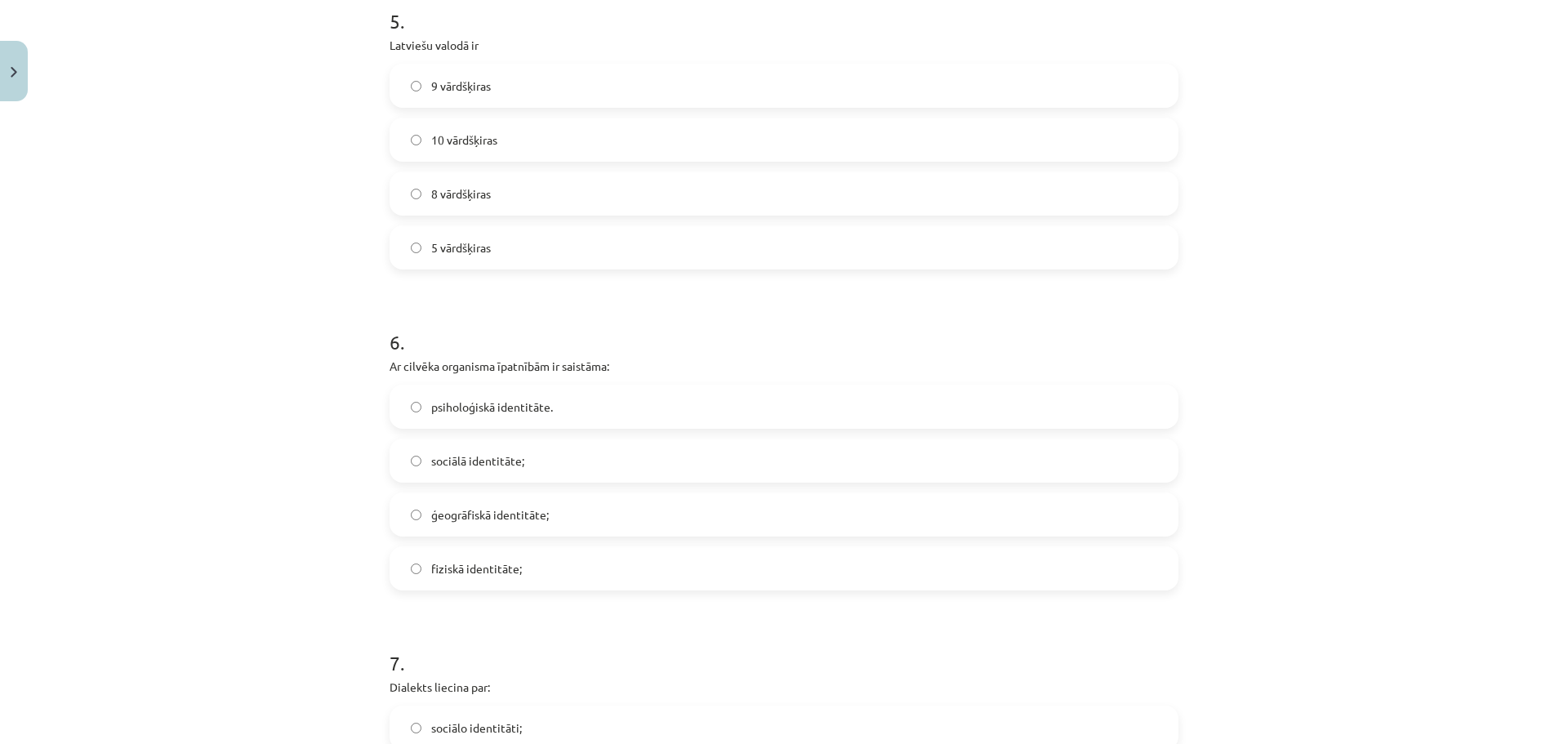
scroll to position [1471, 0]
click at [520, 151] on label "10 vārdšķiras" at bounding box center [784, 144] width 785 height 41
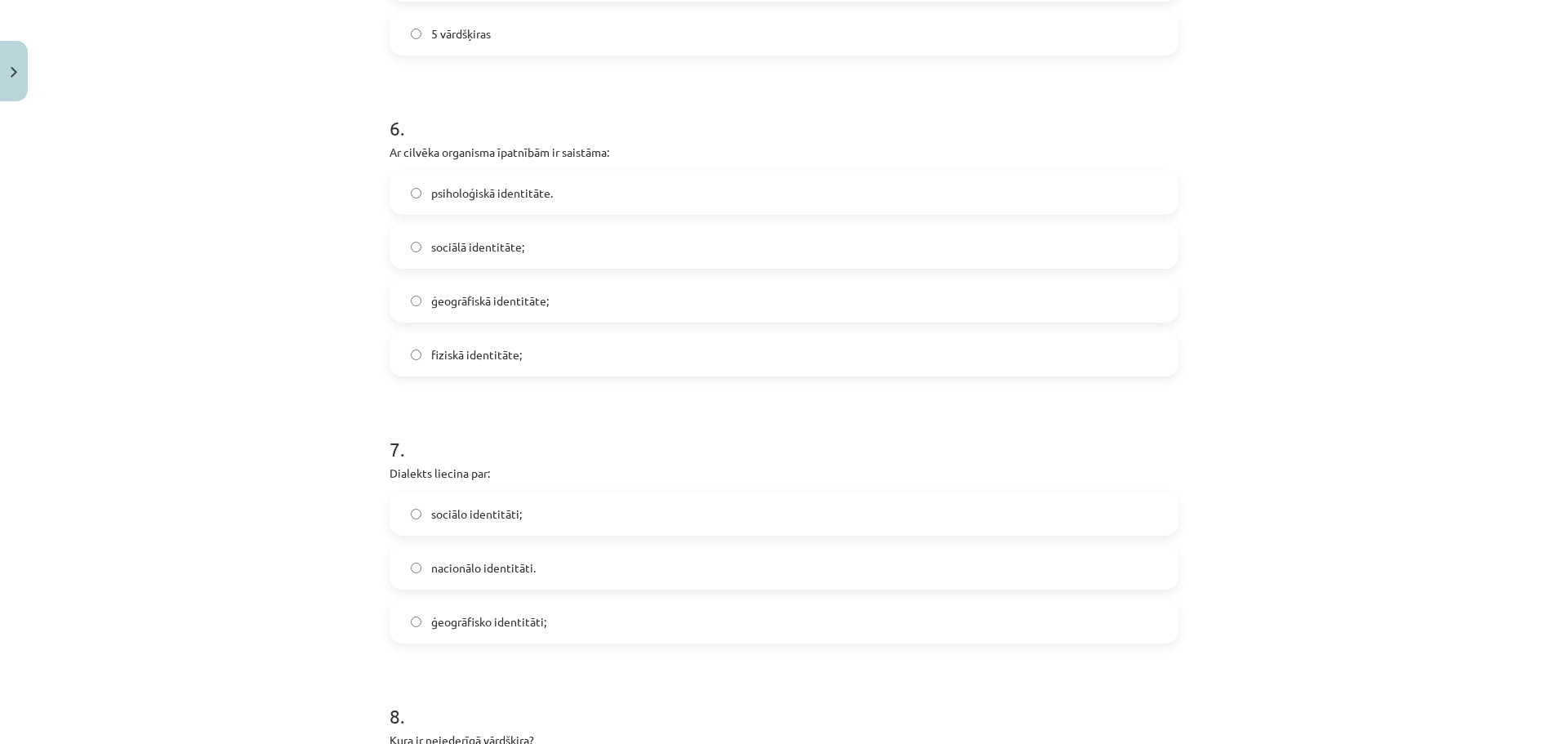
click at [606, 351] on label "fiziskā identitāte;" at bounding box center [784, 354] width 785 height 41
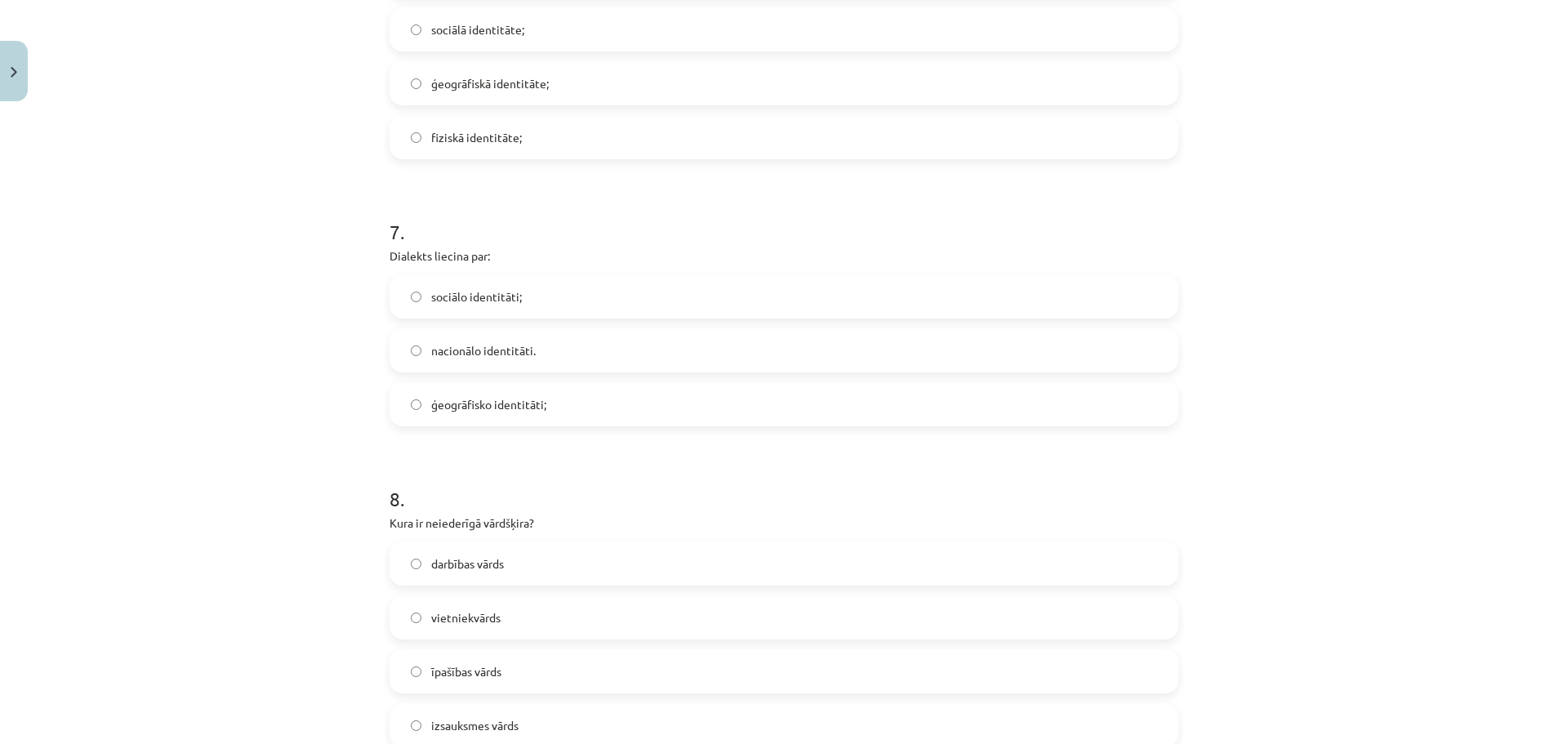
scroll to position [2125, 0]
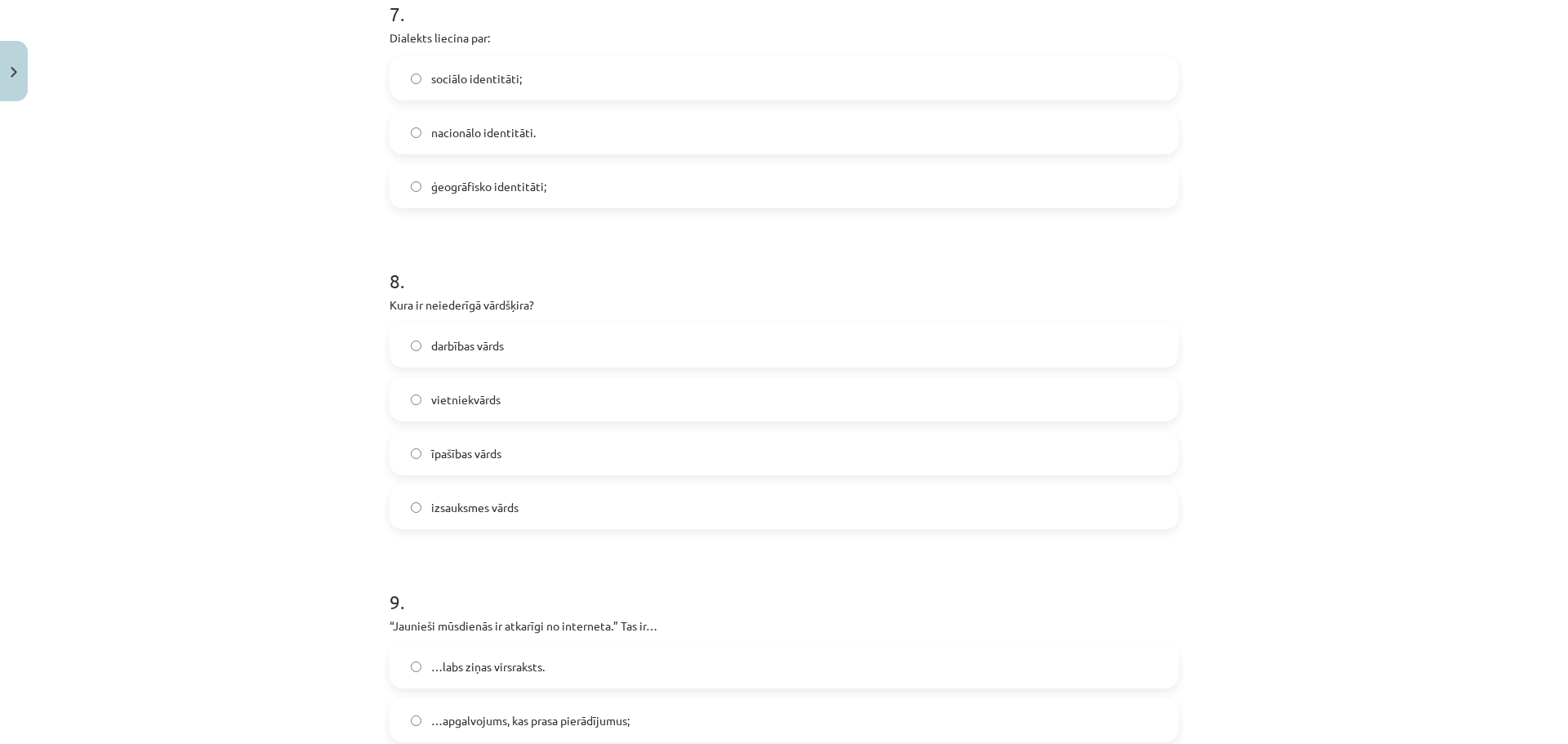
click at [522, 190] on span "ģeogrāfisko identitāti;" at bounding box center [488, 186] width 115 height 17
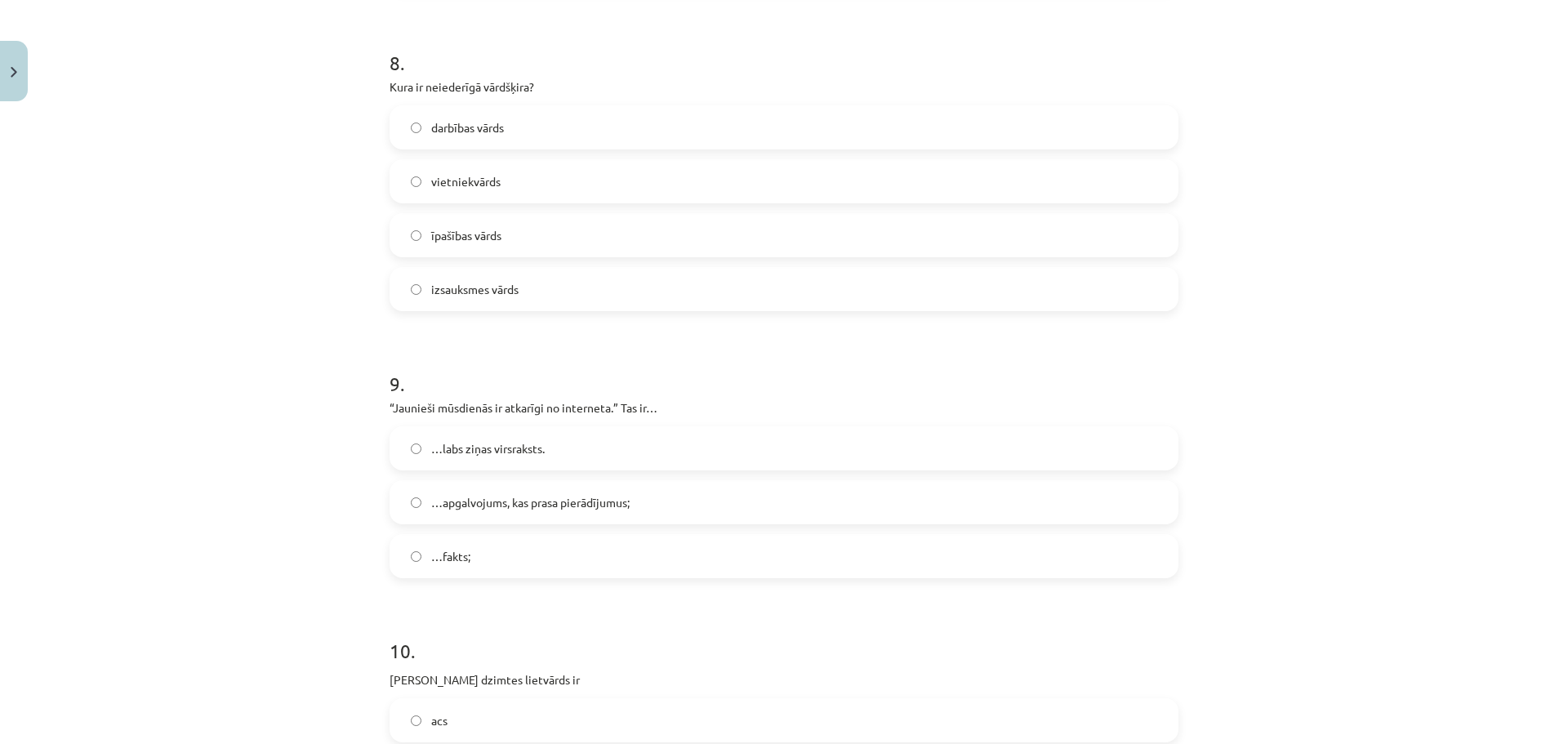
click at [579, 287] on label "izsauksmes vārds" at bounding box center [784, 289] width 785 height 41
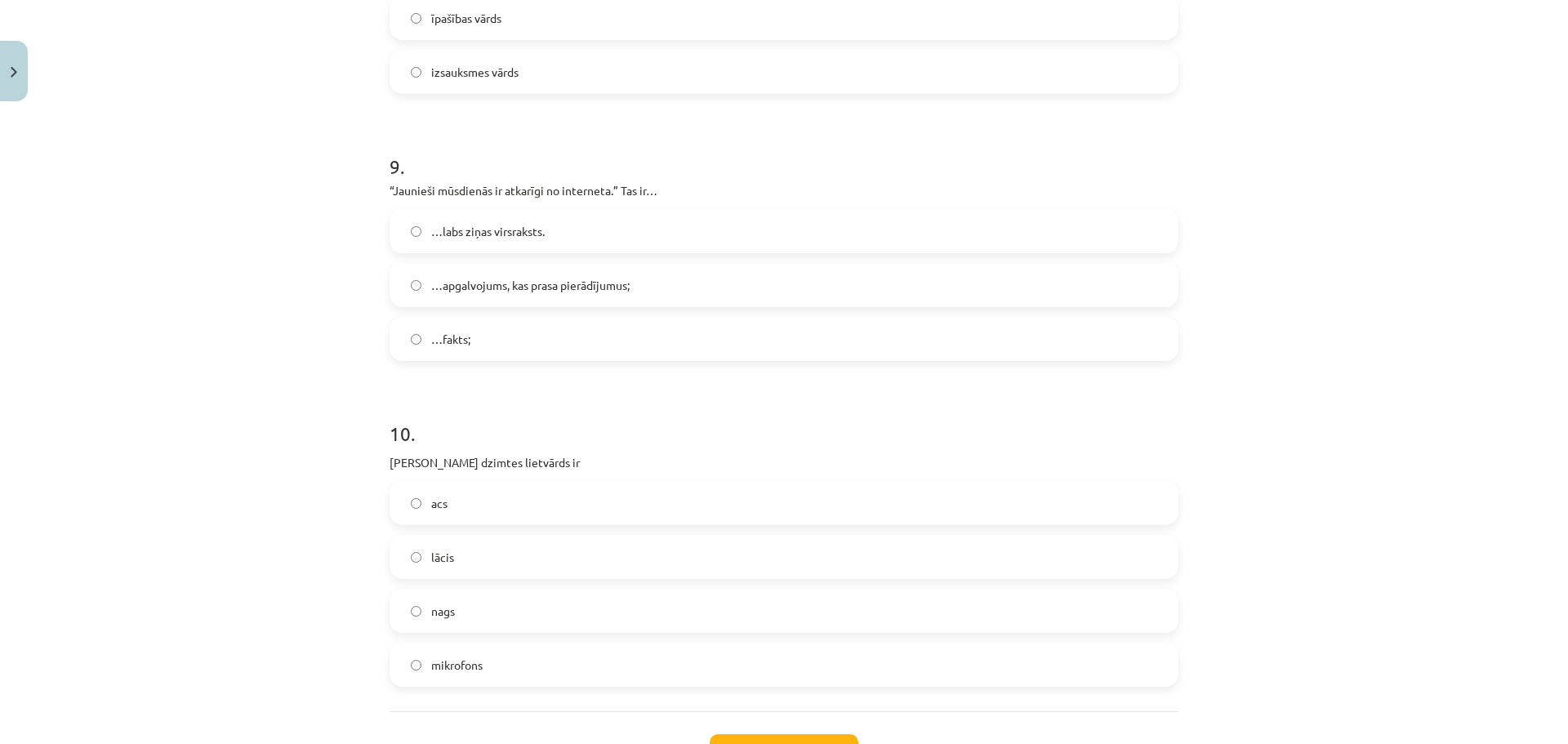
drag, startPoint x: 585, startPoint y: 280, endPoint x: 599, endPoint y: 266, distance: 19.8
click at [584, 280] on span "…apgalvojums, kas prasa pierādījumus;" at bounding box center [530, 285] width 199 height 17
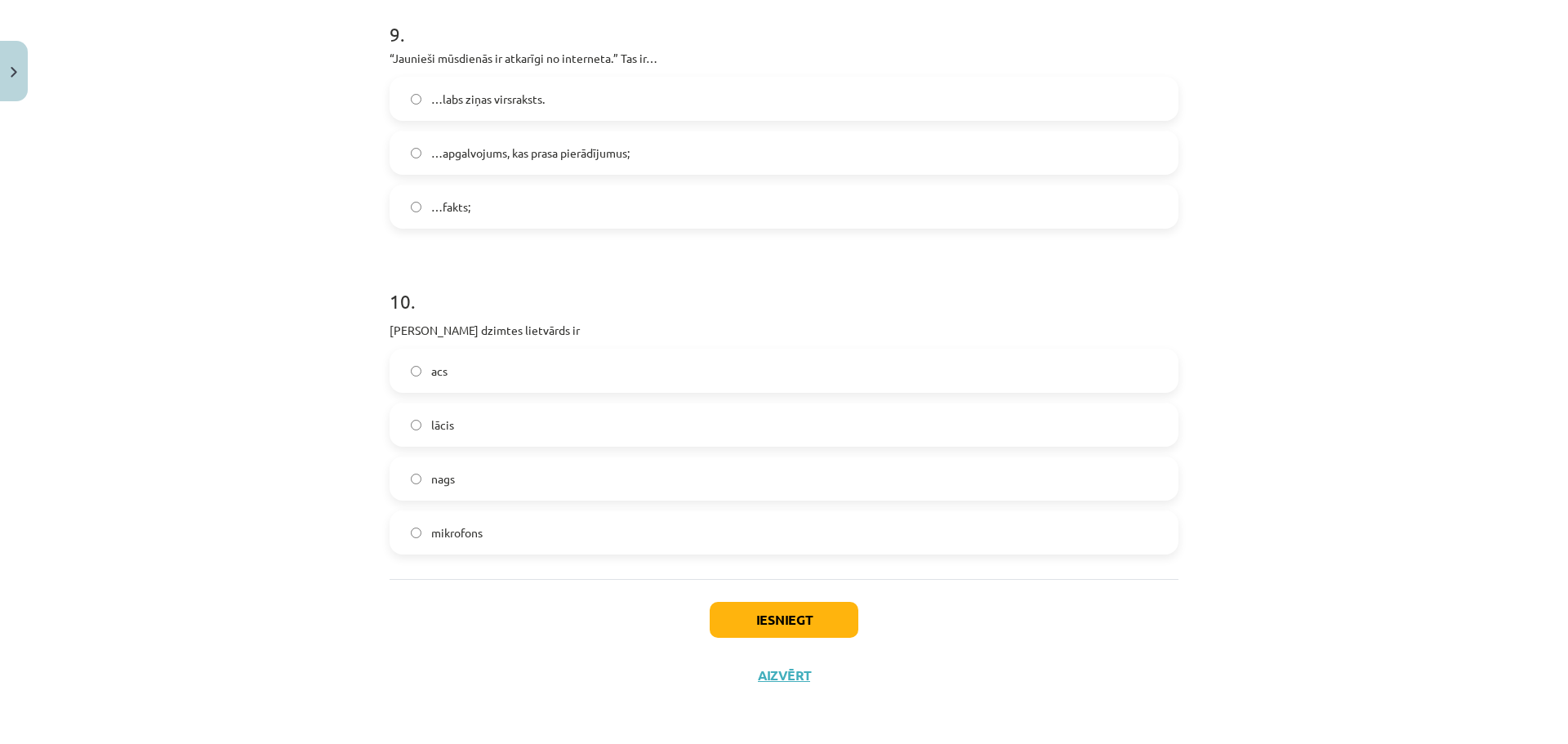
click at [505, 360] on label "acs" at bounding box center [784, 371] width 785 height 41
click at [790, 619] on button "Iesniegt" at bounding box center [784, 620] width 148 height 36
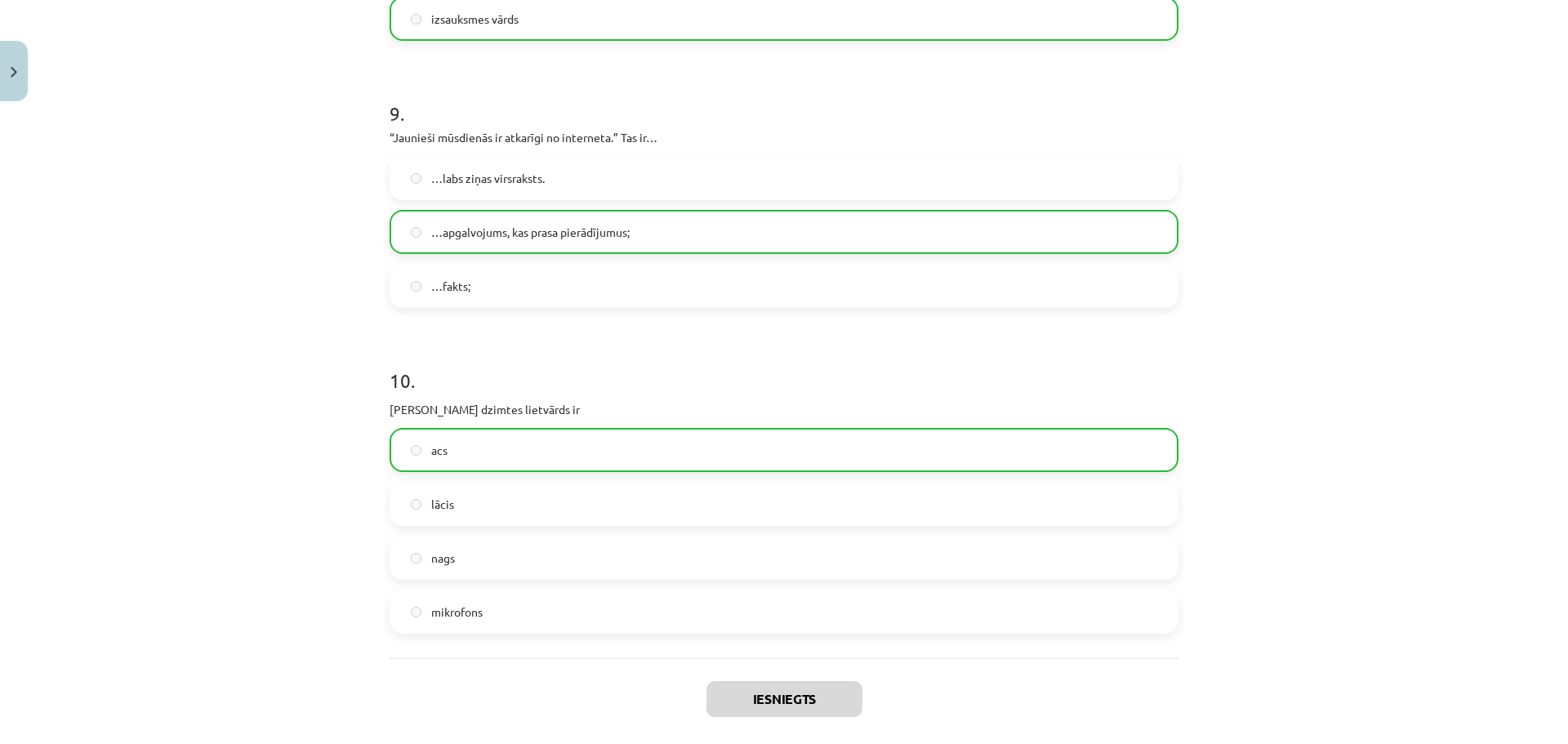
scroll to position [2744, 0]
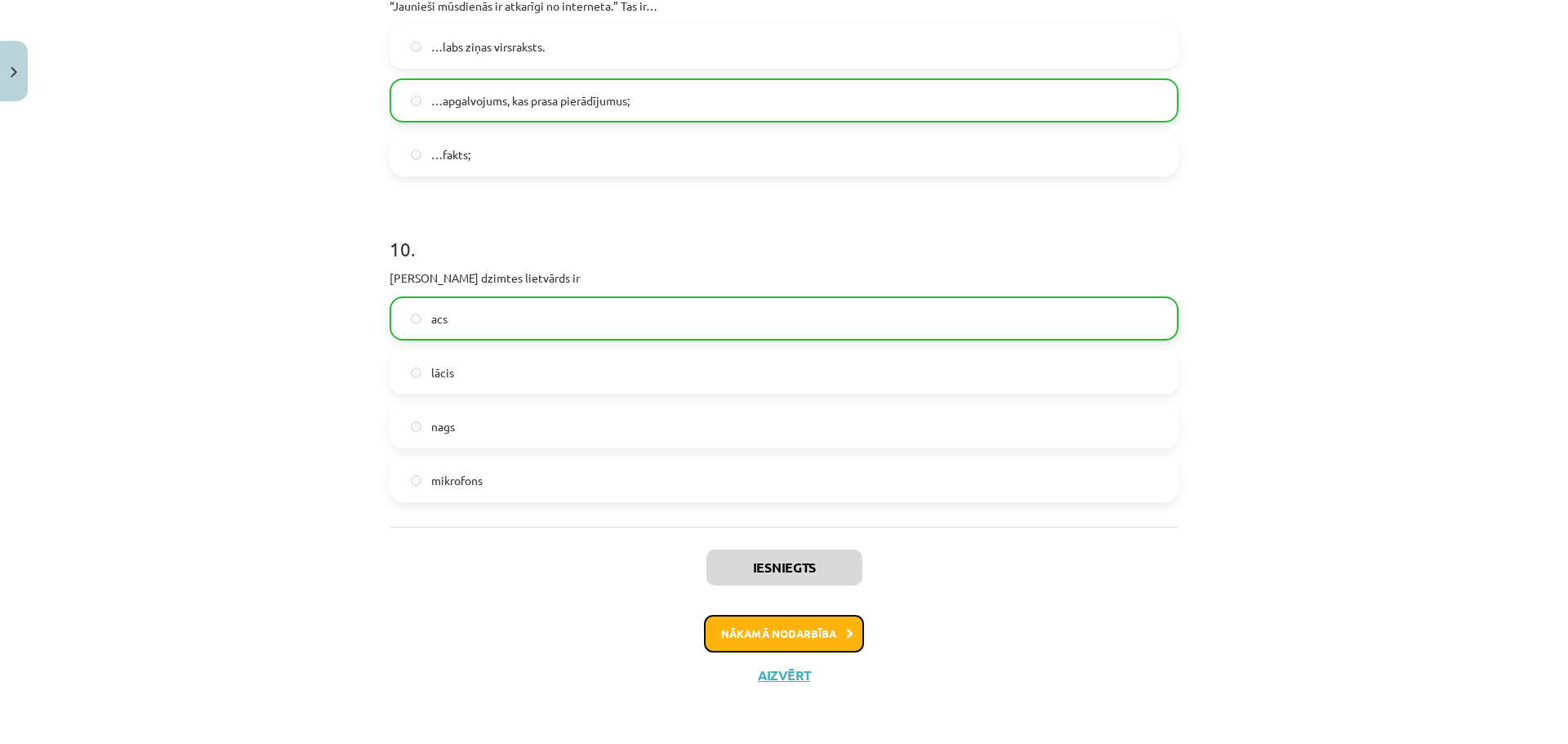
click at [812, 628] on button "Nākamā nodarbība" at bounding box center [784, 634] width 160 height 38
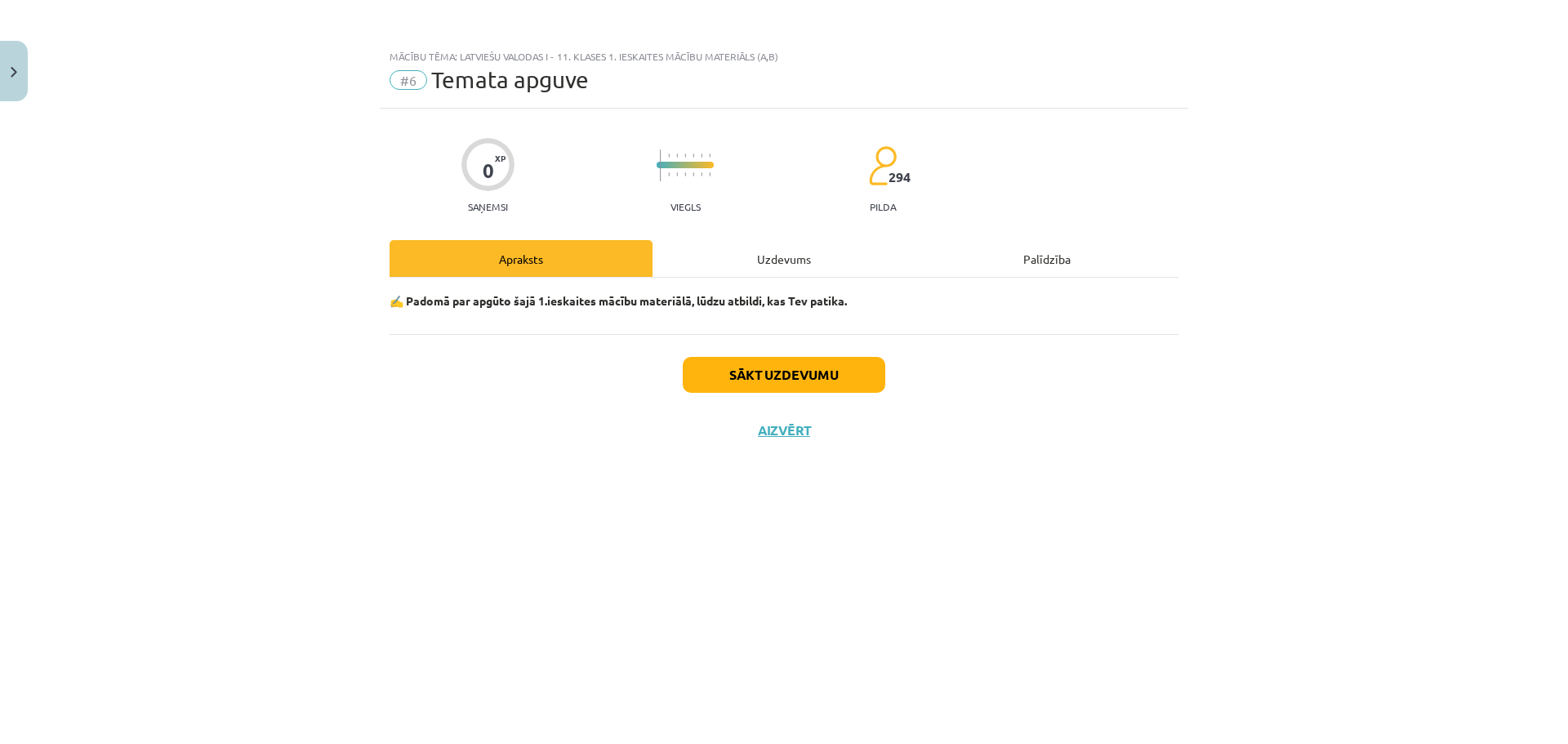
scroll to position [0, 0]
click at [806, 377] on button "Sākt uzdevumu" at bounding box center [784, 375] width 202 height 36
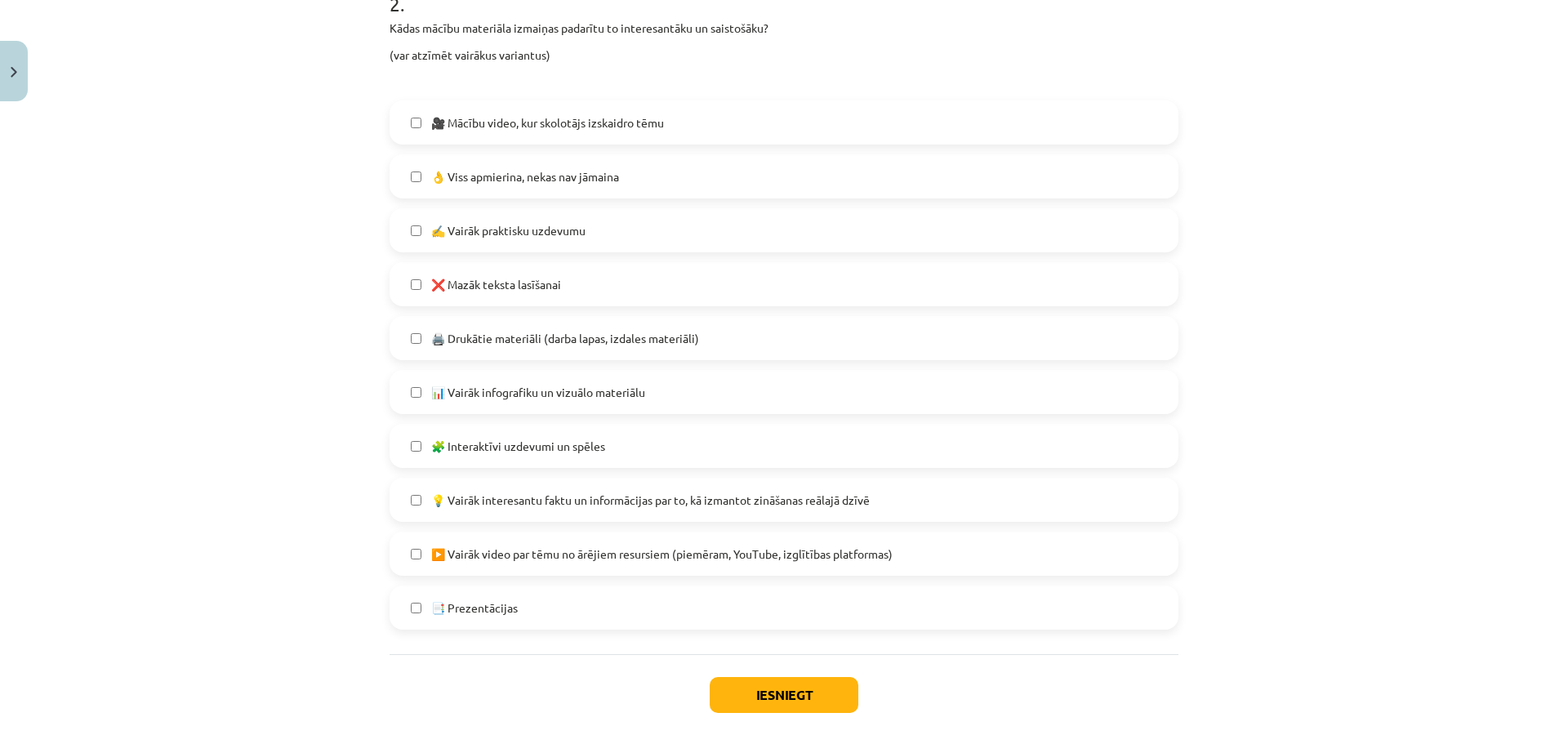
scroll to position [791, 0]
click at [810, 695] on button "Iesniegt" at bounding box center [784, 693] width 148 height 36
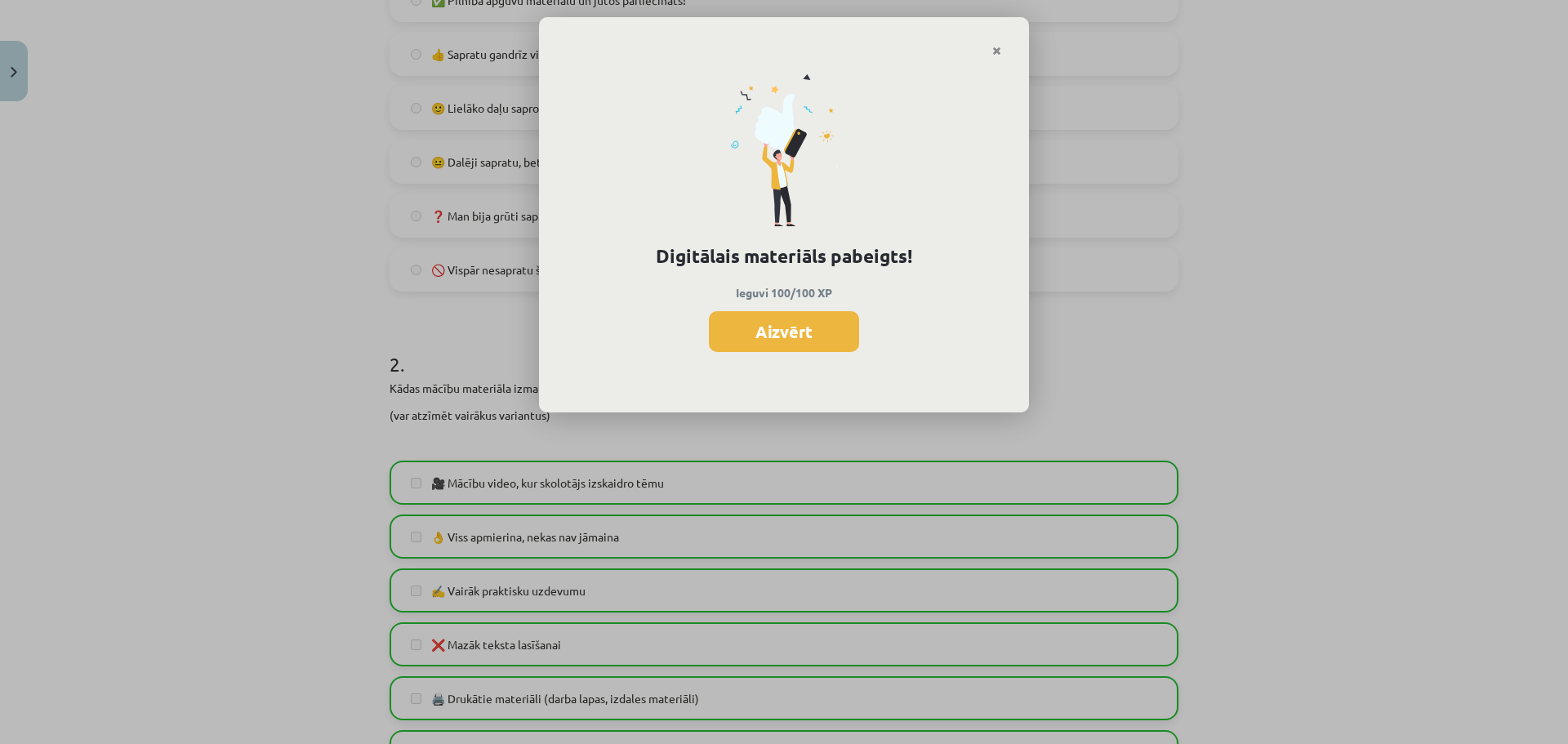
scroll to position [211, 0]
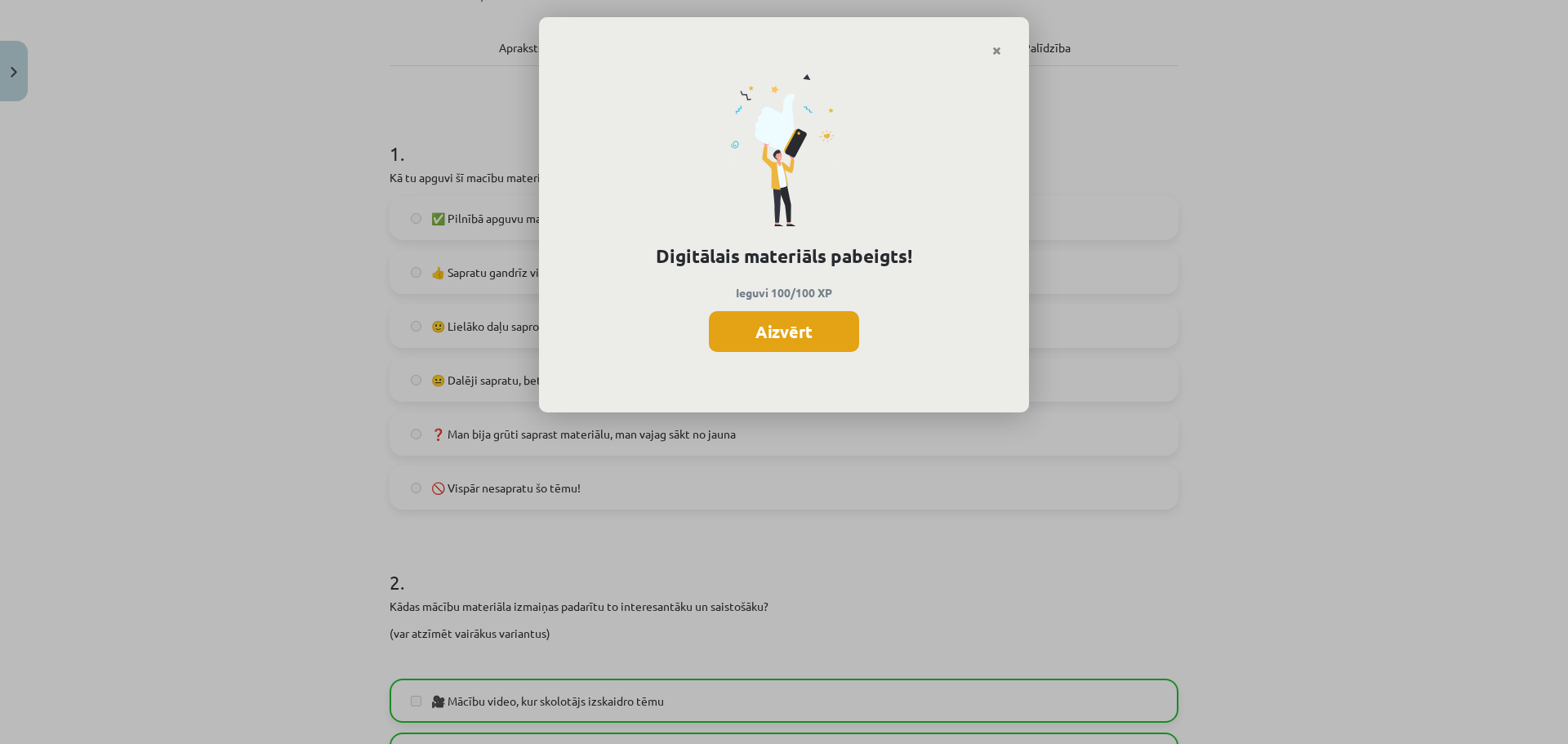
click at [773, 332] on button "Aizvērt" at bounding box center [784, 332] width 150 height 41
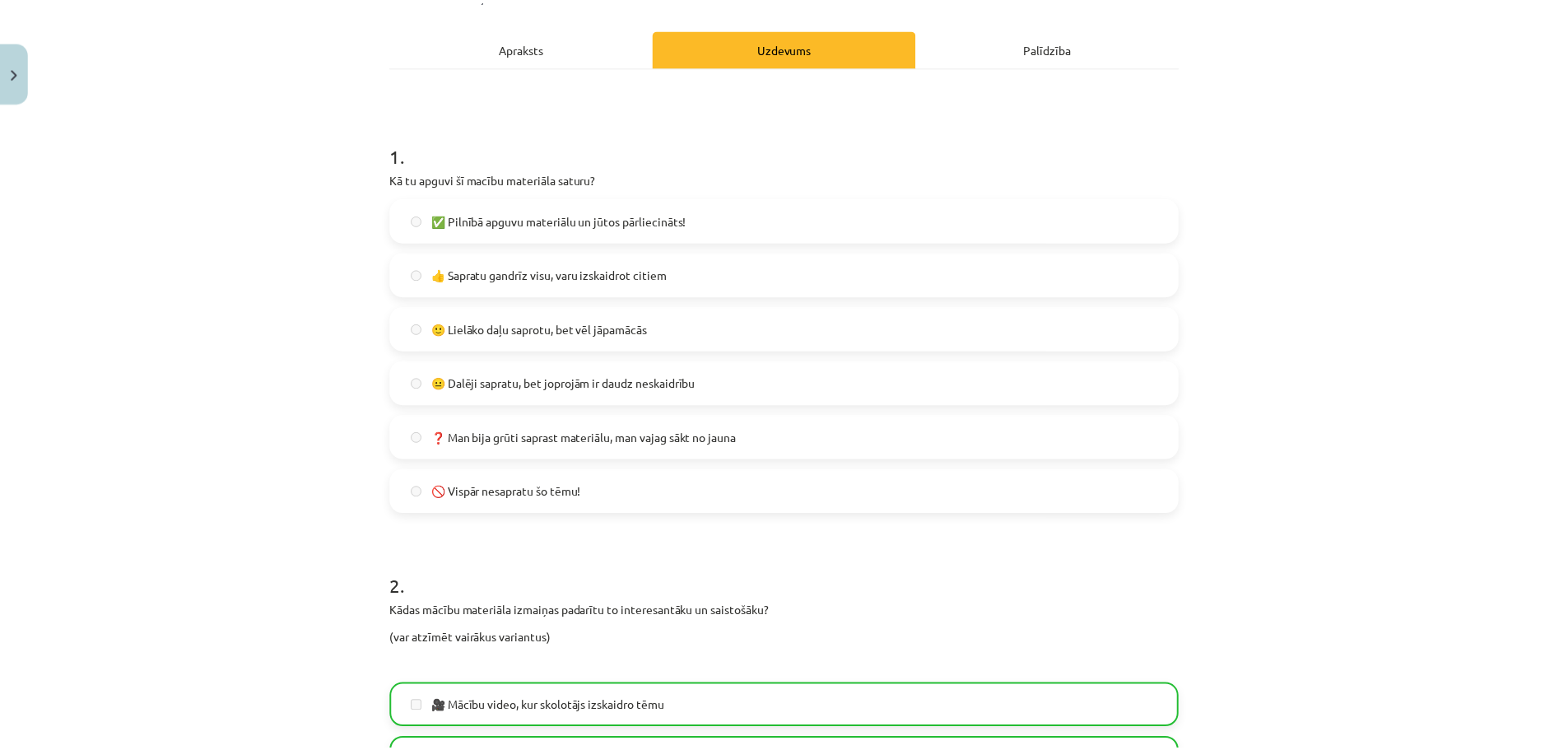
scroll to position [872, 0]
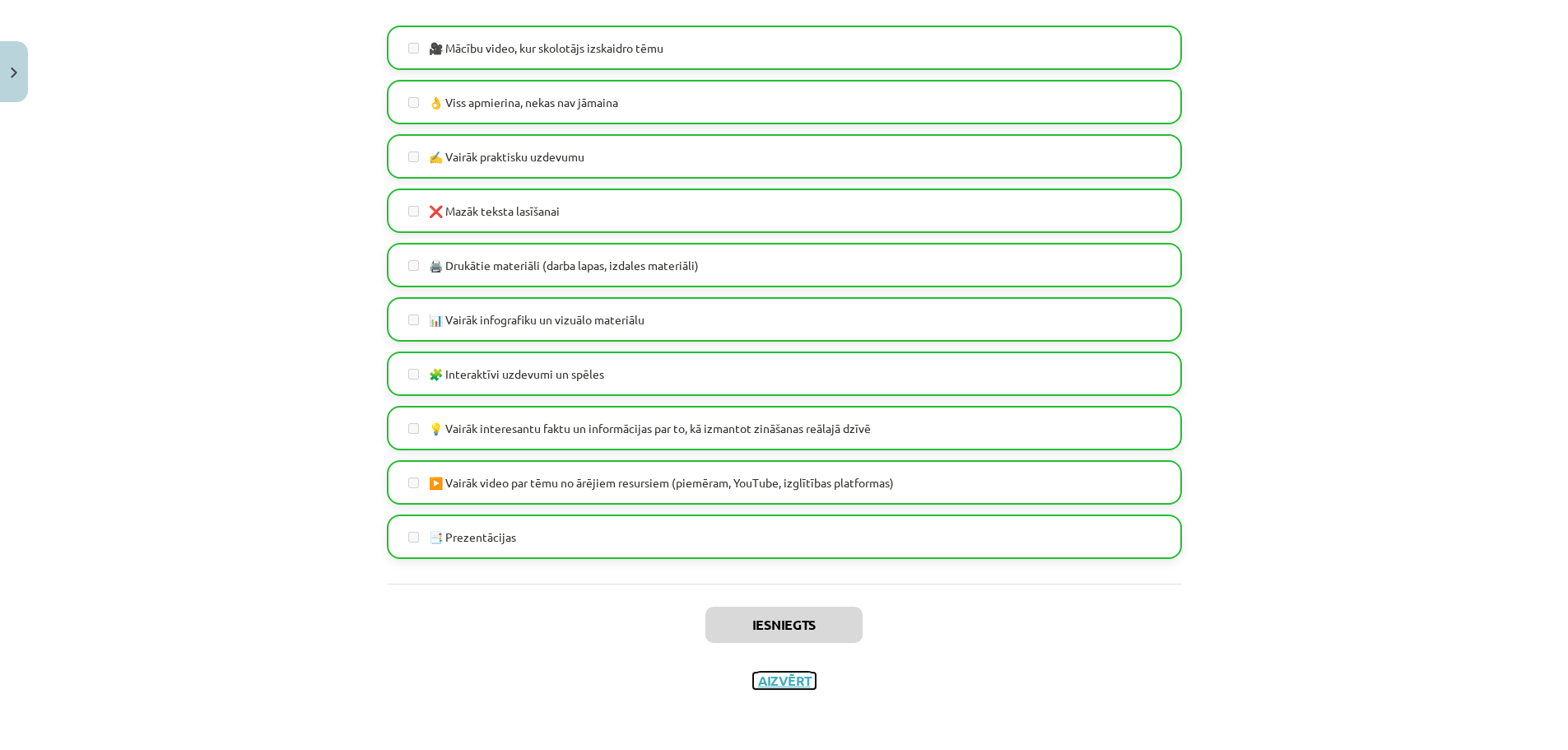
click at [789, 684] on button "Aizvērt" at bounding box center [784, 681] width 62 height 16
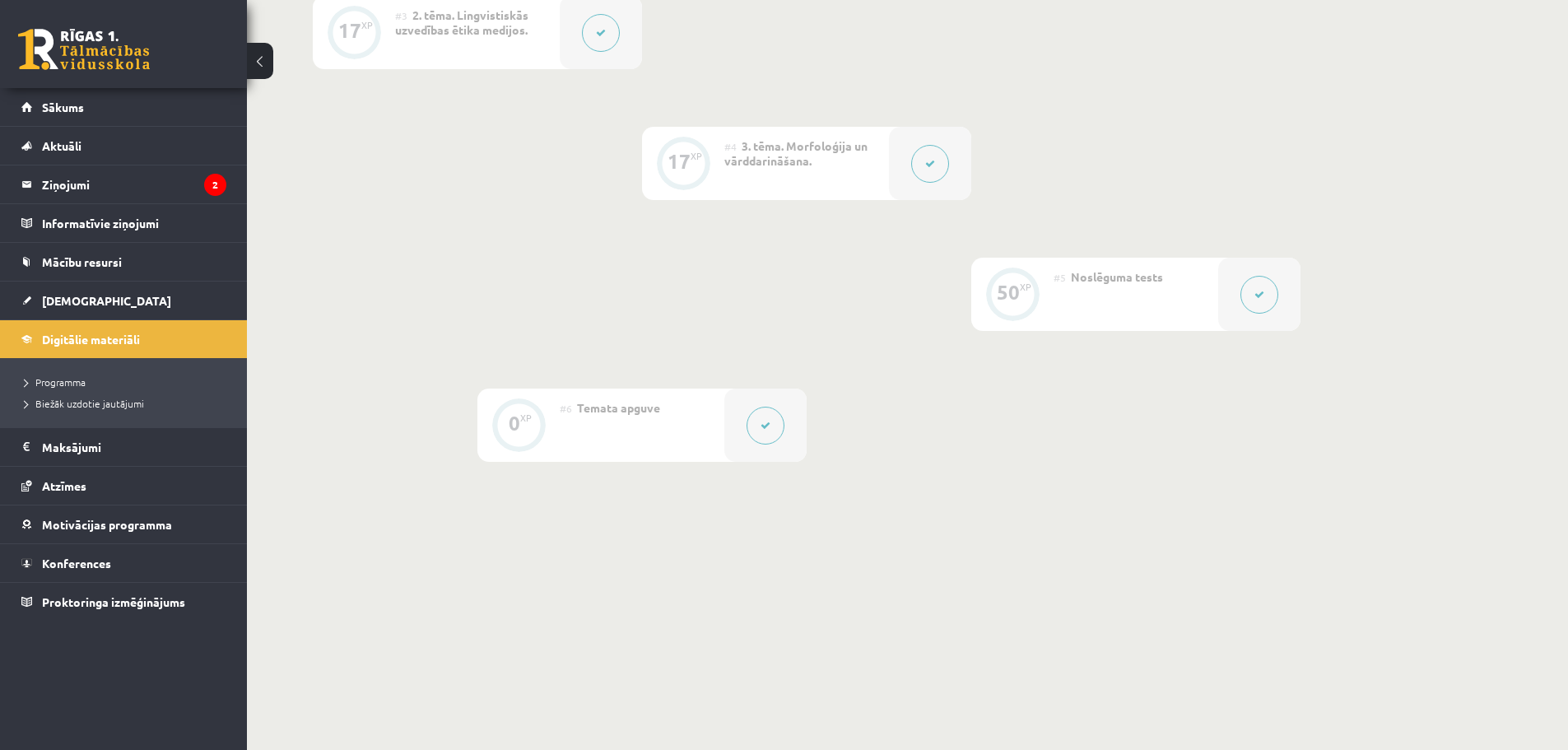
scroll to position [0, 0]
